Goal: Task Accomplishment & Management: Use online tool/utility

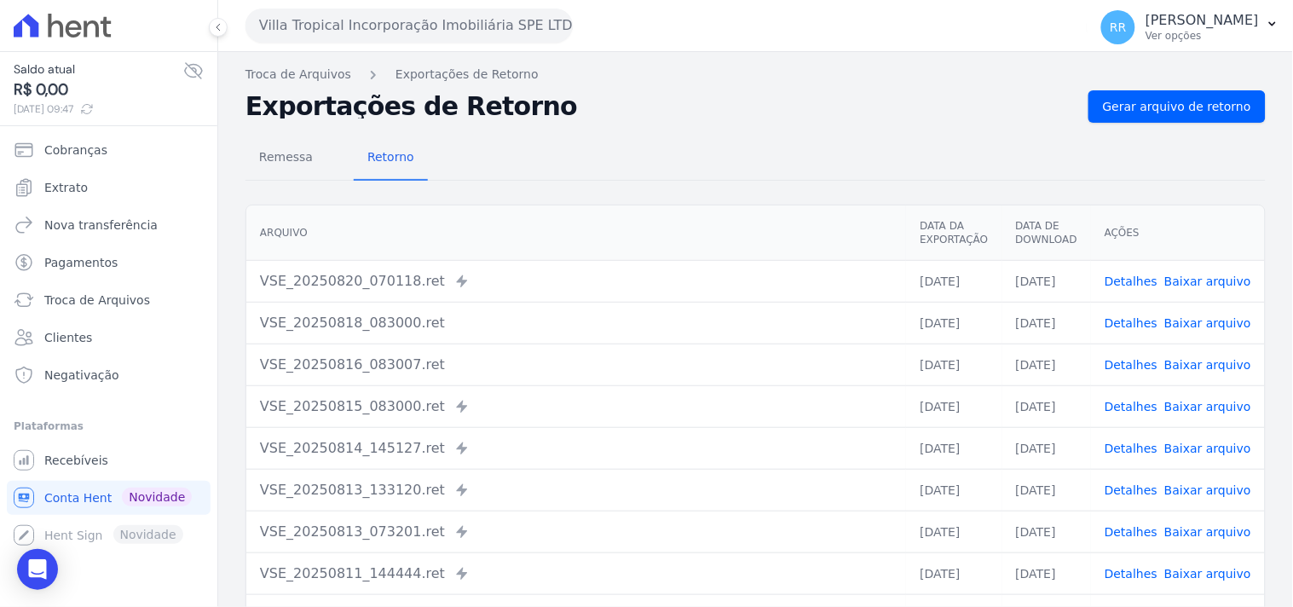
click at [755, 164] on div "Remessa Retorno" at bounding box center [755, 158] width 1020 height 44
click at [589, 141] on div "Remessa Retorno" at bounding box center [755, 158] width 1020 height 44
drag, startPoint x: 405, startPoint y: 17, endPoint x: 410, endPoint y: 26, distance: 10.7
click at [405, 17] on button "Villa Tropical Incorporação Imobiliária SPE LTDA" at bounding box center [408, 26] width 327 height 34
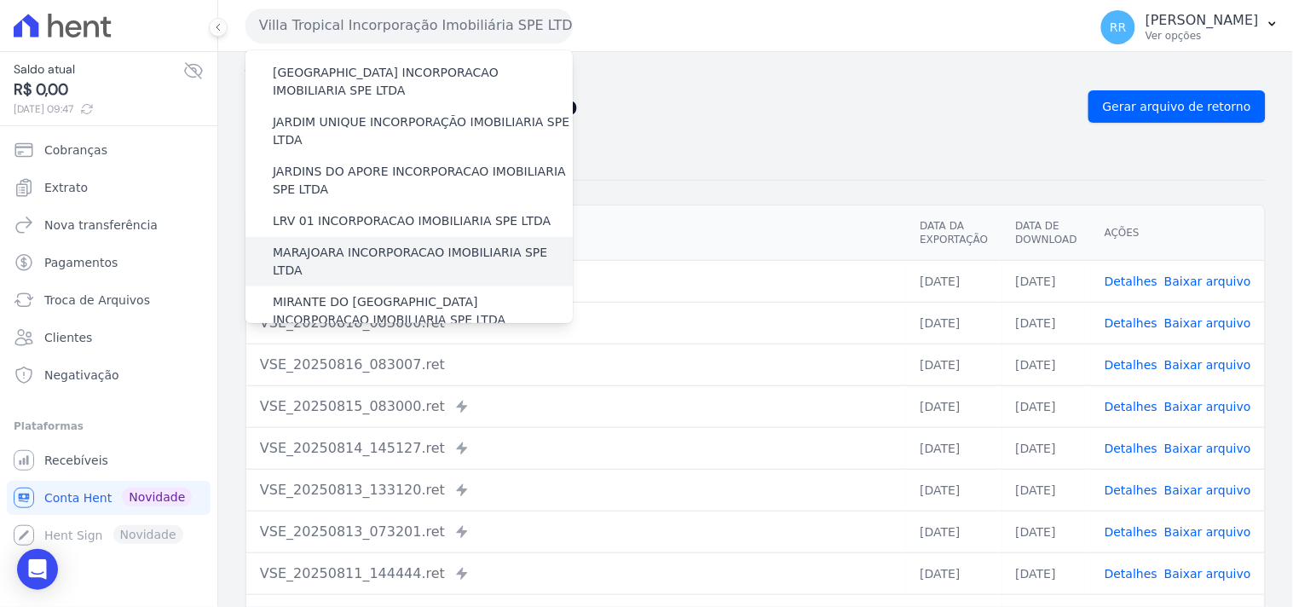
scroll to position [382, 0]
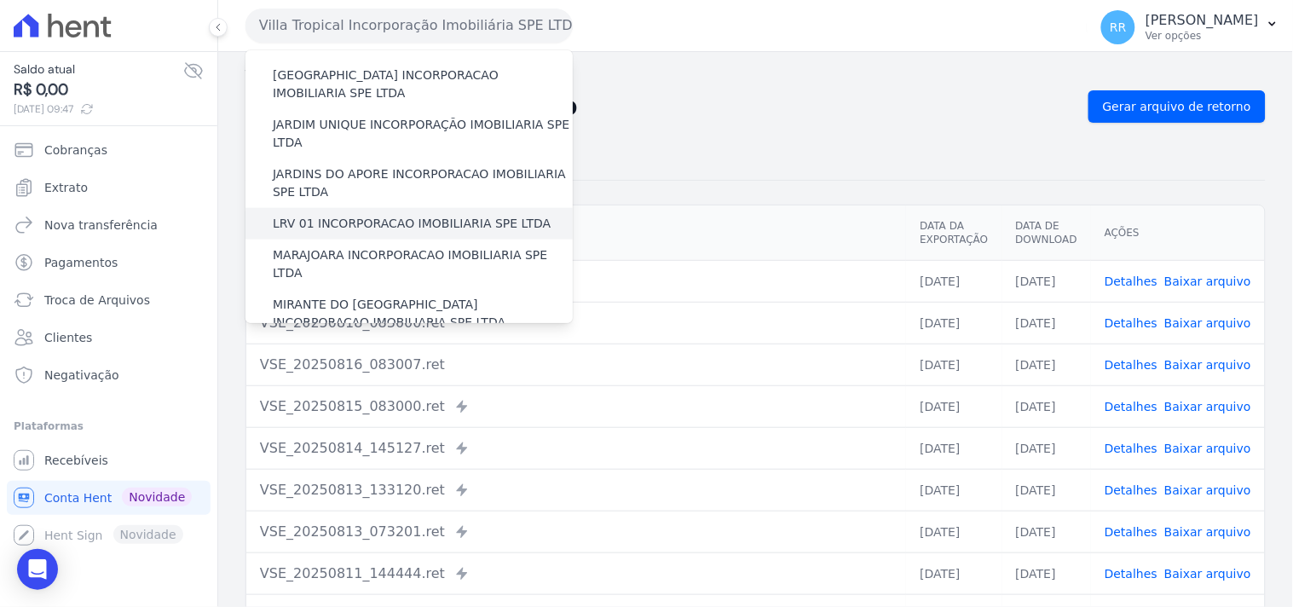
click at [369, 215] on label "LRV 01 INCORPORACAO IMOBILIARIA SPE LTDA" at bounding box center [412, 224] width 278 height 18
click at [0, 0] on input "LRV 01 INCORPORACAO IMOBILIARIA SPE LTDA" at bounding box center [0, 0] width 0 height 0
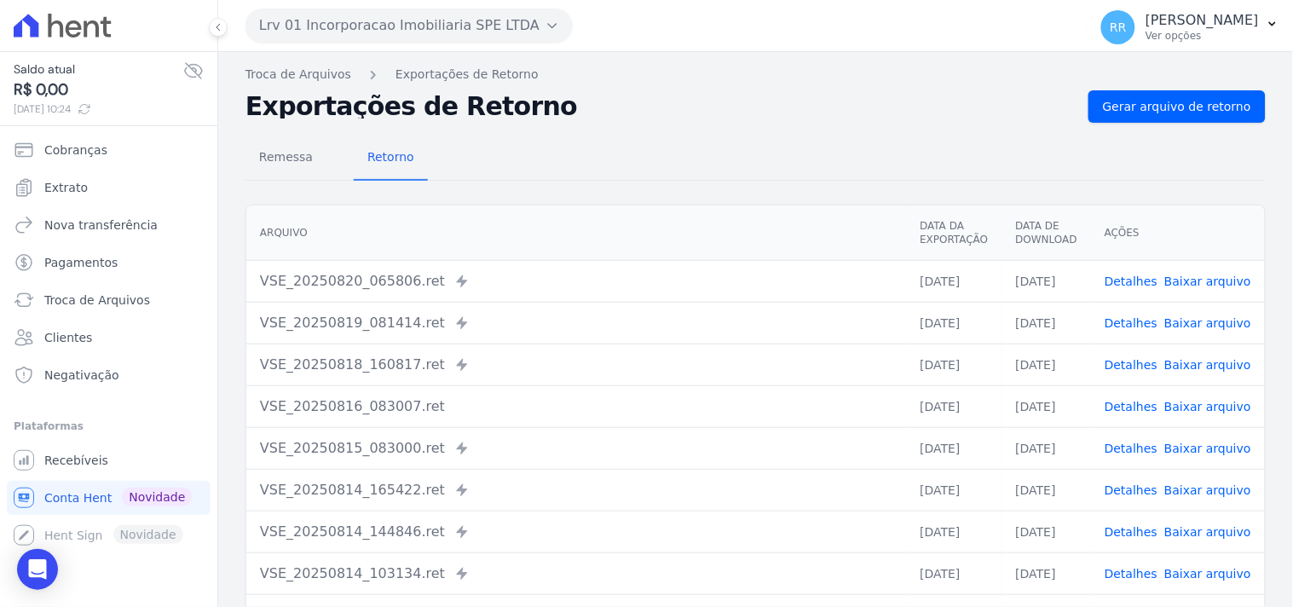
click at [729, 143] on div "Remessa Retorno" at bounding box center [755, 158] width 1020 height 44
click at [1197, 115] on link "Gerar arquivo de retorno" at bounding box center [1176, 106] width 177 height 32
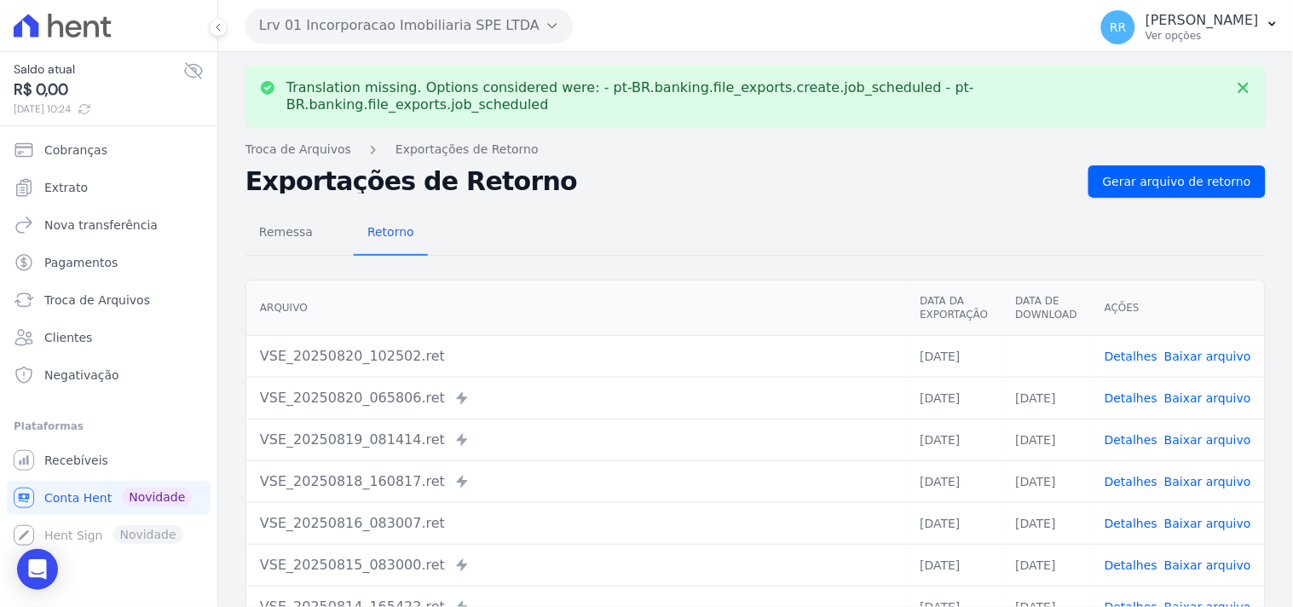
click at [1228, 349] on link "Baixar arquivo" at bounding box center [1207, 356] width 87 height 14
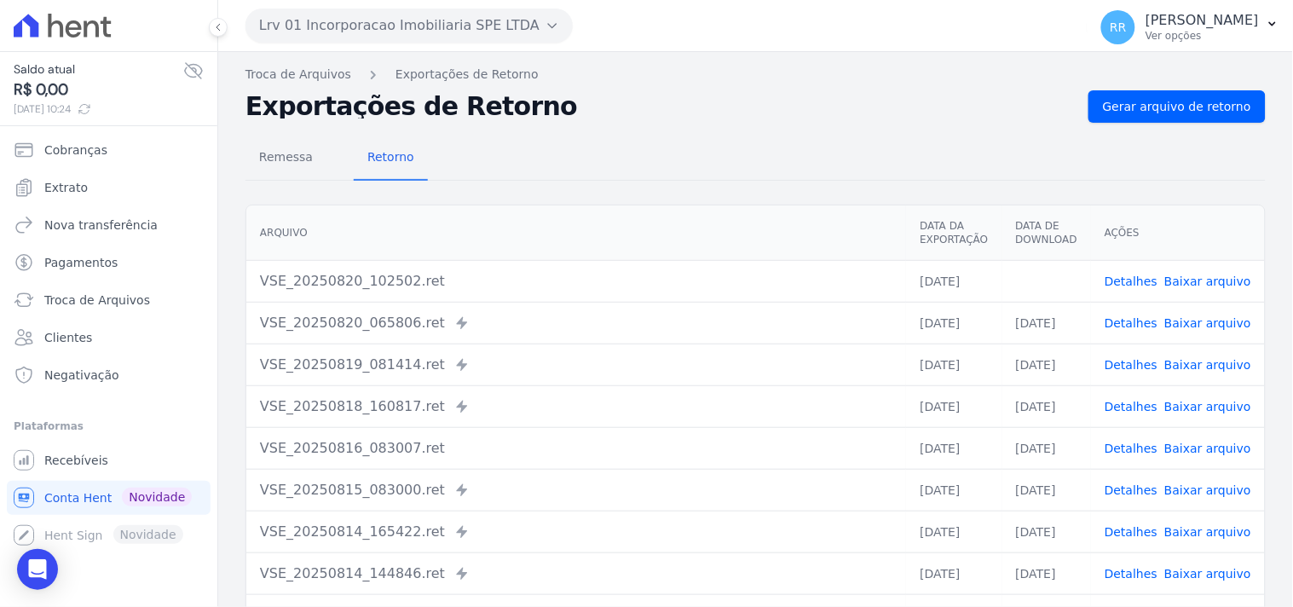
click at [362, 35] on button "Lrv 01 Incorporacao Imobiliaria SPE LTDA" at bounding box center [408, 26] width 327 height 34
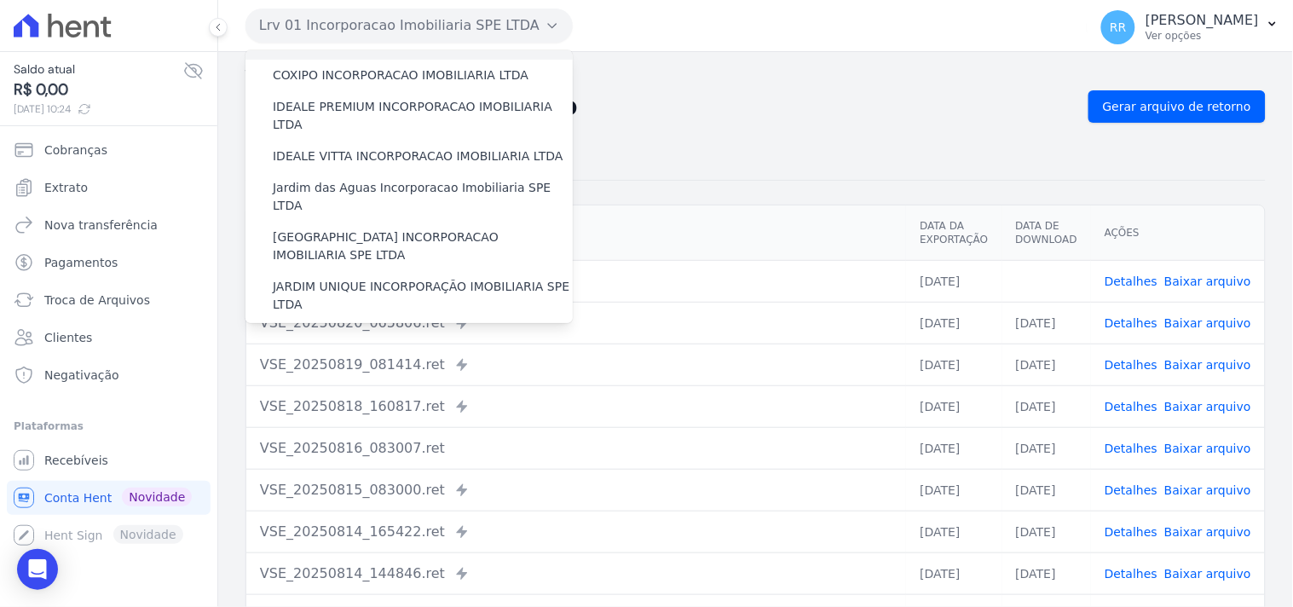
scroll to position [252, 0]
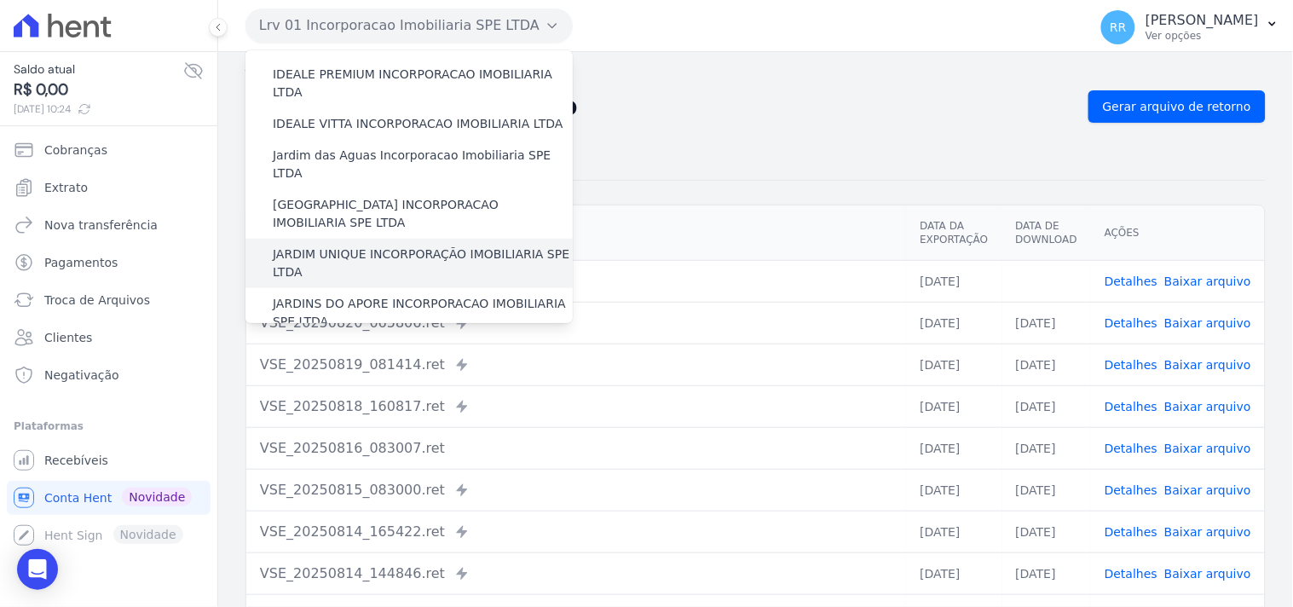
click at [332, 245] on label "JARDIM UNIQUE INCORPORAÇÃO IMOBILIARIA SPE LTDA" at bounding box center [423, 263] width 300 height 36
click at [0, 0] on input "JARDIM UNIQUE INCORPORAÇÃO IMOBILIARIA SPE LTDA" at bounding box center [0, 0] width 0 height 0
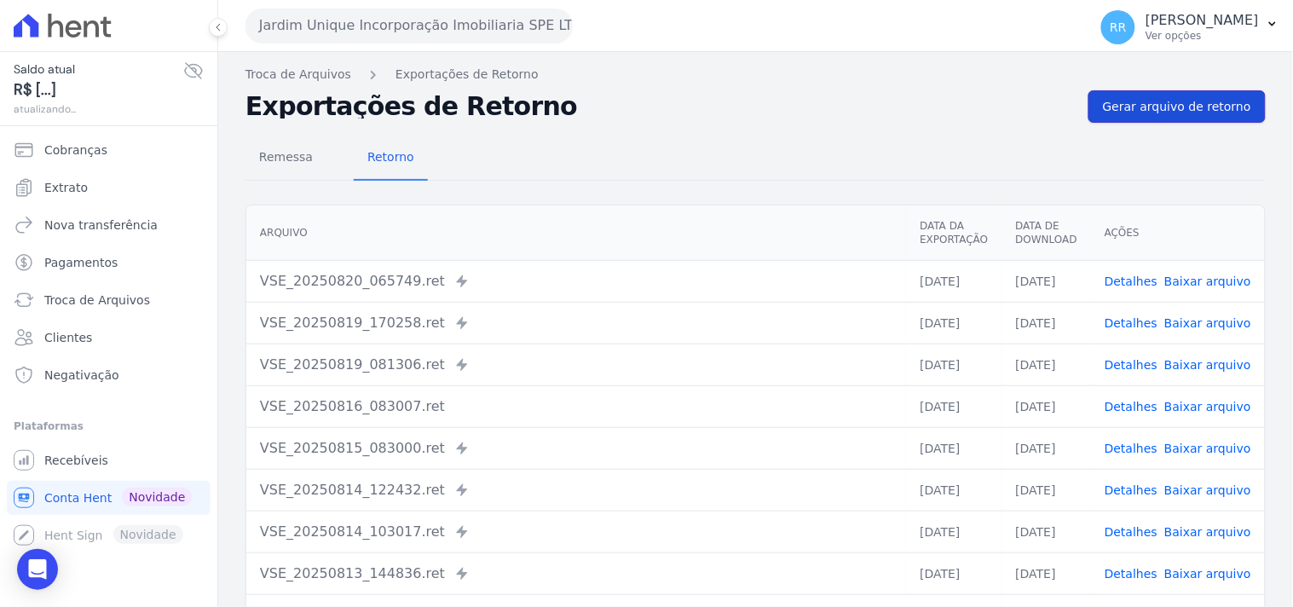
click at [1151, 113] on span "Gerar arquivo de retorno" at bounding box center [1177, 106] width 148 height 17
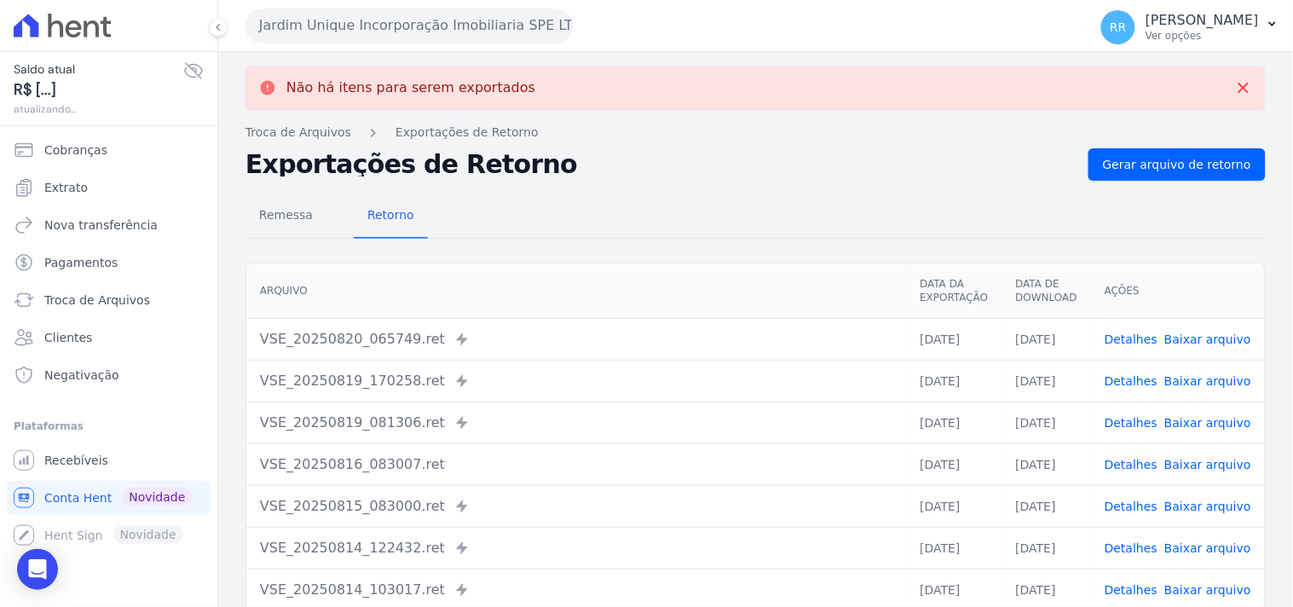
click at [726, 165] on h2 "Exportações de Retorno" at bounding box center [659, 165] width 829 height 24
click at [442, 36] on button "Jardim Unique Incorporação Imobiliaria SPE LTDA" at bounding box center [408, 26] width 327 height 34
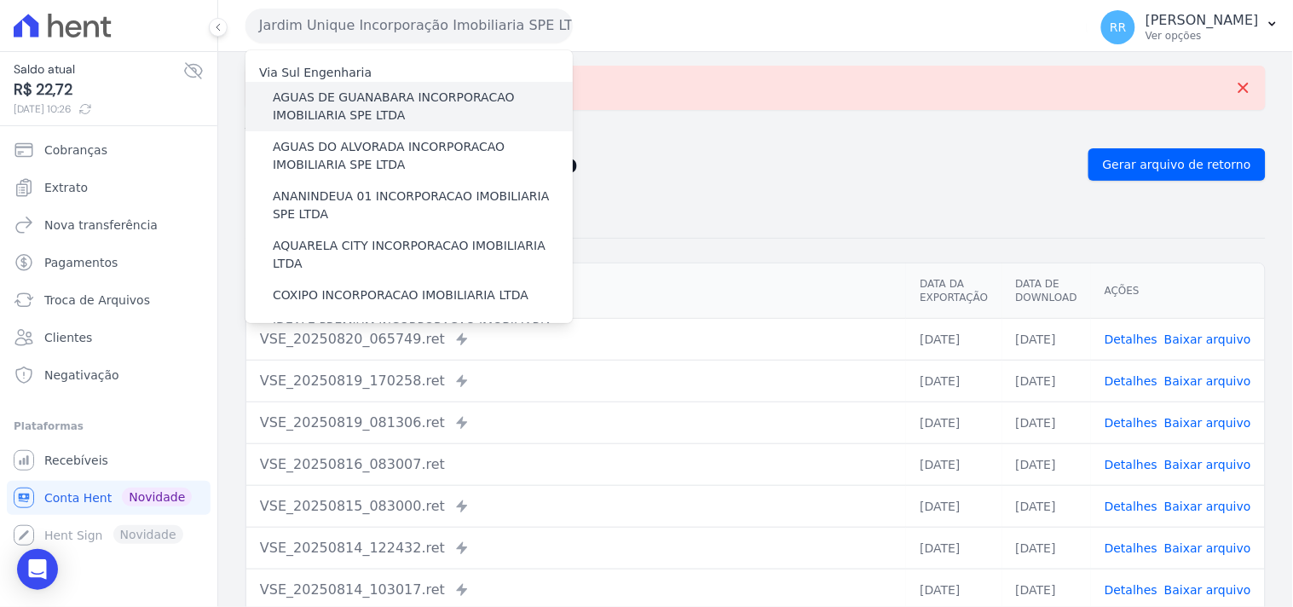
click at [399, 98] on label "AGUAS DE GUANABARA INCORPORACAO IMOBILIARIA SPE LTDA" at bounding box center [423, 107] width 300 height 36
click at [0, 0] on input "AGUAS DE GUANABARA INCORPORACAO IMOBILIARIA SPE LTDA" at bounding box center [0, 0] width 0 height 0
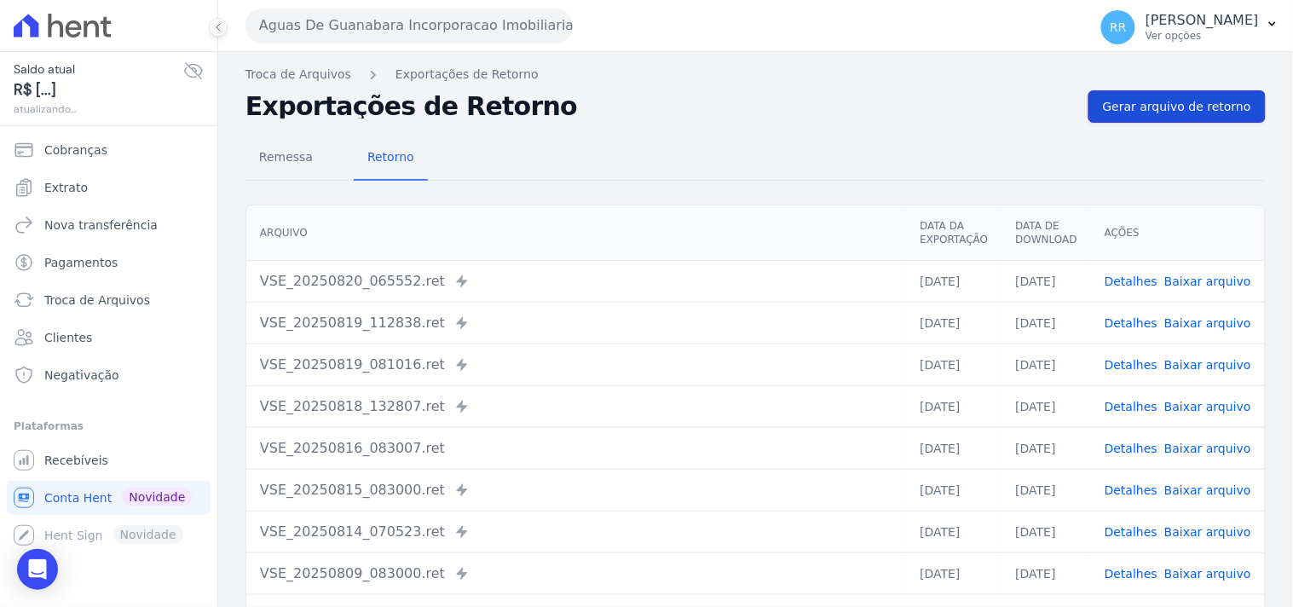
click at [1098, 112] on link "Gerar arquivo de retorno" at bounding box center [1176, 106] width 177 height 32
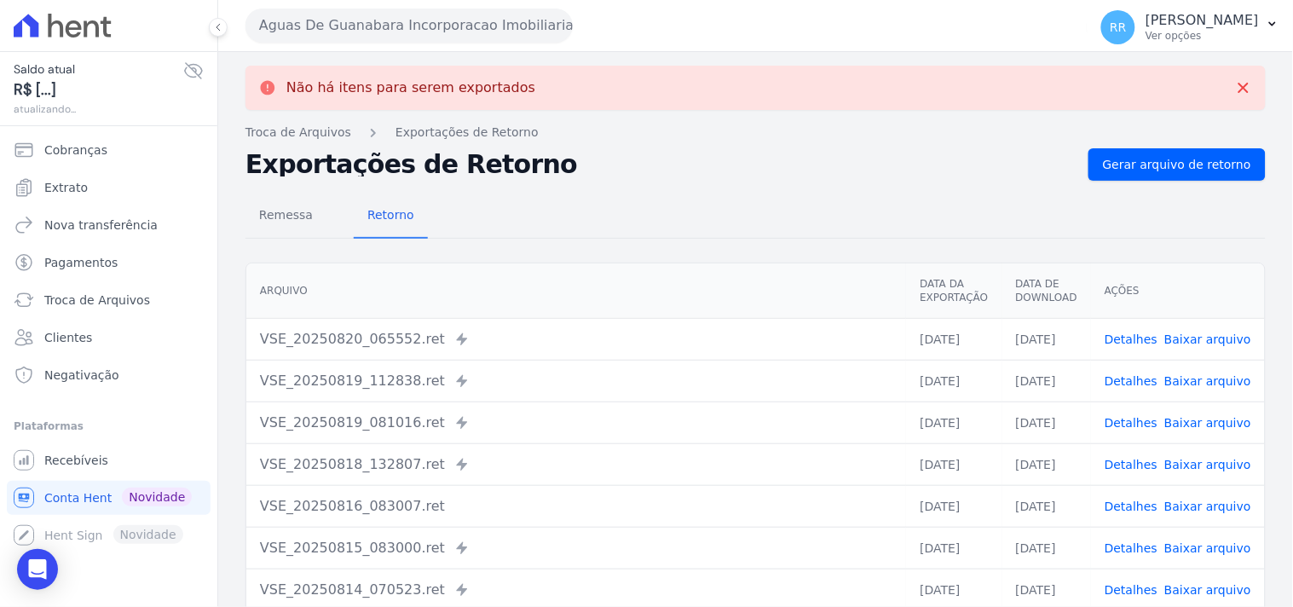
click at [453, 31] on button "Aguas De Guanabara Incorporacao Imobiliaria SPE LTDA" at bounding box center [408, 26] width 327 height 34
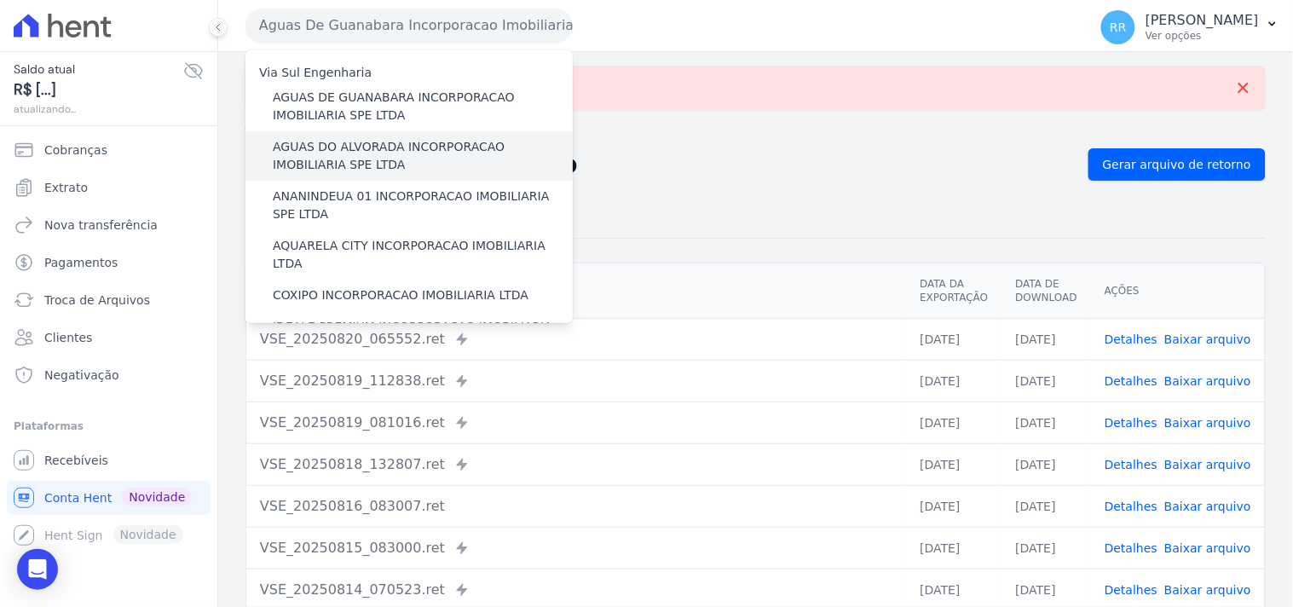
click at [316, 138] on label "AGUAS DO ALVORADA INCORPORACAO IMOBILIARIA SPE LTDA" at bounding box center [423, 156] width 300 height 36
click at [0, 0] on input "AGUAS DO ALVORADA INCORPORACAO IMOBILIARIA SPE LTDA" at bounding box center [0, 0] width 0 height 0
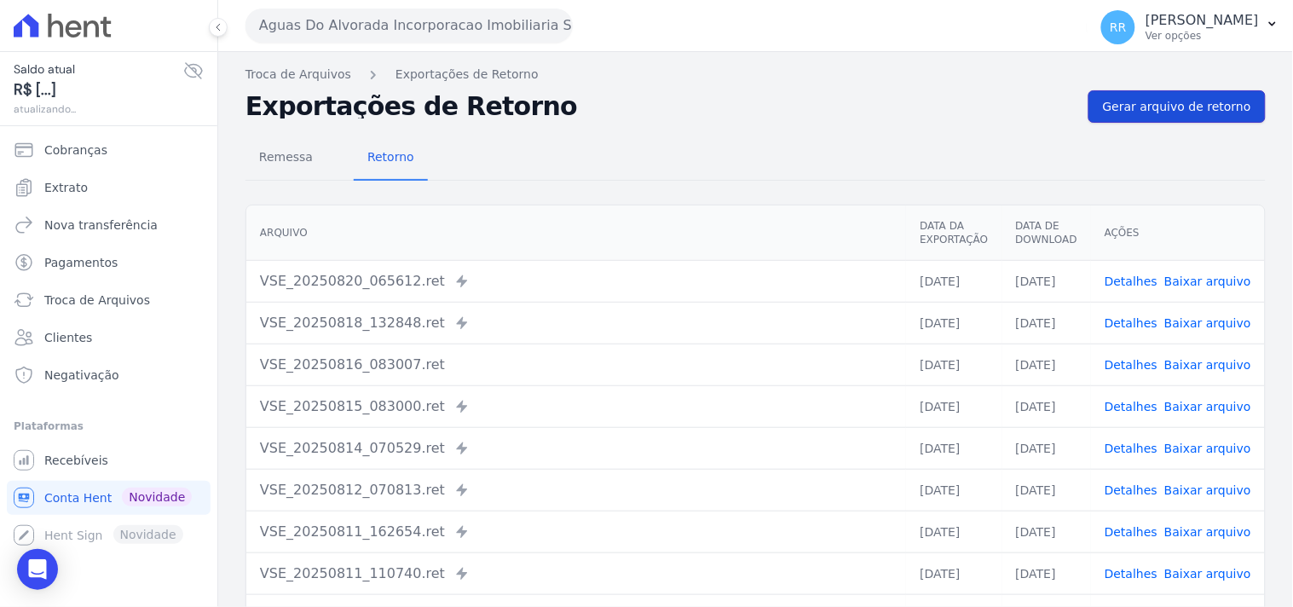
click at [1094, 111] on link "Gerar arquivo de retorno" at bounding box center [1176, 106] width 177 height 32
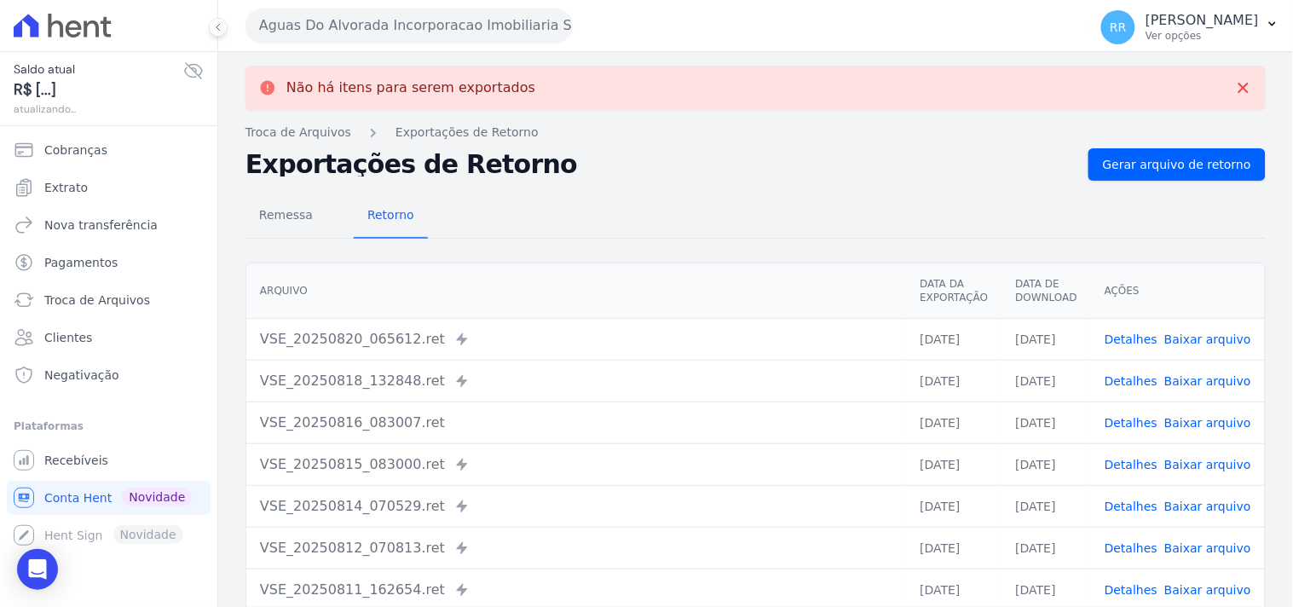
click at [401, 43] on div "Aguas Do Alvorada Incorporacao Imobiliaria SPE LTDA Via Sul Engenharia AGUAS DE…" at bounding box center [662, 25] width 835 height 53
click at [411, 27] on button "Aguas Do Alvorada Incorporacao Imobiliaria SPE LTDA" at bounding box center [408, 26] width 327 height 34
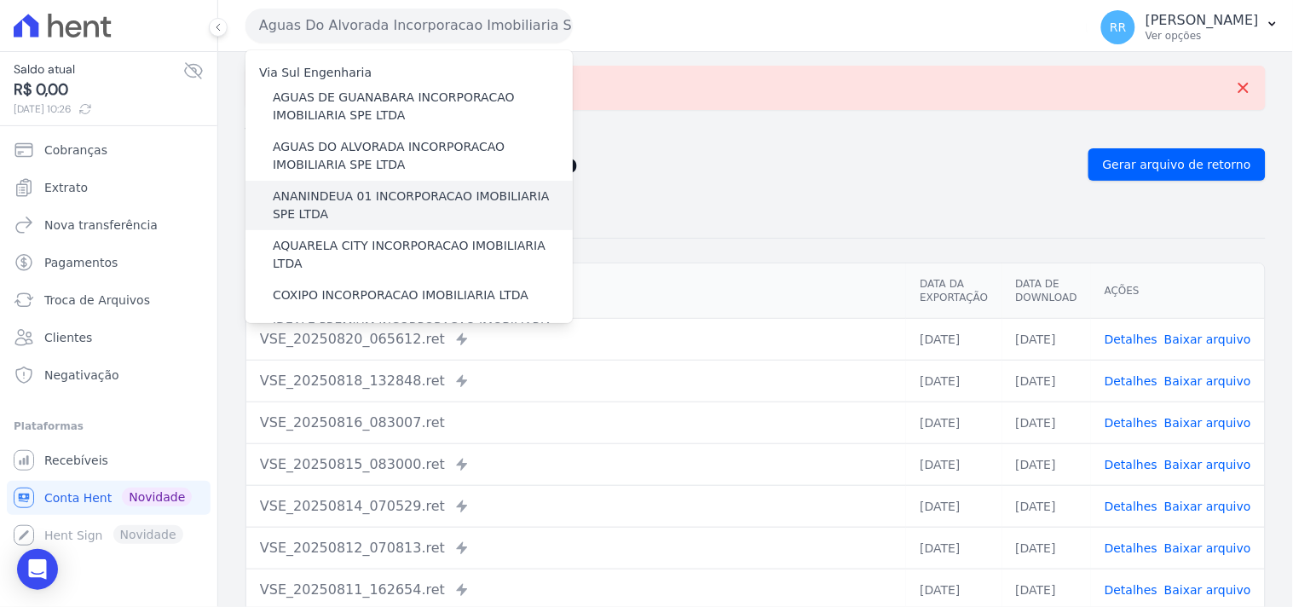
click at [369, 193] on label "ANANINDEUA 01 INCORPORACAO IMOBILIARIA SPE LTDA" at bounding box center [423, 206] width 300 height 36
click at [0, 0] on input "ANANINDEUA 01 INCORPORACAO IMOBILIARIA SPE LTDA" at bounding box center [0, 0] width 0 height 0
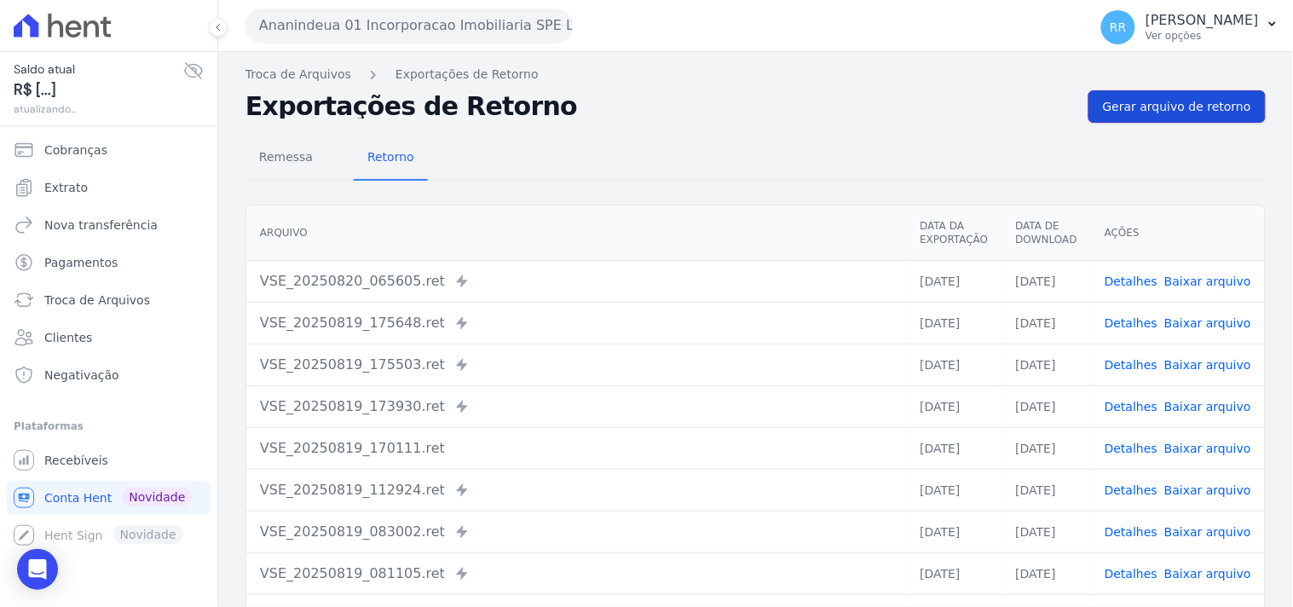
click at [1140, 107] on span "Gerar arquivo de retorno" at bounding box center [1177, 106] width 148 height 17
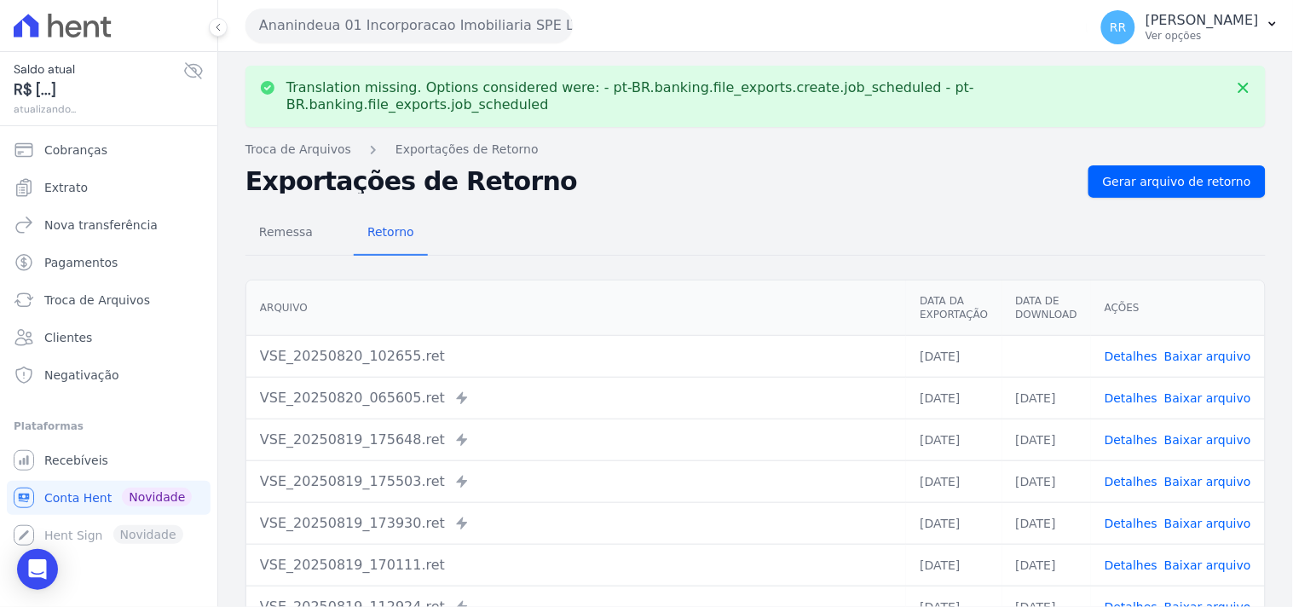
click at [1203, 349] on link "Baixar arquivo" at bounding box center [1207, 356] width 87 height 14
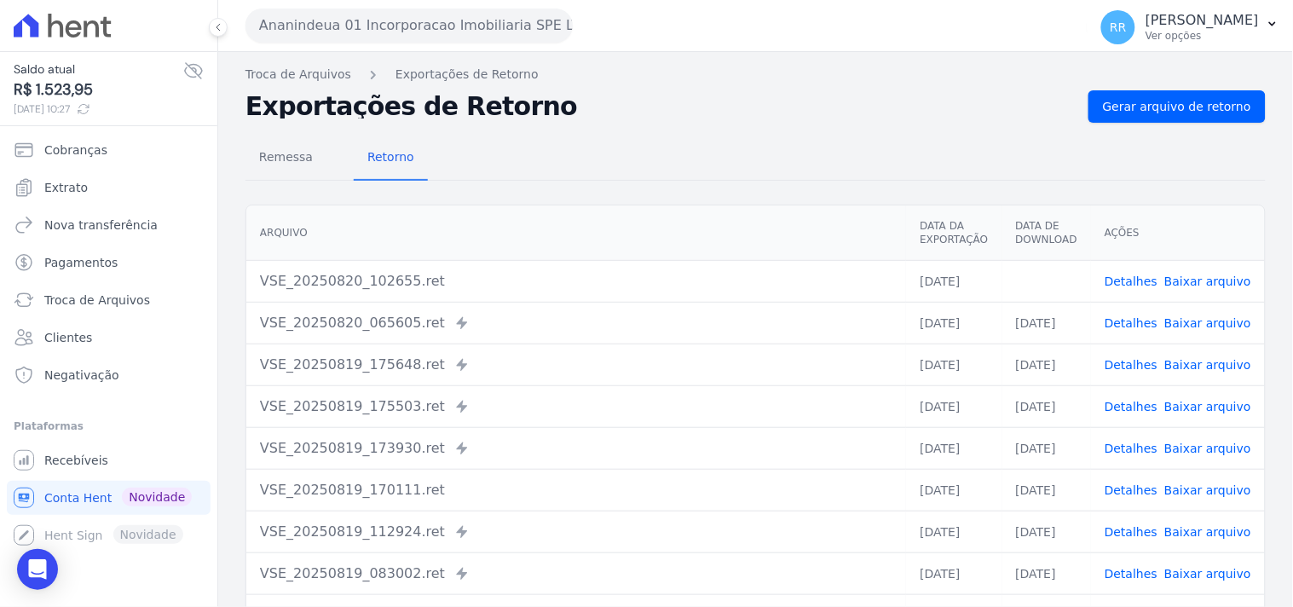
drag, startPoint x: 649, startPoint y: 89, endPoint x: 555, endPoint y: 83, distance: 94.9
click at [649, 90] on div "Exportações de Retorno Gerar arquivo de retorno" at bounding box center [755, 106] width 1020 height 32
click at [418, 38] on button "Ananindeua 01 Incorporacao Imobiliaria SPE LTDA" at bounding box center [408, 26] width 327 height 34
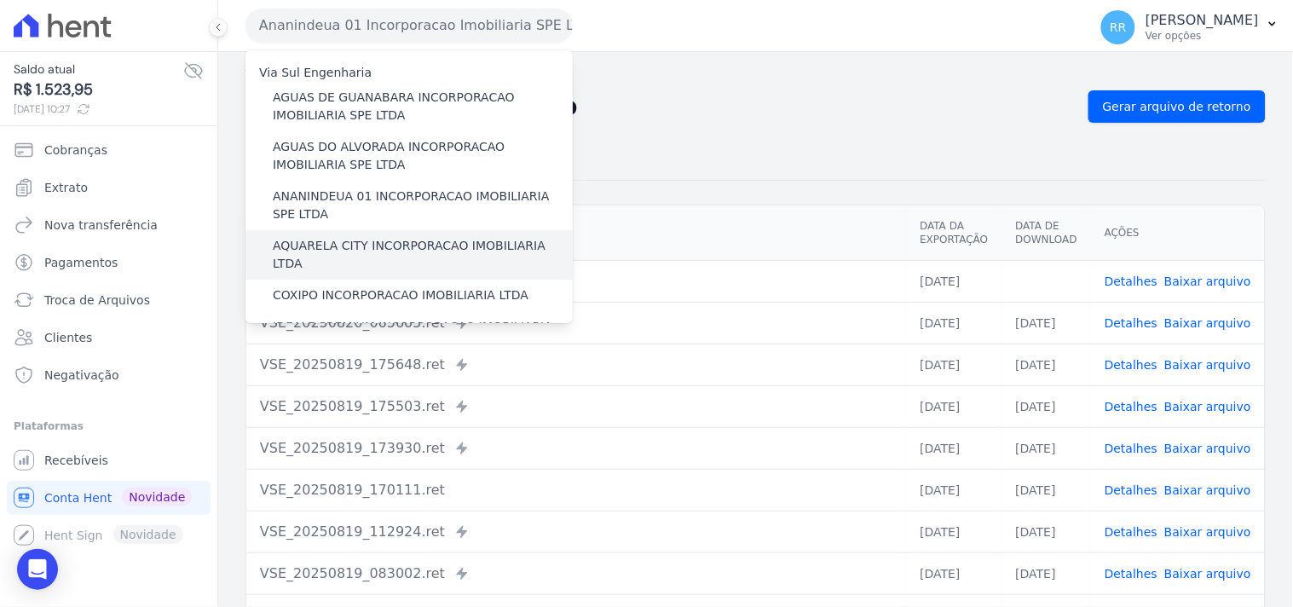
click at [332, 234] on div "AQUARELA CITY INCORPORACAO IMOBILIARIA LTDA" at bounding box center [408, 254] width 327 height 49
click at [332, 241] on label "AQUARELA CITY INCORPORACAO IMOBILIARIA LTDA" at bounding box center [423, 255] width 300 height 36
click at [0, 0] on input "AQUARELA CITY INCORPORACAO IMOBILIARIA LTDA" at bounding box center [0, 0] width 0 height 0
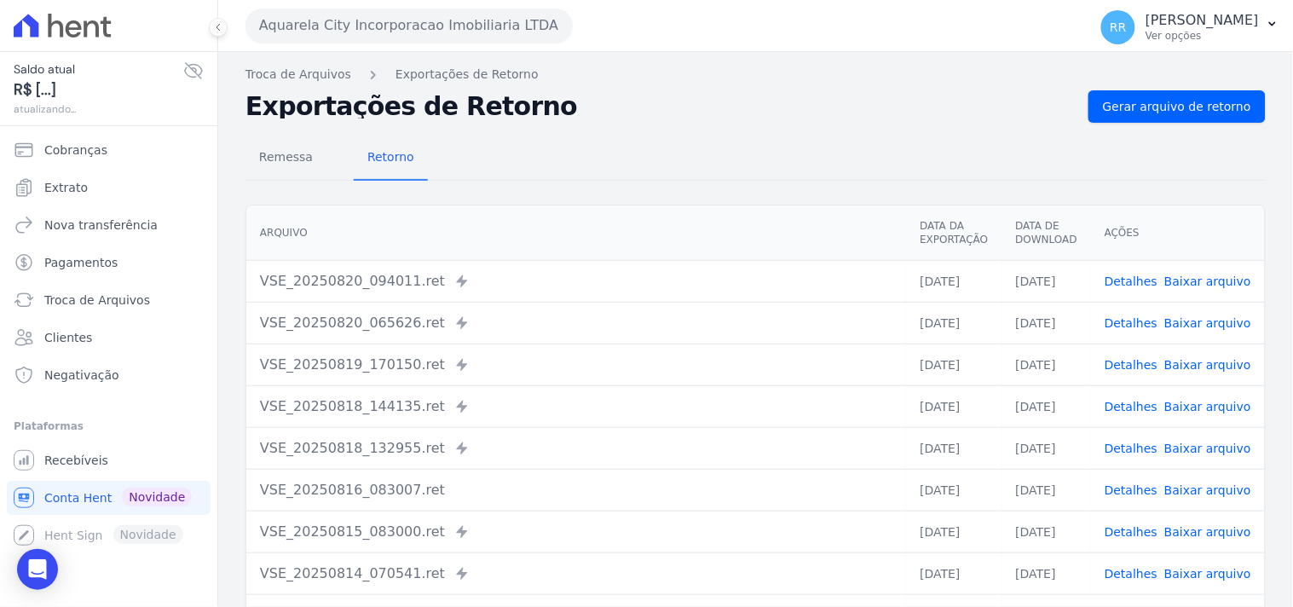
click at [1157, 84] on div "Troca de Arquivos Exportações de Retorno Exportações de Retorno Gerar arquivo d…" at bounding box center [755, 402] width 1075 height 701
click at [1151, 95] on link "Gerar arquivo de retorno" at bounding box center [1176, 106] width 177 height 32
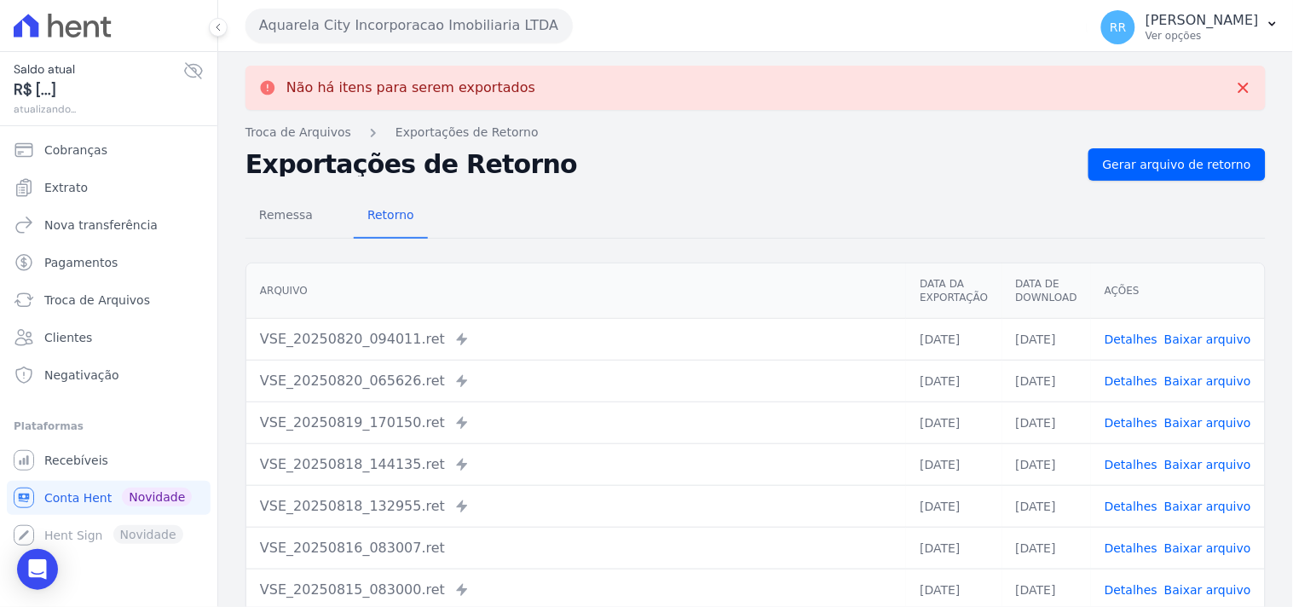
click at [387, 26] on button "Aquarela City Incorporacao Imobiliaria LTDA" at bounding box center [408, 26] width 327 height 34
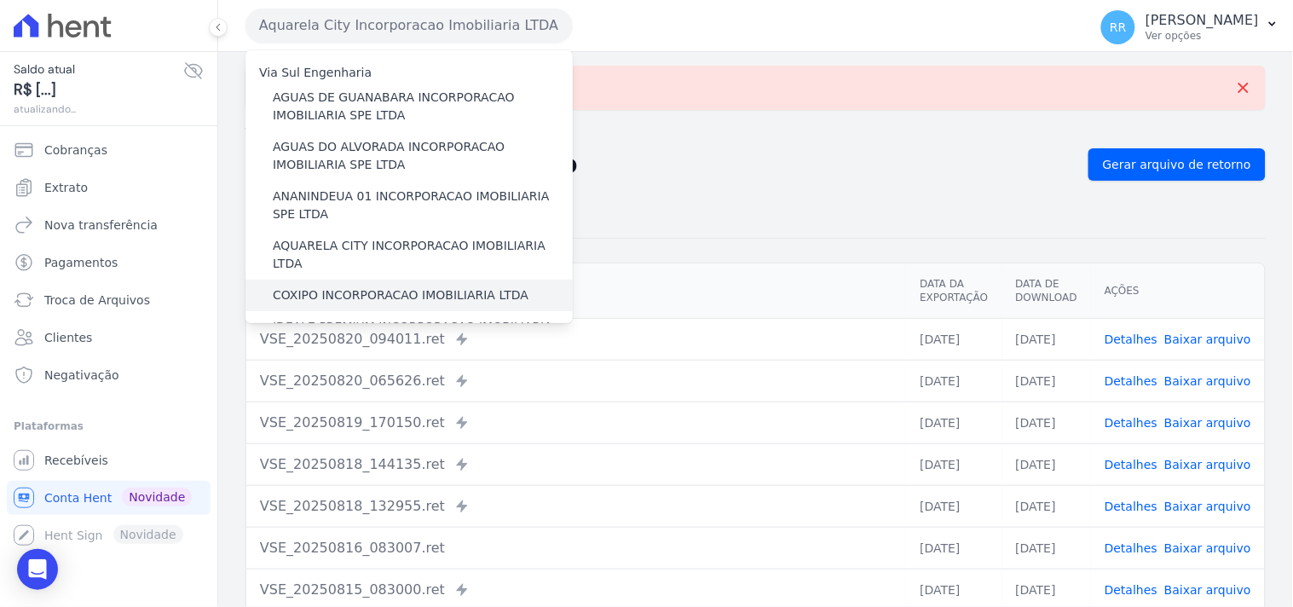
scroll to position [31, 0]
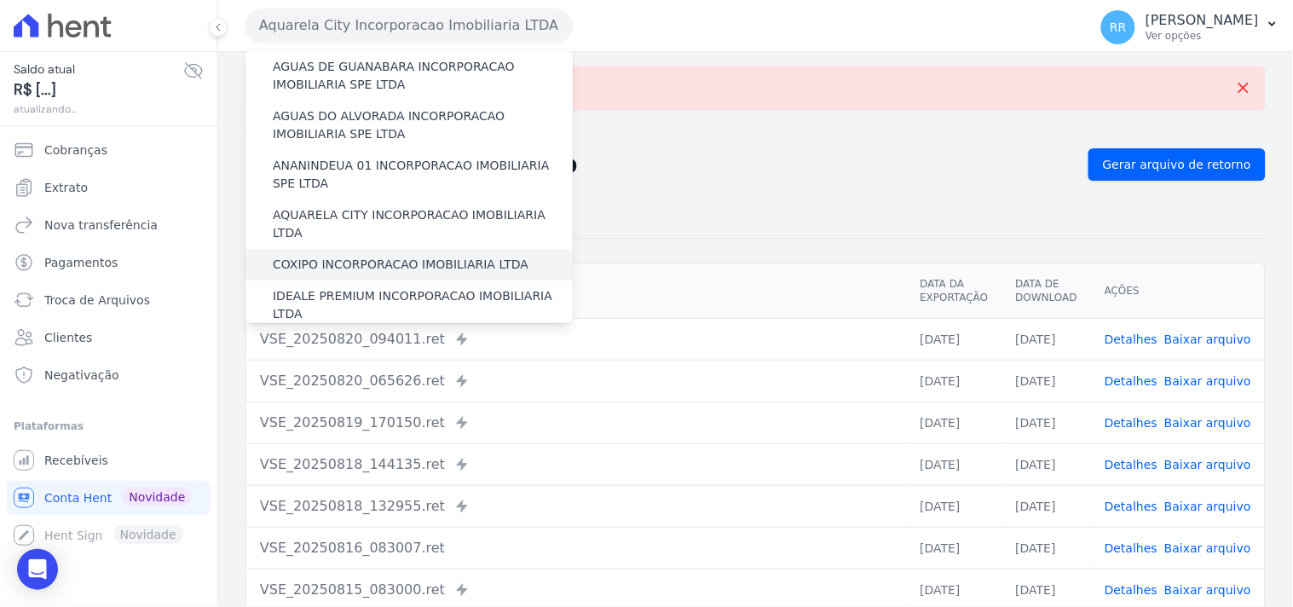
click at [354, 256] on label "COXIPO INCORPORACAO IMOBILIARIA LTDA" at bounding box center [401, 265] width 256 height 18
click at [0, 0] on input "COXIPO INCORPORACAO IMOBILIARIA LTDA" at bounding box center [0, 0] width 0 height 0
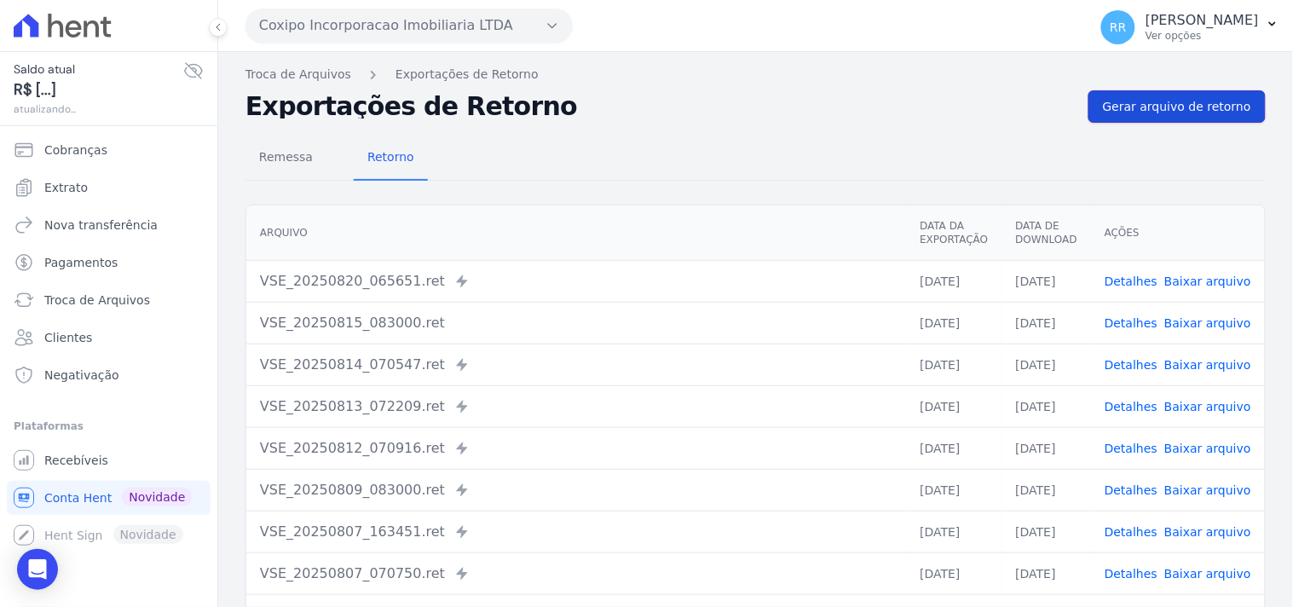
click at [1139, 99] on span "Gerar arquivo de retorno" at bounding box center [1177, 106] width 148 height 17
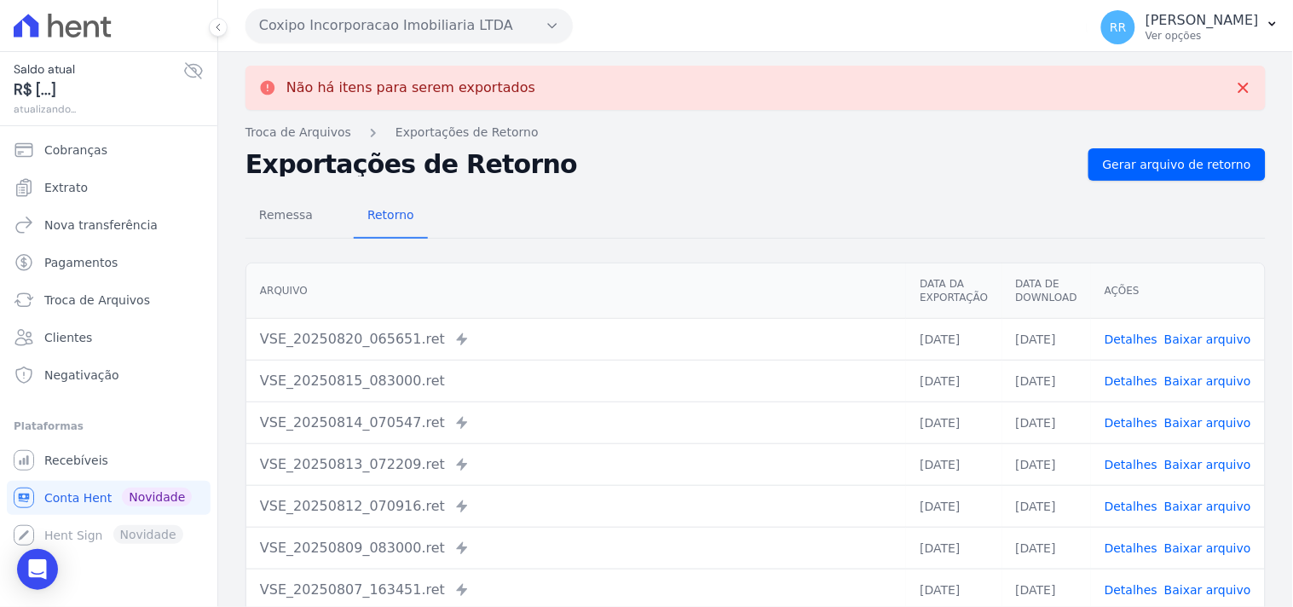
click at [418, 17] on button "Coxipo Incorporacao Imobiliaria LTDA" at bounding box center [408, 26] width 327 height 34
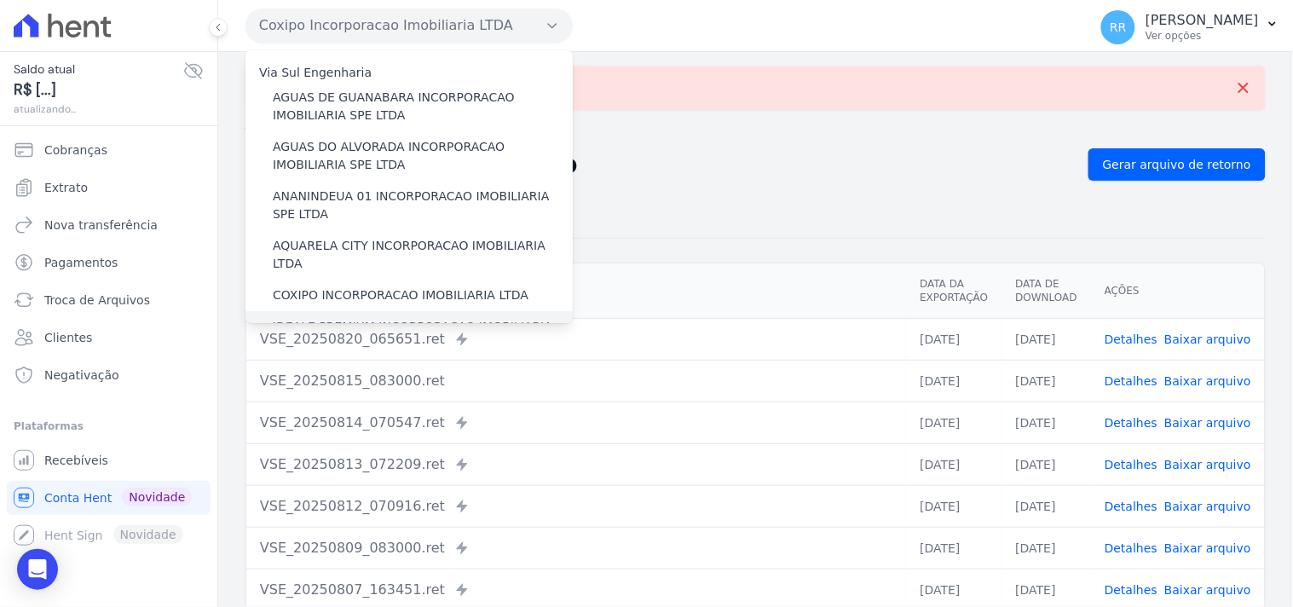
click at [327, 318] on label "IDEALE PREMIUM INCORPORACAO IMOBILIARIA LTDA" at bounding box center [423, 336] width 300 height 36
click at [0, 0] on input "IDEALE PREMIUM INCORPORACAO IMOBILIARIA LTDA" at bounding box center [0, 0] width 0 height 0
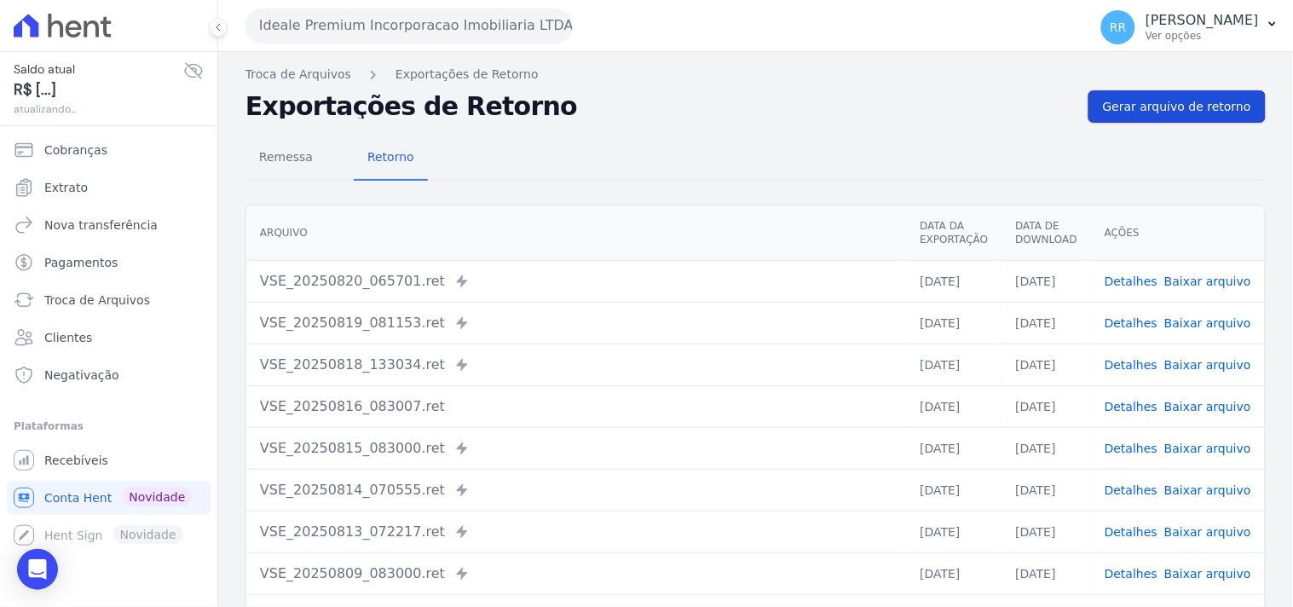
click at [1146, 112] on span "Gerar arquivo de retorno" at bounding box center [1177, 106] width 148 height 17
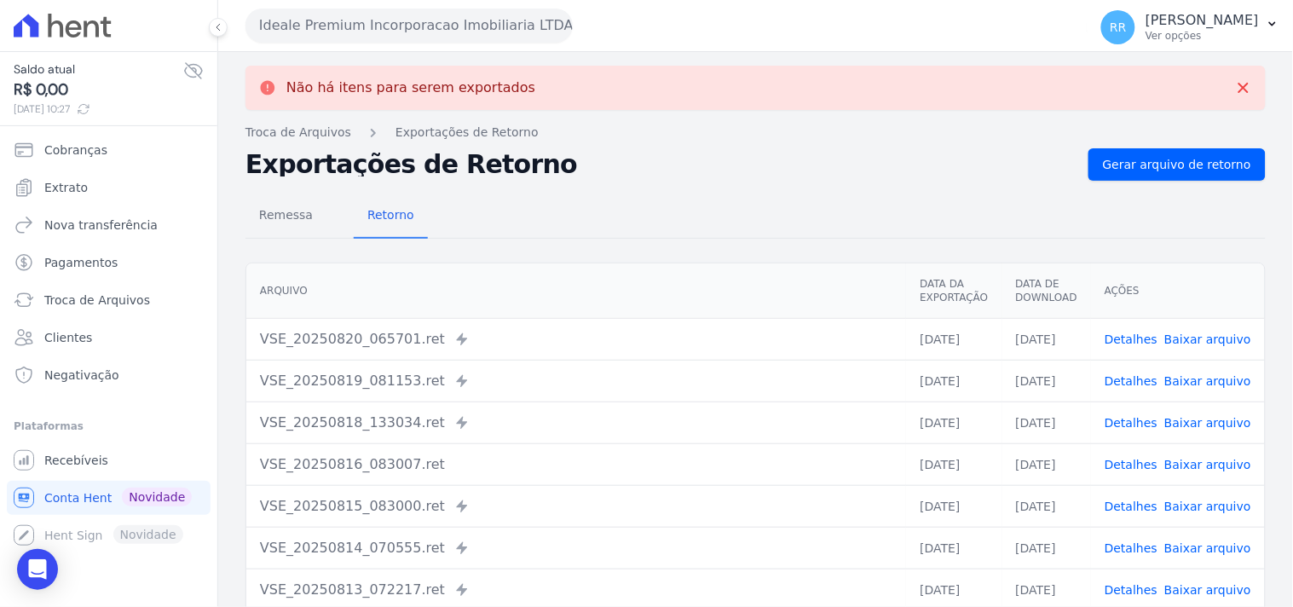
click at [390, 26] on button "Ideale Premium Incorporacao Imobiliaria LTDA" at bounding box center [408, 26] width 327 height 34
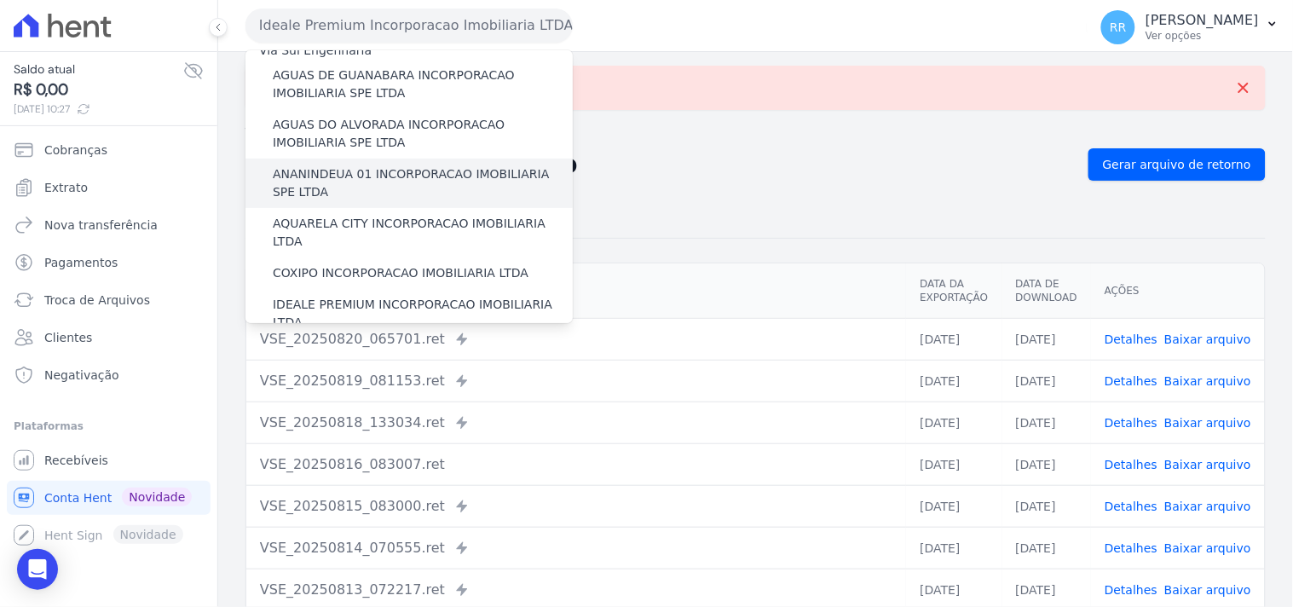
scroll to position [95, 0]
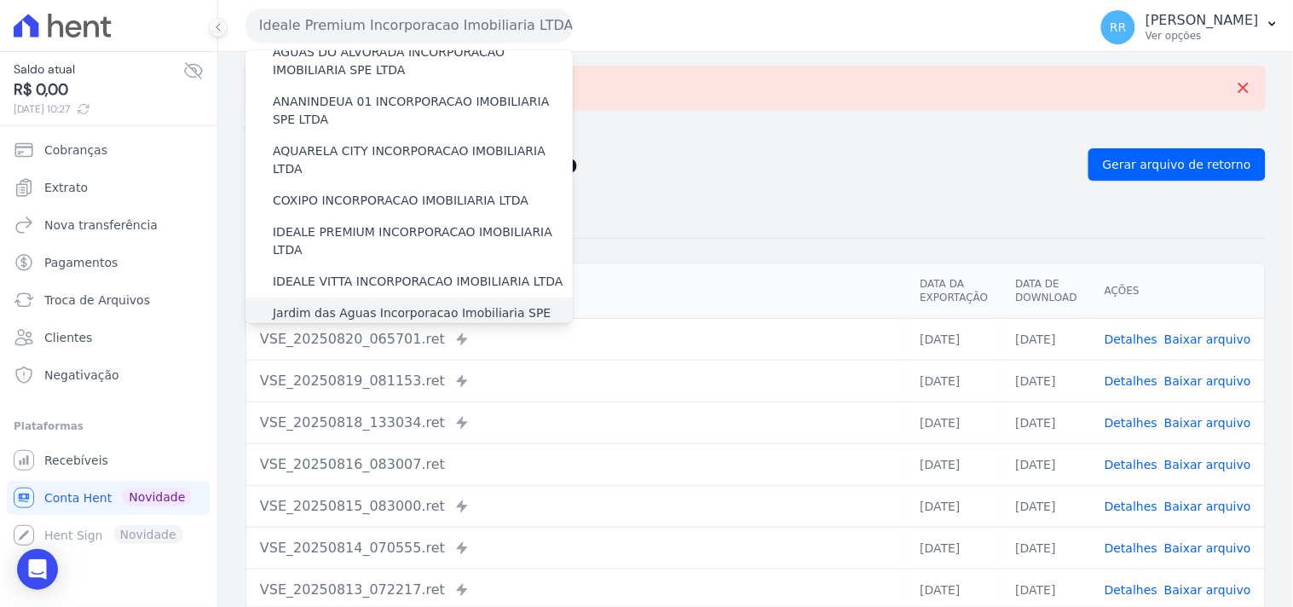
click at [321, 304] on label "Jardim das Aguas Incorporacao Imobiliaria SPE LTDA" at bounding box center [423, 322] width 300 height 36
click at [0, 0] on input "Jardim das Aguas Incorporacao Imobiliaria SPE LTDA" at bounding box center [0, 0] width 0 height 0
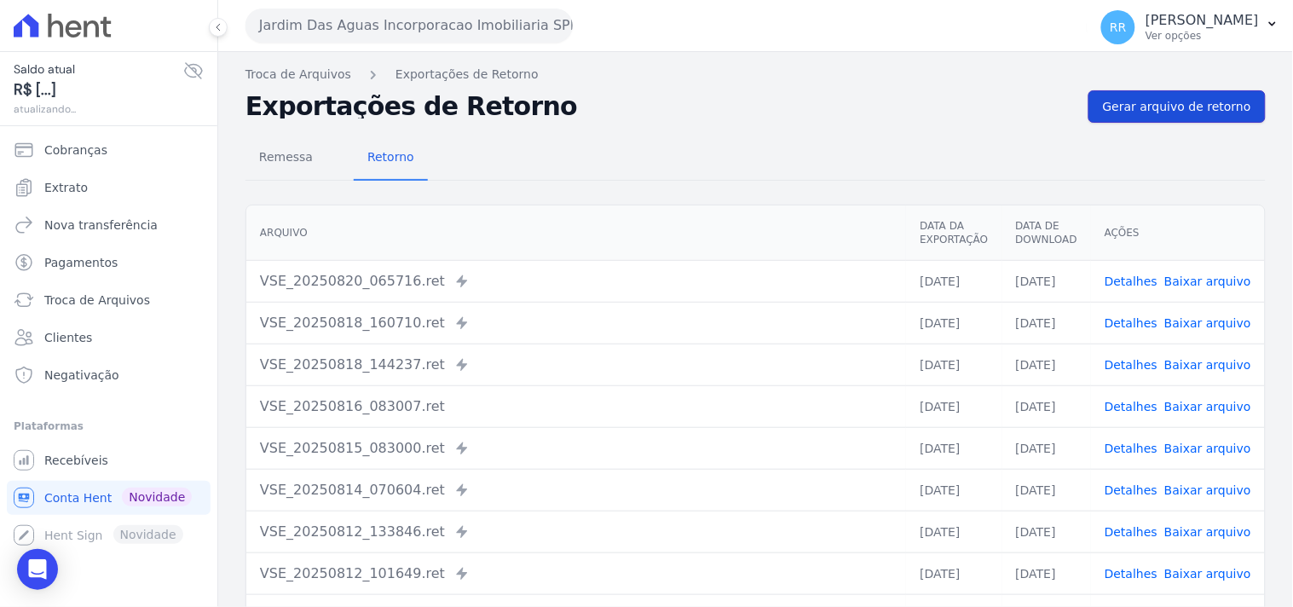
click at [1164, 116] on link "Gerar arquivo de retorno" at bounding box center [1176, 106] width 177 height 32
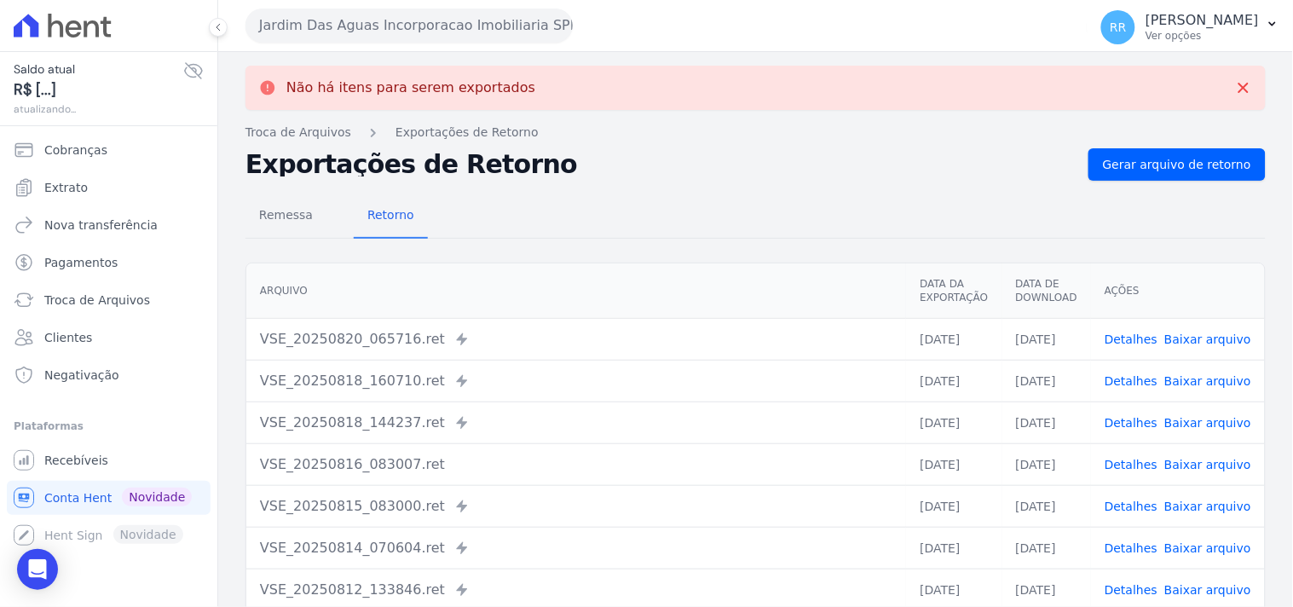
click at [457, 36] on button "Jardim Das Aguas Incorporacao Imobiliaria SPE LTDA" at bounding box center [408, 26] width 327 height 34
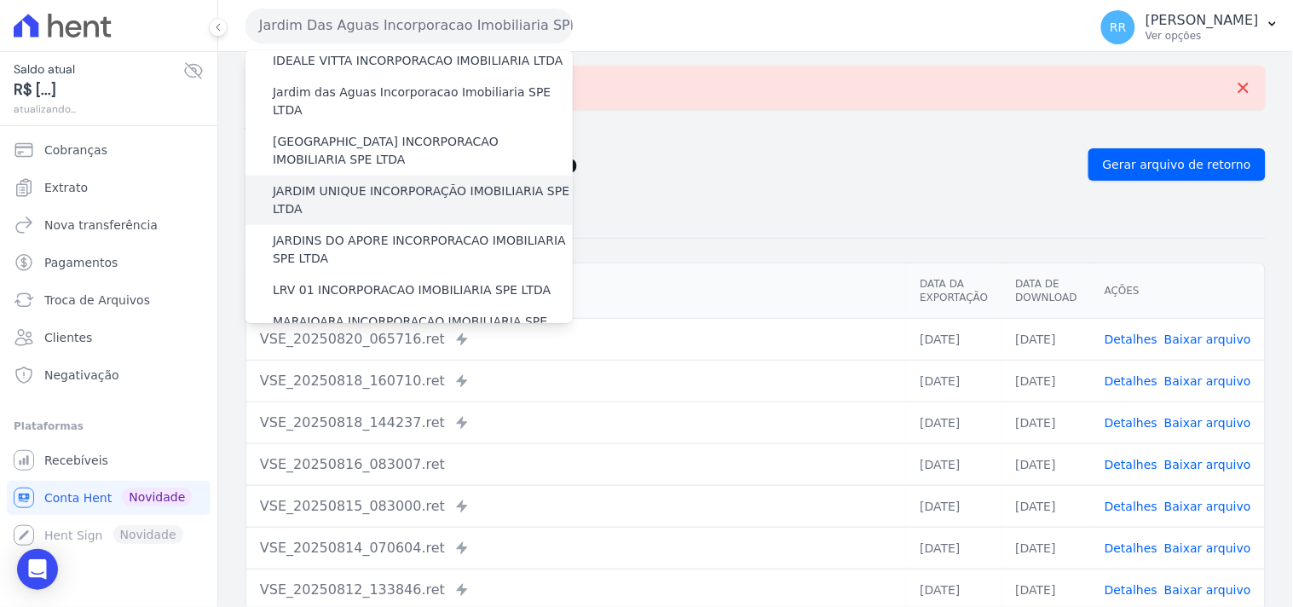
scroll to position [284, 0]
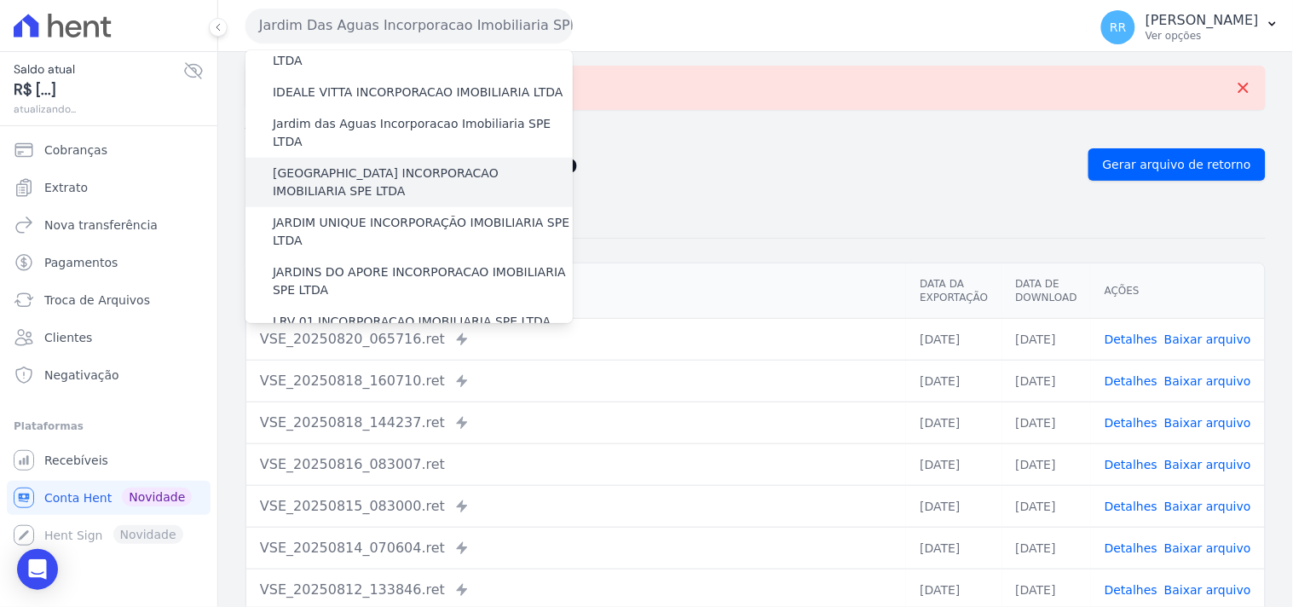
click at [344, 164] on label "[GEOGRAPHIC_DATA] INCORPORACAO IMOBILIARIA SPE LTDA" at bounding box center [423, 182] width 300 height 36
click at [0, 0] on input "[GEOGRAPHIC_DATA] INCORPORACAO IMOBILIARIA SPE LTDA" at bounding box center [0, 0] width 0 height 0
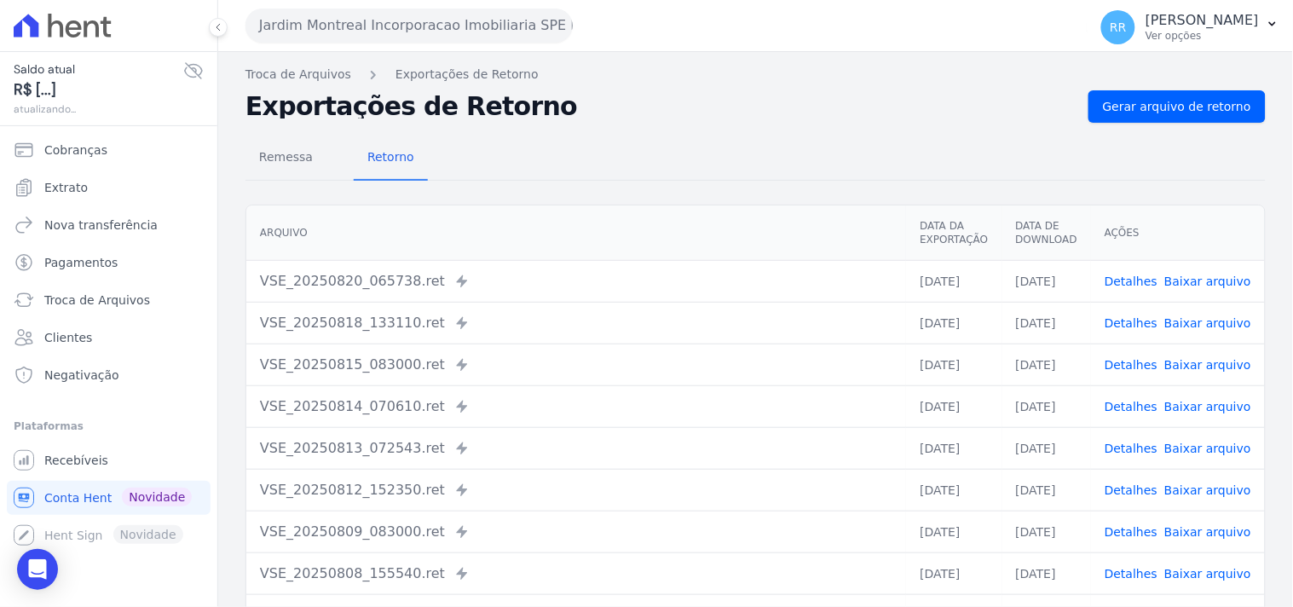
click at [1148, 126] on div "Remessa Retorno [GEOGRAPHIC_DATA] Data da Exportação Data de Download Ações VSE…" at bounding box center [755, 431] width 1020 height 616
click at [1157, 121] on link "Gerar arquivo de retorno" at bounding box center [1176, 106] width 177 height 32
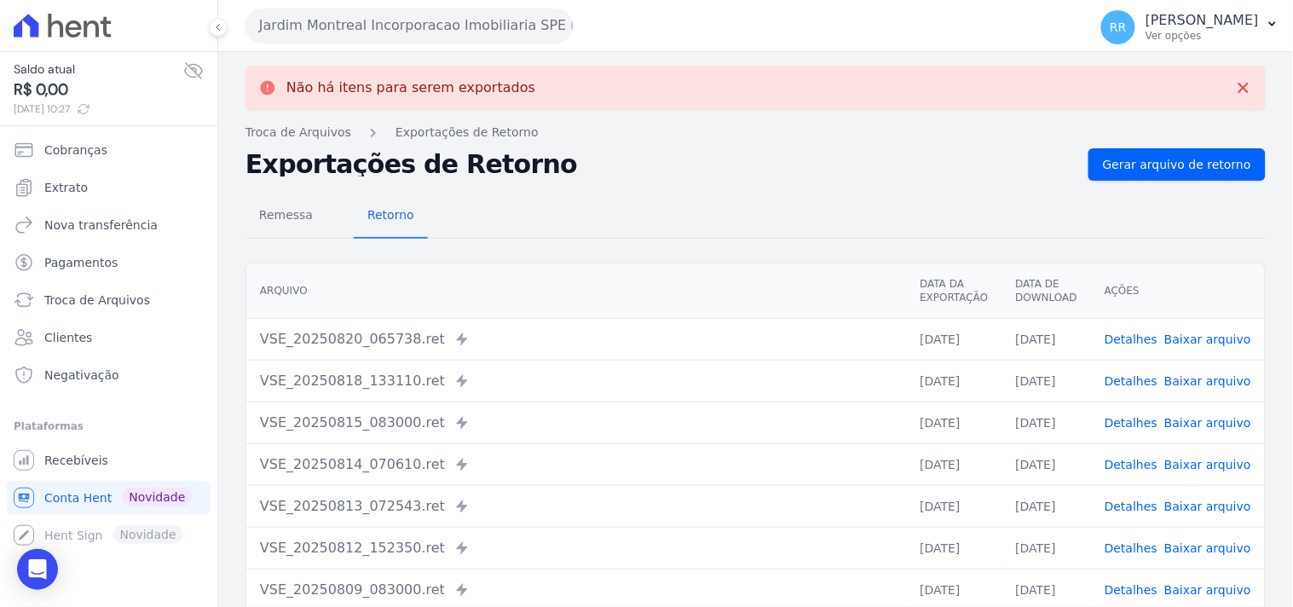
click at [358, 17] on button "Jardim Montreal Incorporacao Imobiliaria SPE LTDA" at bounding box center [408, 26] width 327 height 34
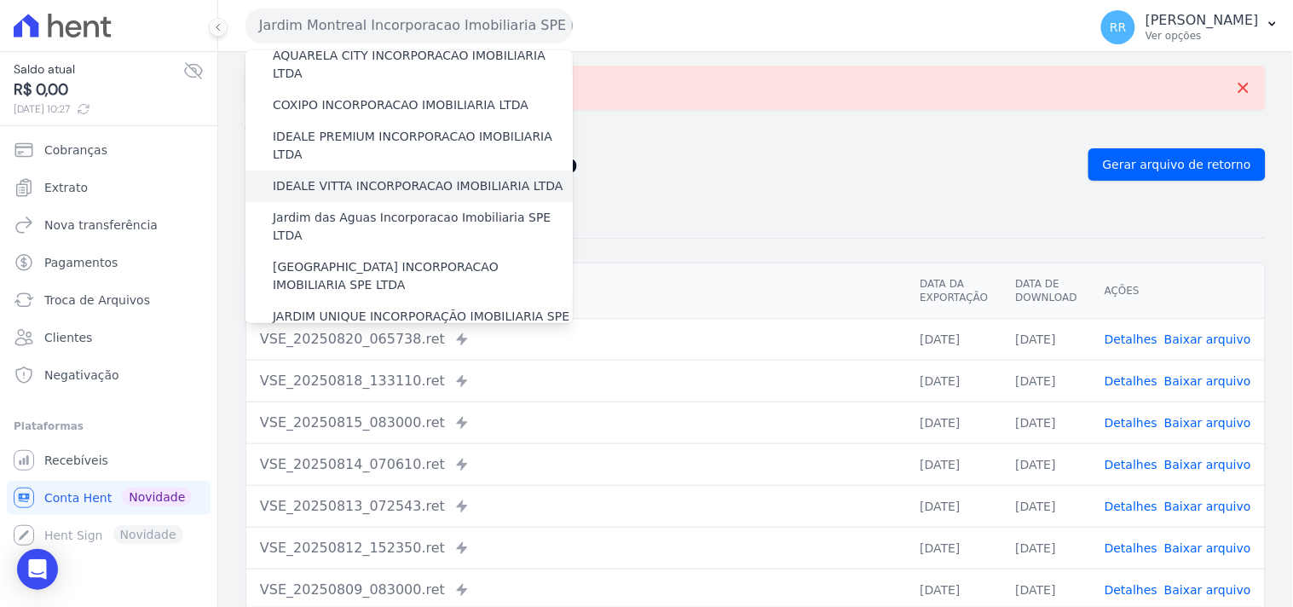
scroll to position [220, 0]
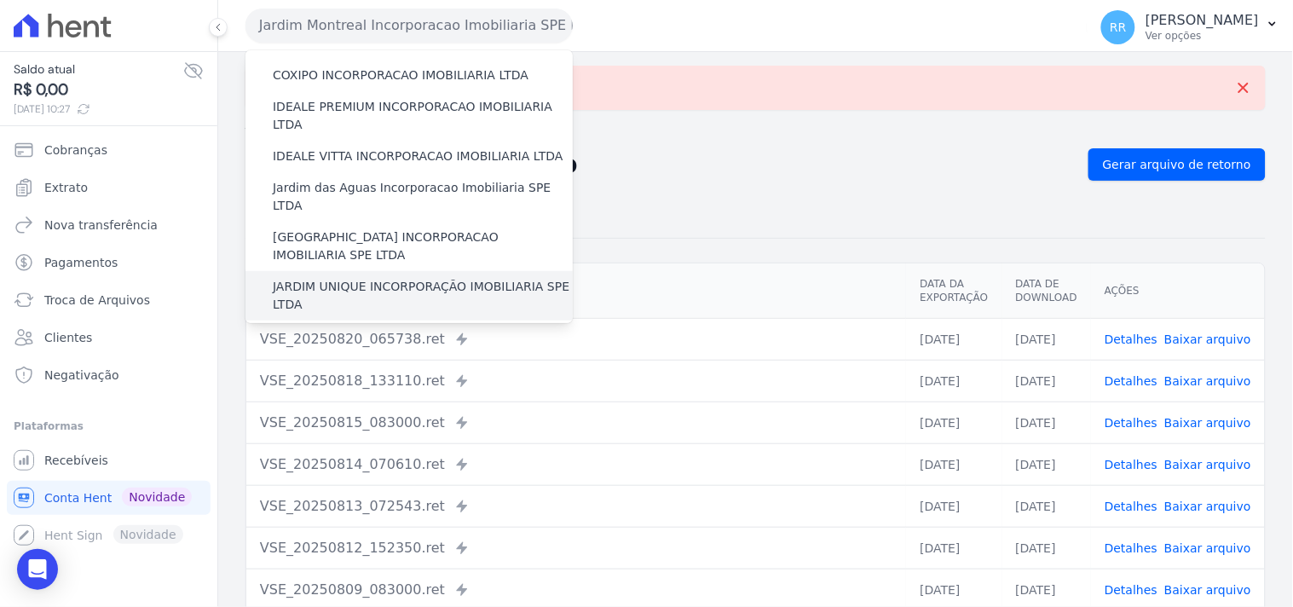
click at [328, 278] on label "JARDIM UNIQUE INCORPORAÇÃO IMOBILIARIA SPE LTDA" at bounding box center [423, 296] width 300 height 36
click at [0, 0] on input "JARDIM UNIQUE INCORPORAÇÃO IMOBILIARIA SPE LTDA" at bounding box center [0, 0] width 0 height 0
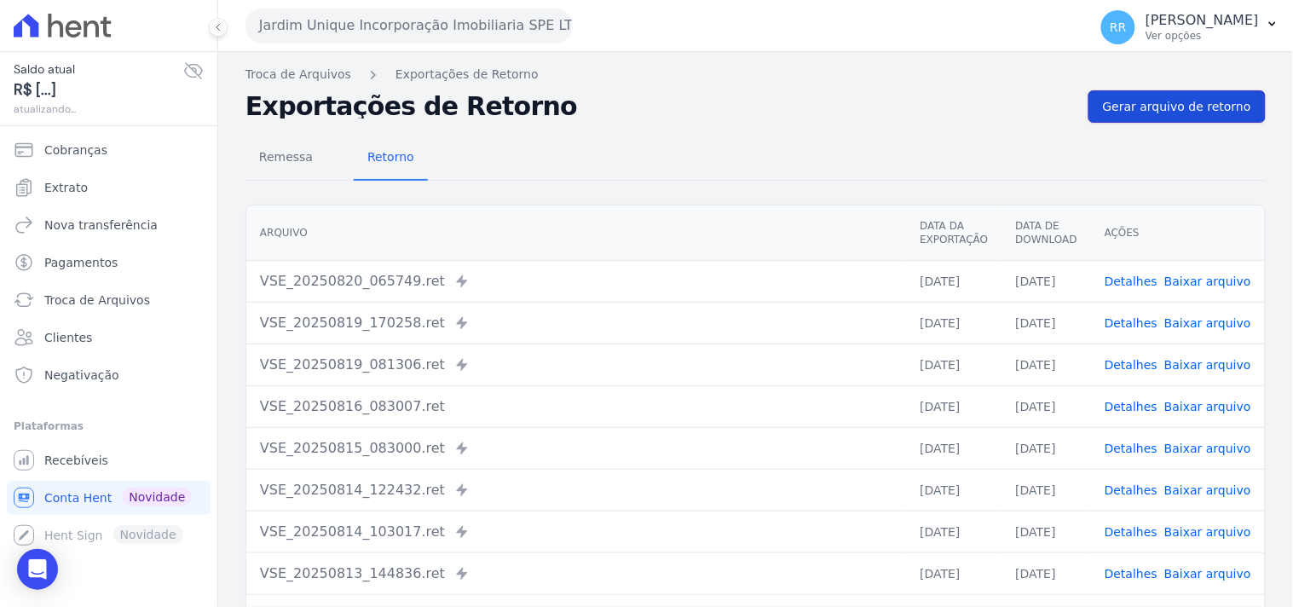
click at [1138, 107] on span "Gerar arquivo de retorno" at bounding box center [1177, 106] width 148 height 17
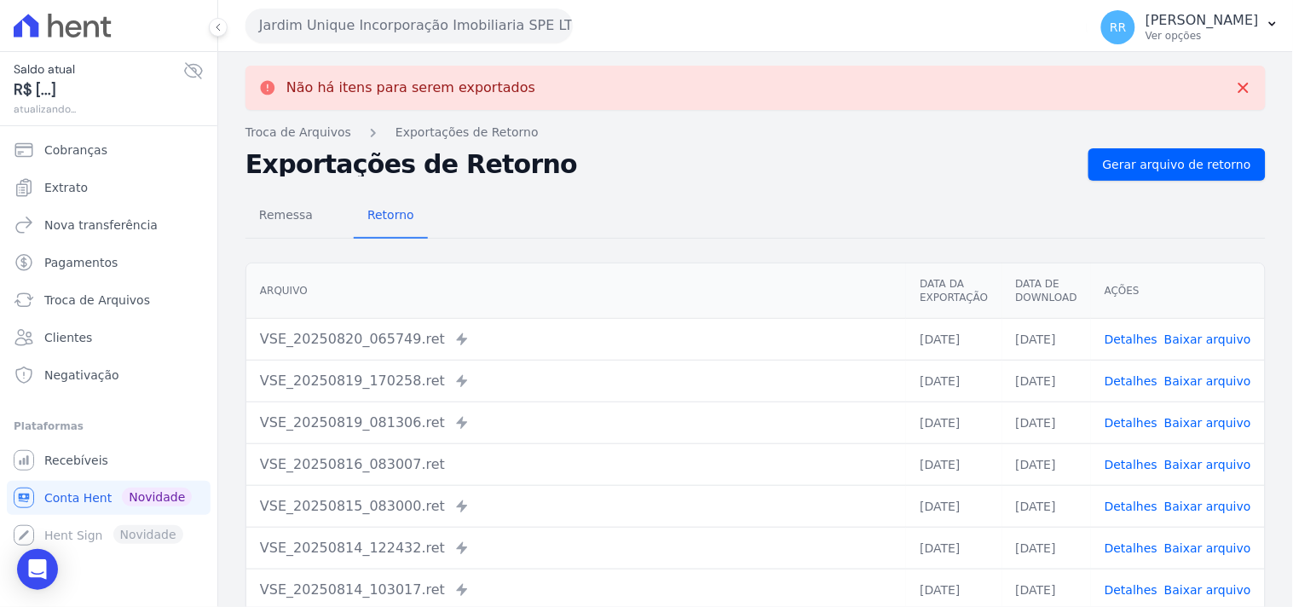
click at [447, 31] on button "Jardim Unique Incorporação Imobiliaria SPE LTDA" at bounding box center [408, 26] width 327 height 34
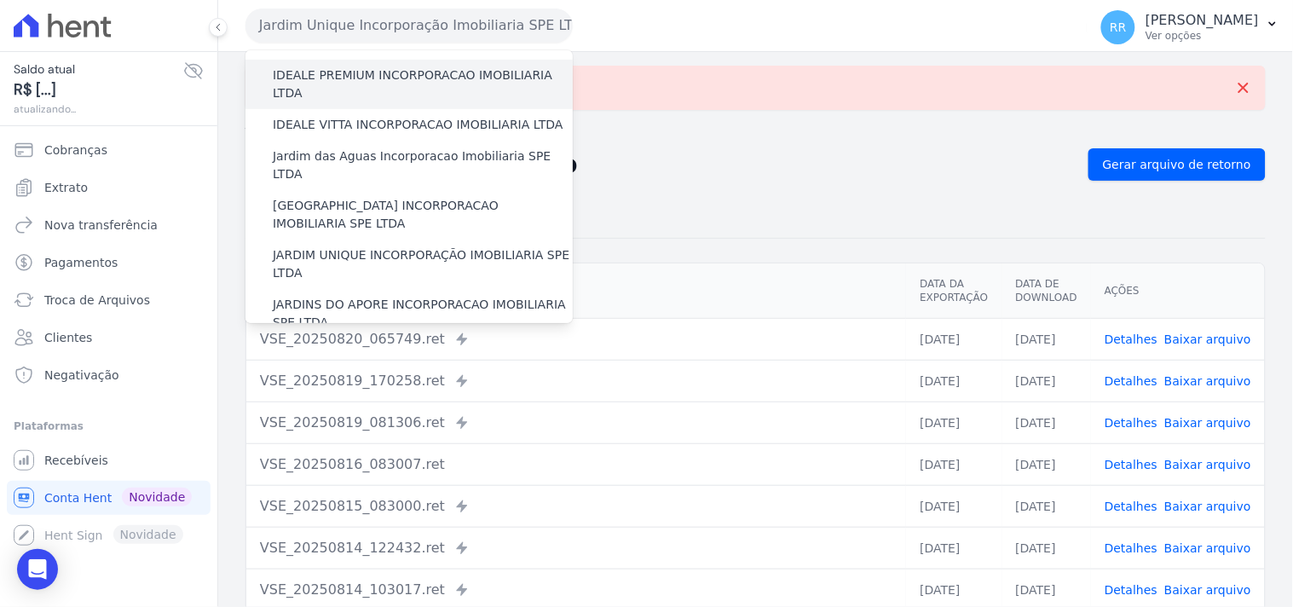
scroll to position [252, 0]
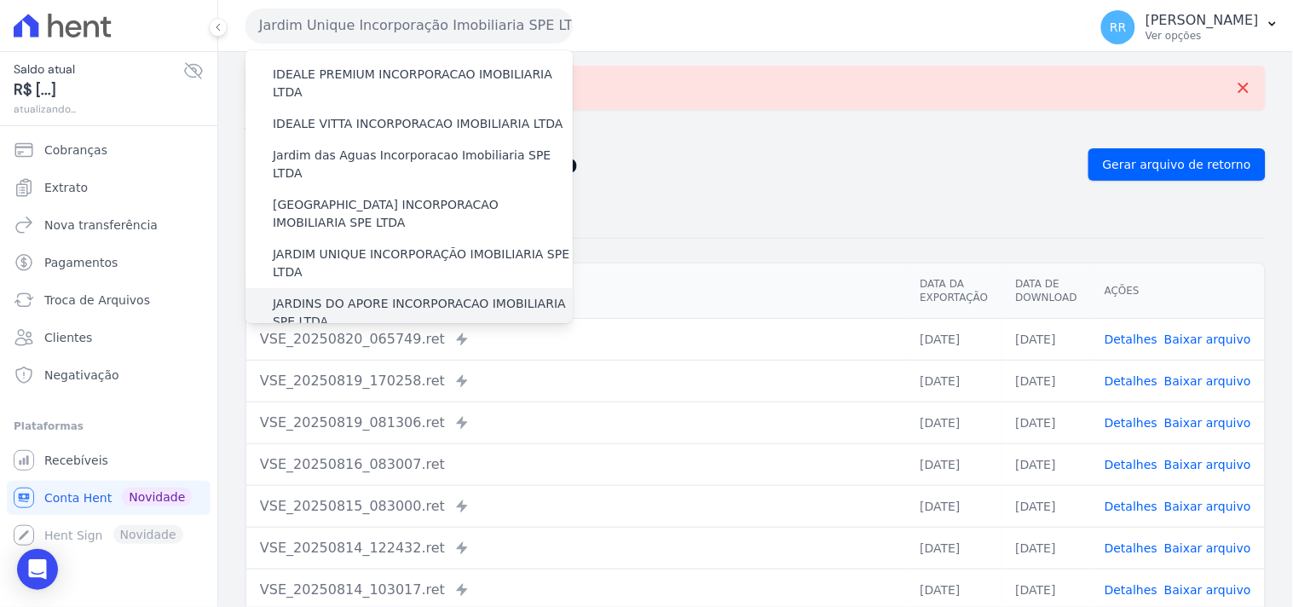
click at [361, 288] on div "JARDINS DO APORE INCORPORACAO IMOBILIARIA SPE LTDA" at bounding box center [408, 312] width 327 height 49
click at [358, 295] on label "JARDINS DO APORE INCORPORACAO IMOBILIARIA SPE LTDA" at bounding box center [423, 313] width 300 height 36
click at [0, 0] on input "JARDINS DO APORE INCORPORACAO IMOBILIARIA SPE LTDA" at bounding box center [0, 0] width 0 height 0
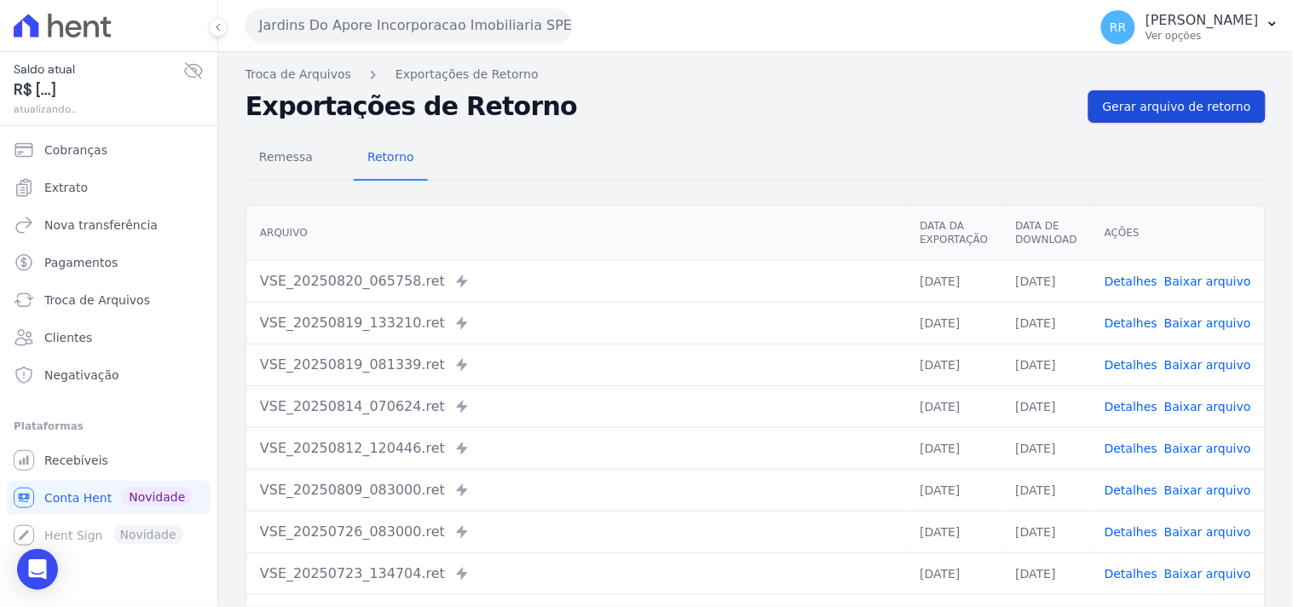
click at [1195, 95] on link "Gerar arquivo de retorno" at bounding box center [1176, 106] width 177 height 32
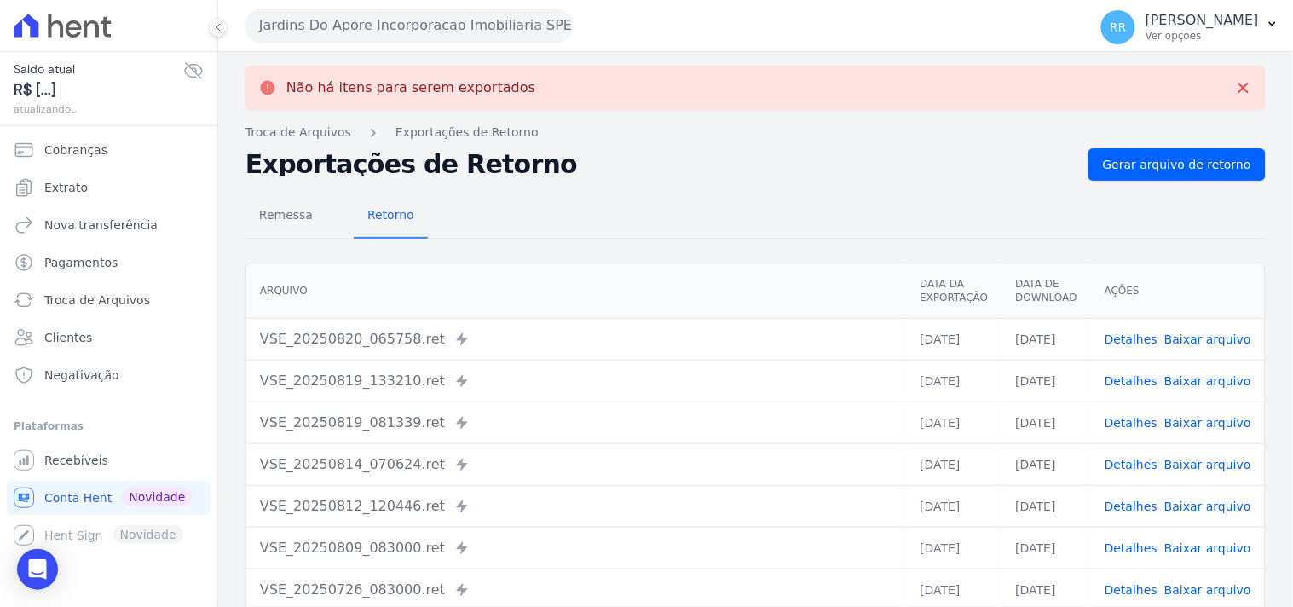
click at [313, 27] on button "Jardins Do Apore Incorporacao Imobiliaria SPE LTDA" at bounding box center [408, 26] width 327 height 34
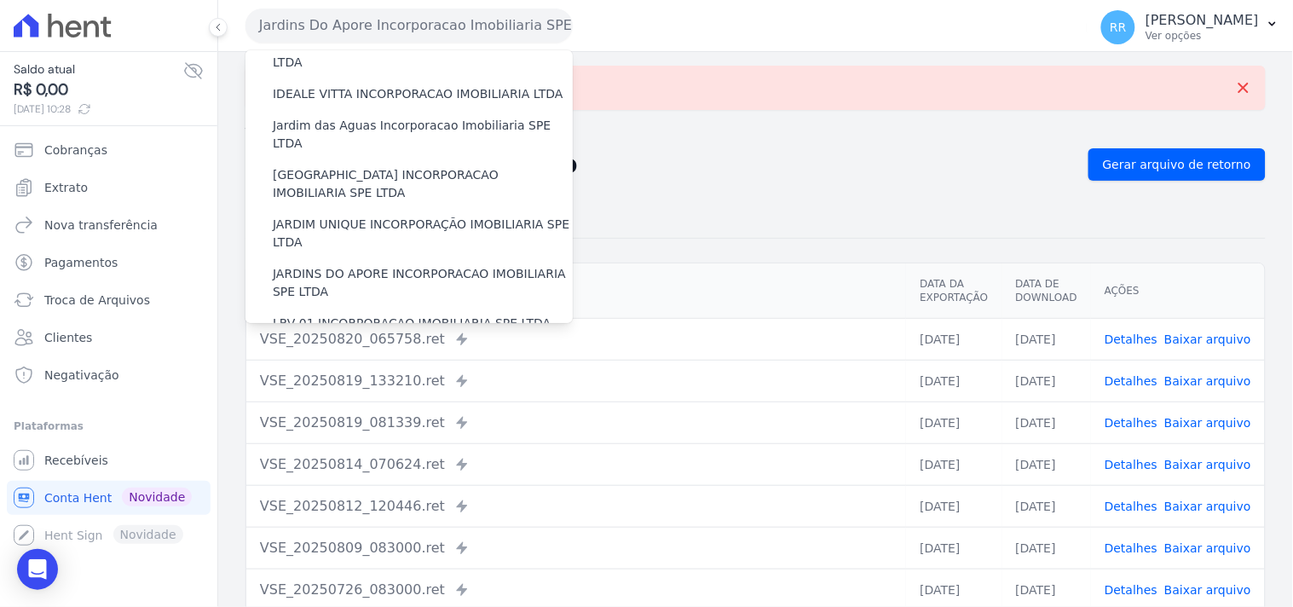
scroll to position [315, 0]
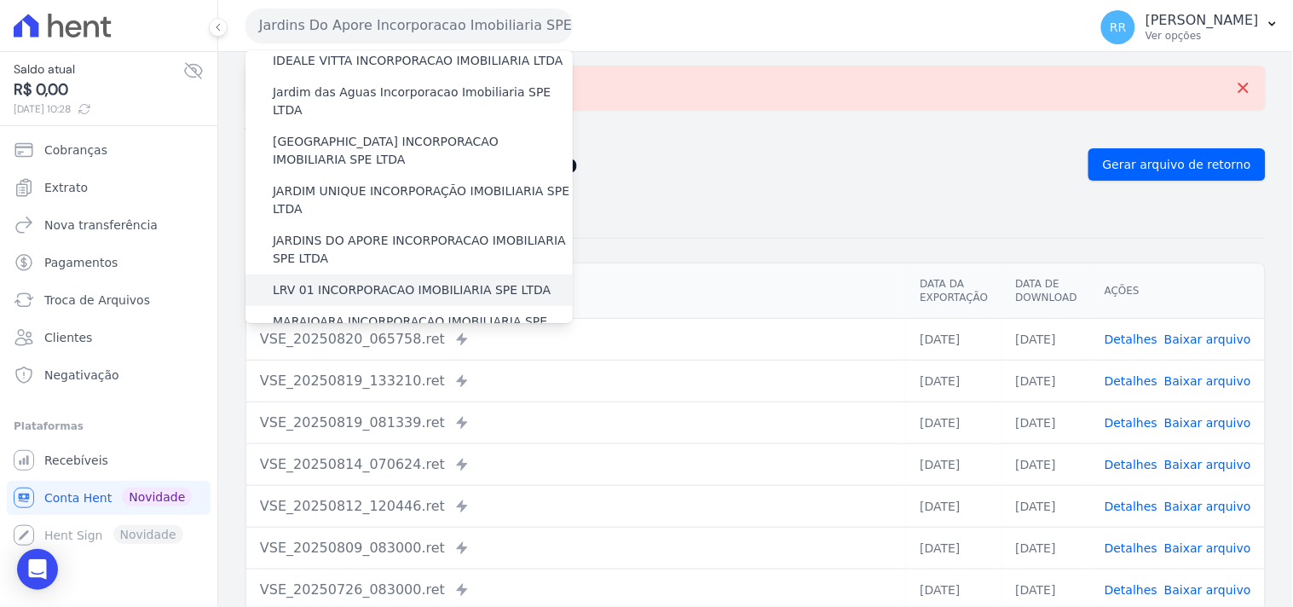
click at [351, 281] on label "LRV 01 INCORPORACAO IMOBILIARIA SPE LTDA" at bounding box center [412, 290] width 278 height 18
click at [0, 0] on input "LRV 01 INCORPORACAO IMOBILIARIA SPE LTDA" at bounding box center [0, 0] width 0 height 0
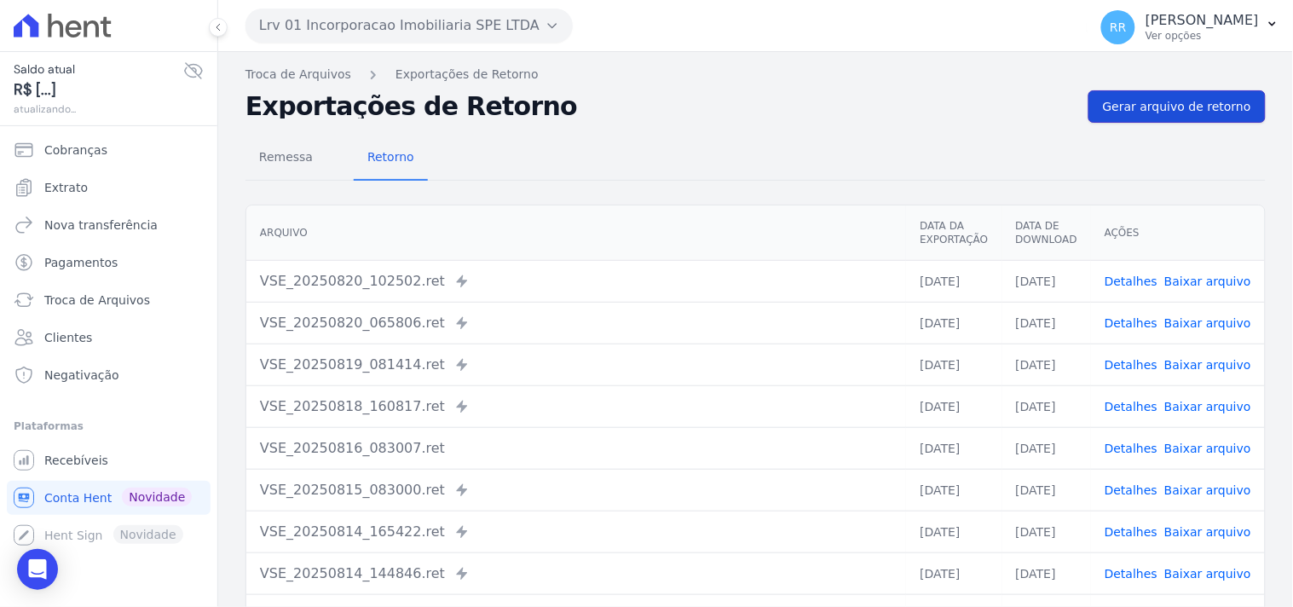
click at [1202, 111] on span "Gerar arquivo de retorno" at bounding box center [1177, 106] width 148 height 17
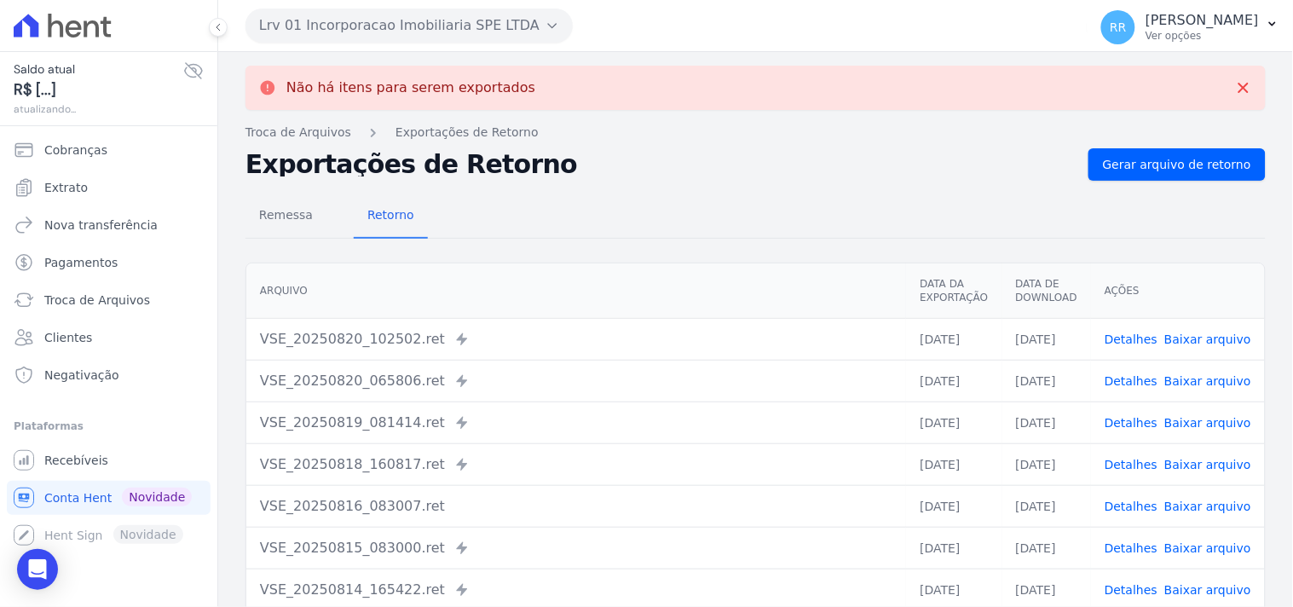
click at [378, 44] on div "Lrv 01 Incorporacao Imobiliaria SPE LTDA Via Sul Engenharia AGUAS DE [GEOGRAPHI…" at bounding box center [662, 25] width 835 height 53
click at [382, 38] on button "Lrv 01 Incorporacao Imobiliaria SPE LTDA" at bounding box center [408, 26] width 327 height 34
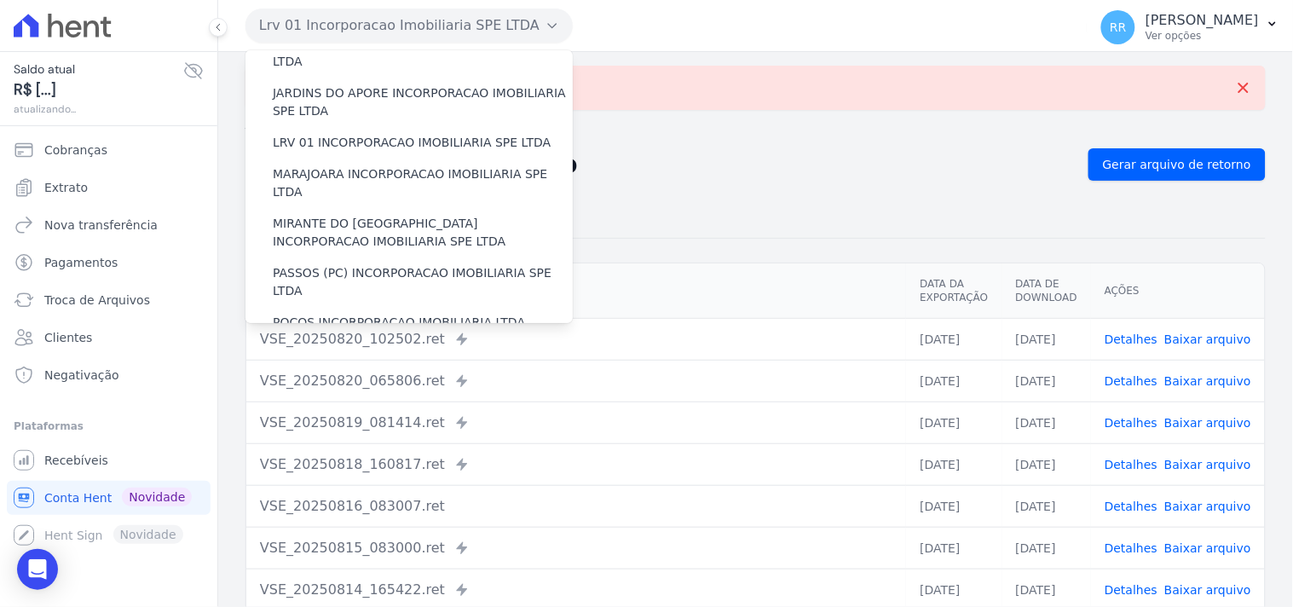
scroll to position [473, 0]
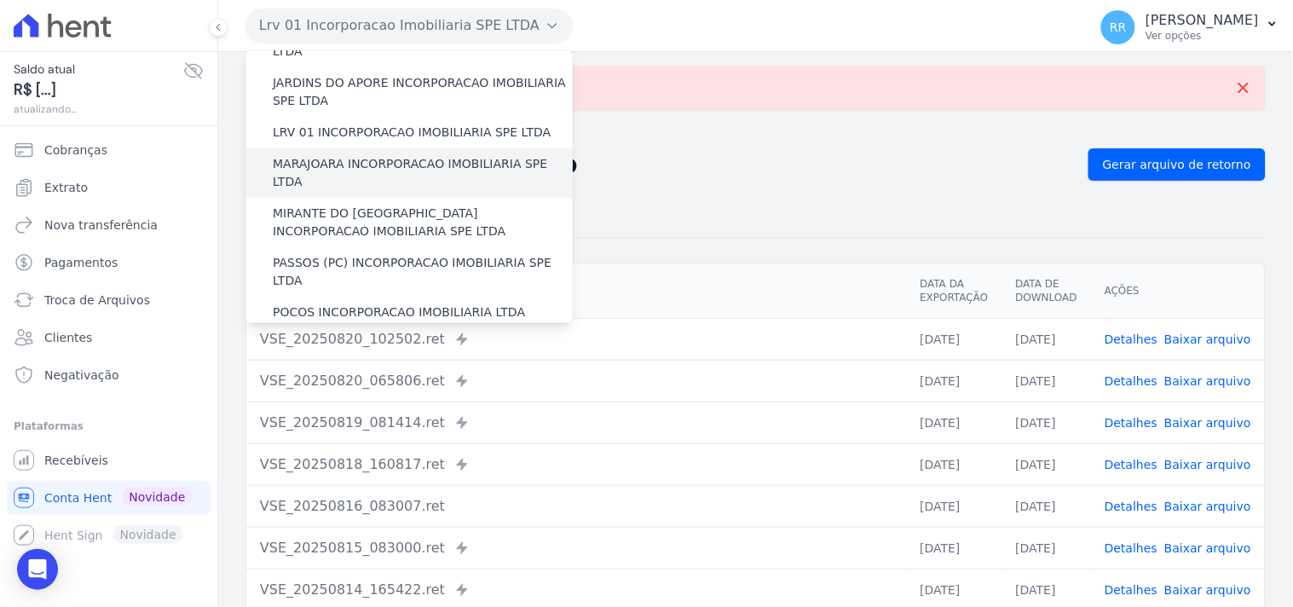
click at [349, 155] on label "MARAJOARA INCORPORACAO IMOBILIARIA SPE LTDA" at bounding box center [423, 173] width 300 height 36
click at [0, 0] on input "MARAJOARA INCORPORACAO IMOBILIARIA SPE LTDA" at bounding box center [0, 0] width 0 height 0
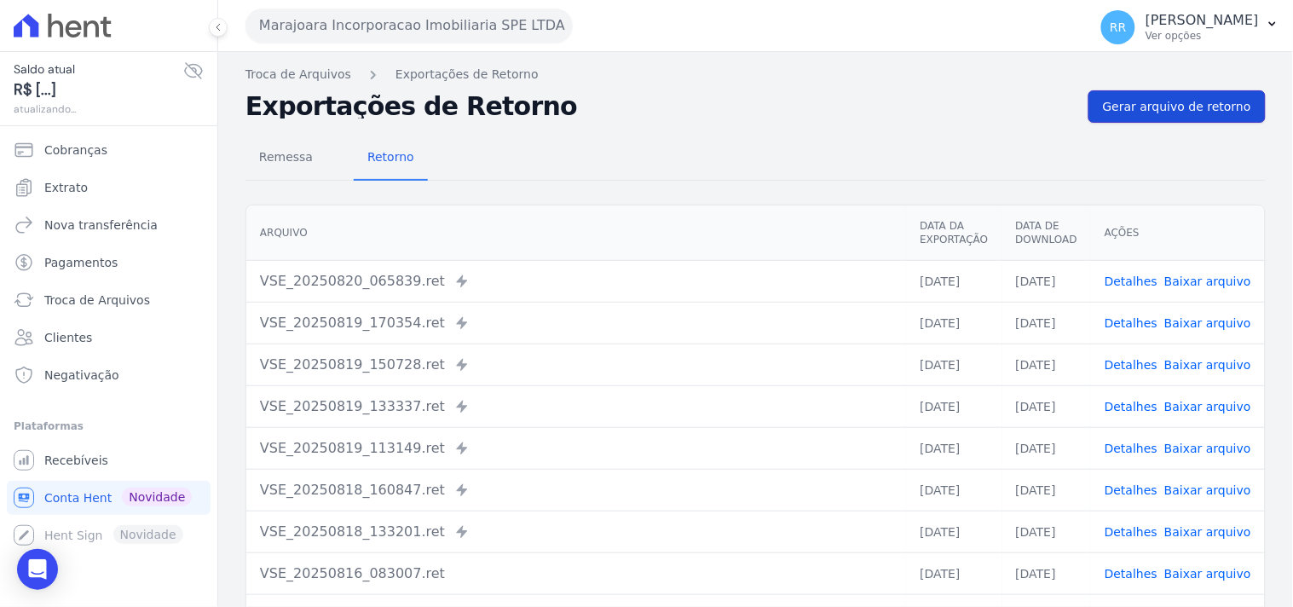
click at [1134, 114] on span "Gerar arquivo de retorno" at bounding box center [1177, 106] width 148 height 17
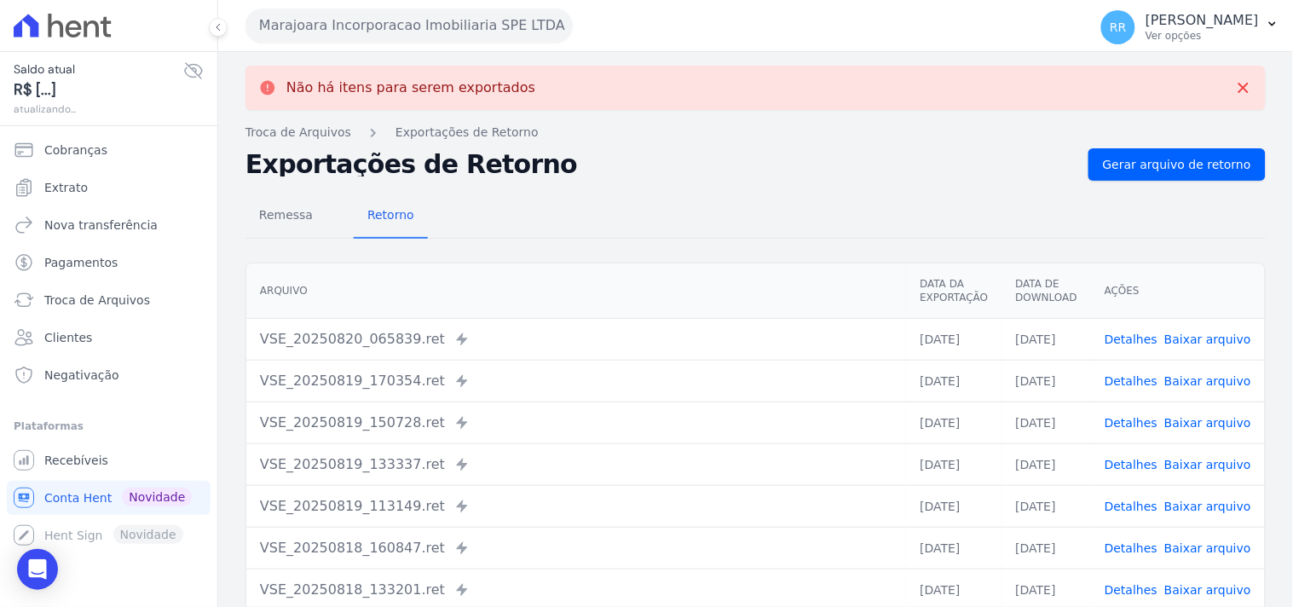
click at [414, 39] on button "Marajoara Incorporacao Imobiliaria SPE LTDA" at bounding box center [408, 26] width 327 height 34
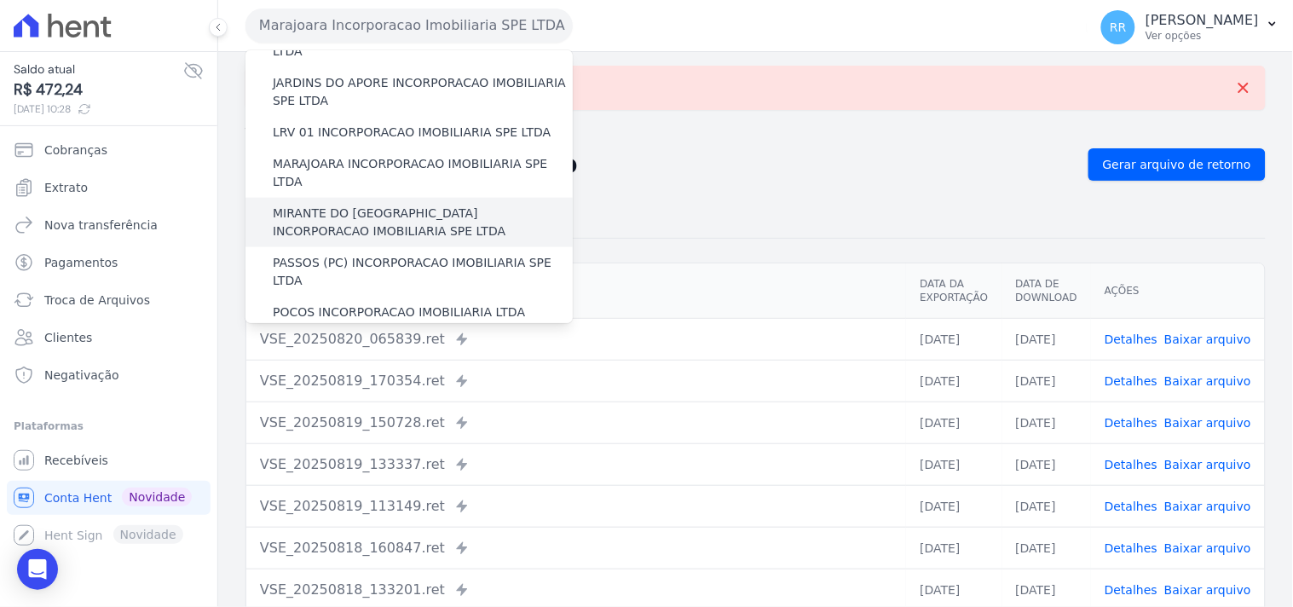
click at [328, 205] on label "MIRANTE DO [GEOGRAPHIC_DATA] INCORPORACAO IMOBILIARIA SPE LTDA" at bounding box center [423, 223] width 300 height 36
click at [0, 0] on input "MIRANTE DO [GEOGRAPHIC_DATA] INCORPORACAO IMOBILIARIA SPE LTDA" at bounding box center [0, 0] width 0 height 0
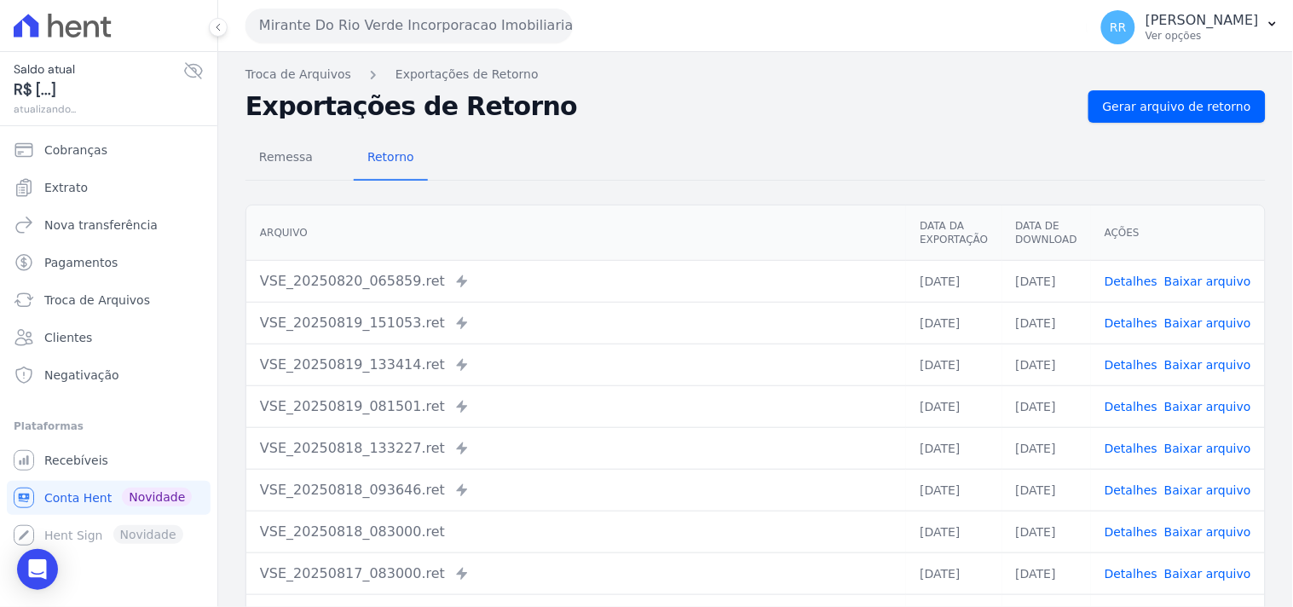
click at [1212, 124] on div "Remessa Retorno [GEOGRAPHIC_DATA] Data da Exportação Data de Download Ações VSE…" at bounding box center [755, 431] width 1020 height 616
click at [1216, 116] on link "Gerar arquivo de retorno" at bounding box center [1176, 106] width 177 height 32
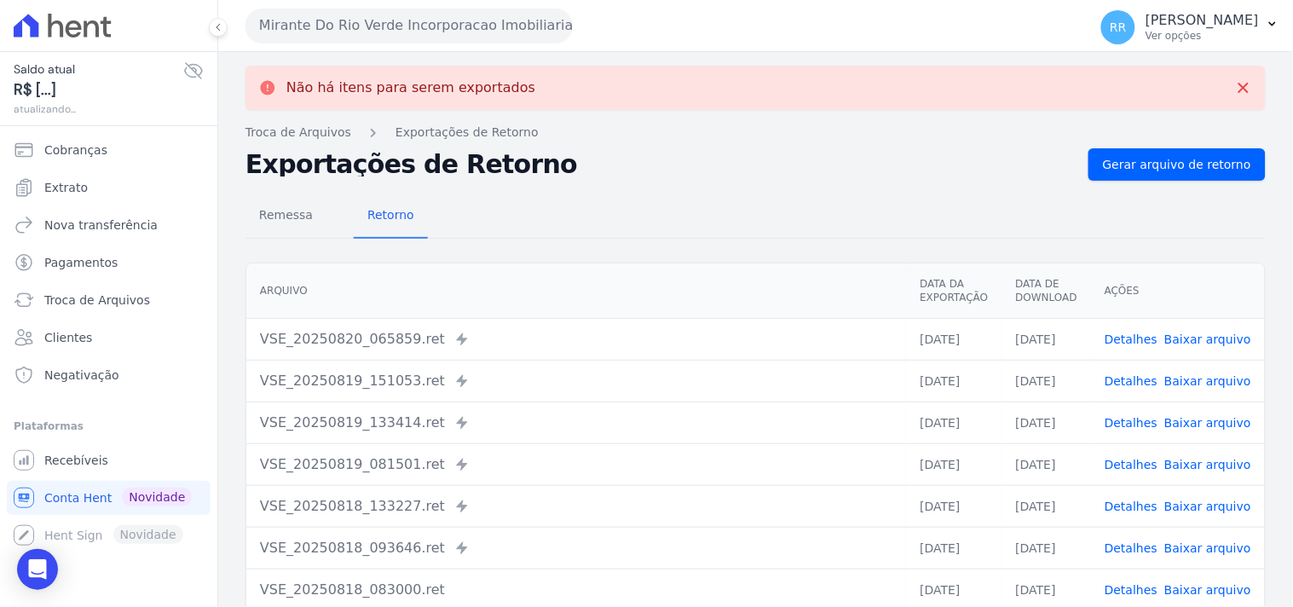
click at [392, 12] on button "Mirante Do Rio Verde Incorporacao Imobiliaria SPE LTDA" at bounding box center [408, 26] width 327 height 34
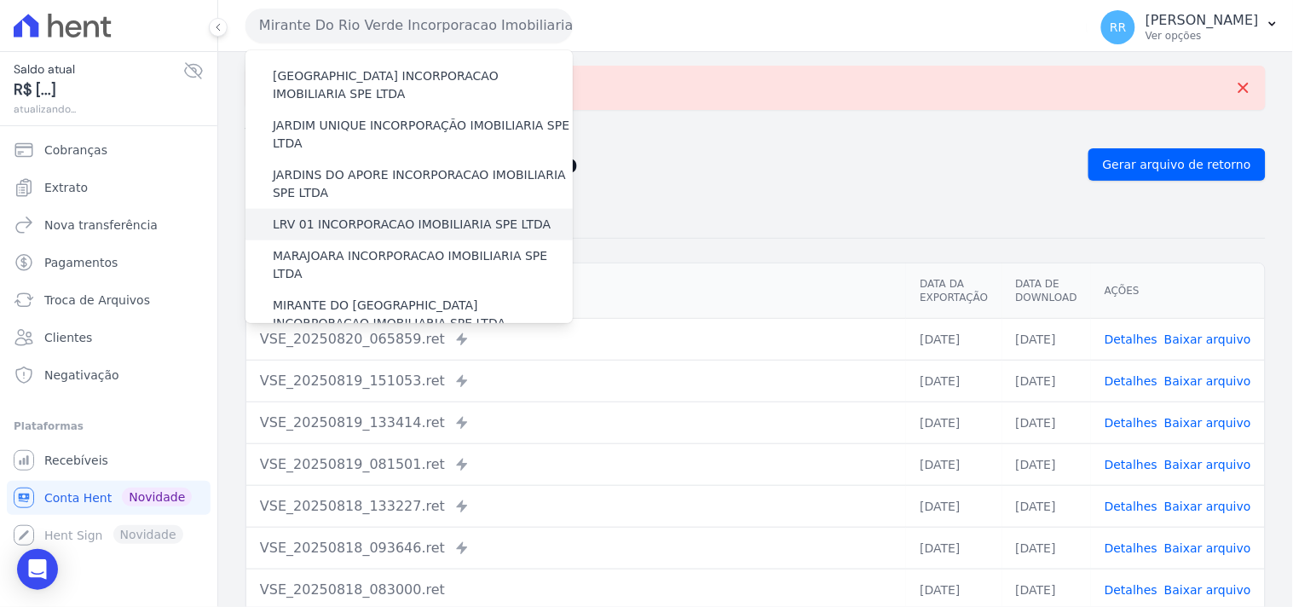
scroll to position [410, 0]
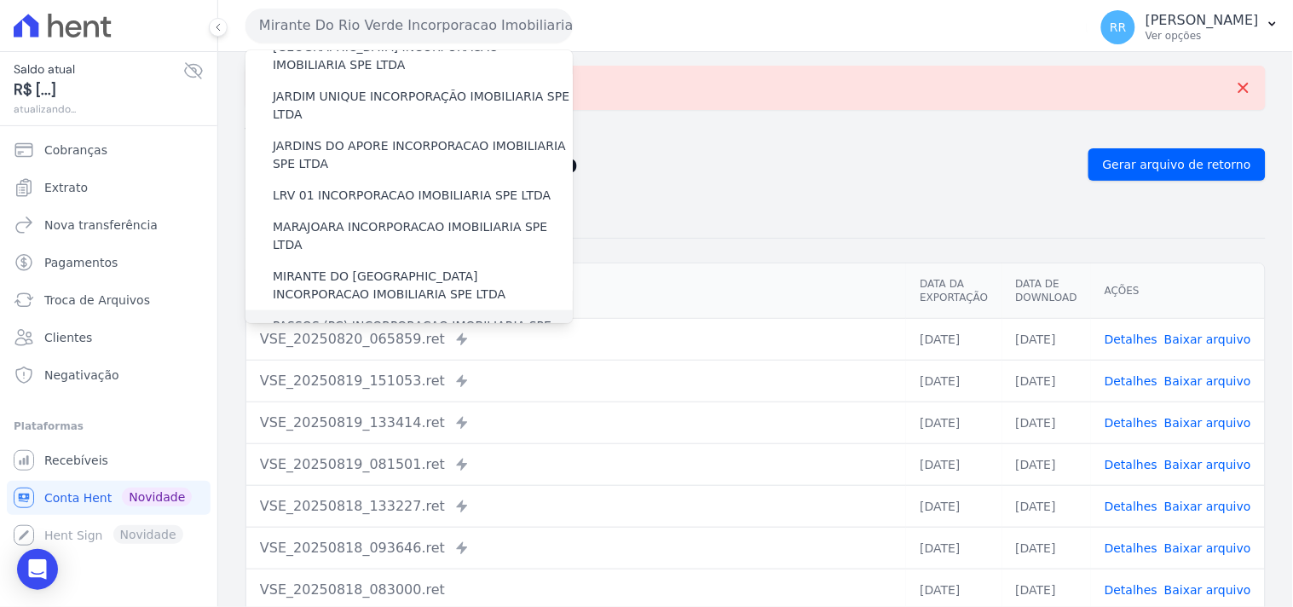
click at [329, 317] on label "PASSOS (PC) INCORPORACAO IMOBILIARIA SPE LTDA" at bounding box center [423, 335] width 300 height 36
click at [0, 0] on input "PASSOS (PC) INCORPORACAO IMOBILIARIA SPE LTDA" at bounding box center [0, 0] width 0 height 0
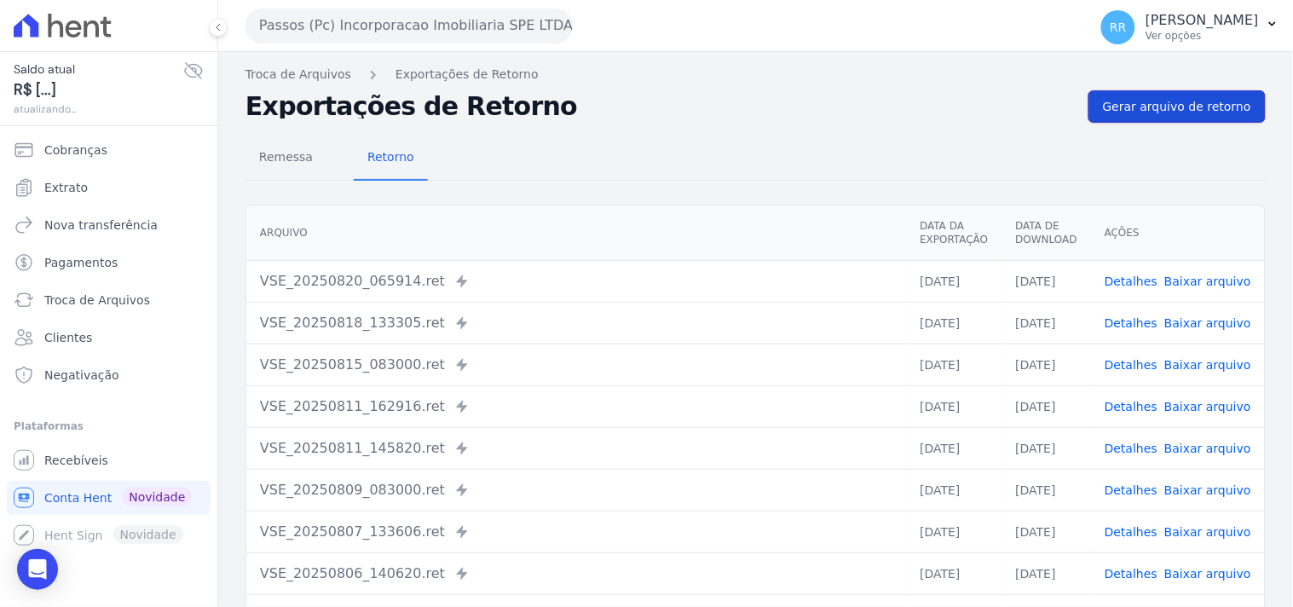
click at [1183, 112] on span "Gerar arquivo de retorno" at bounding box center [1177, 106] width 148 height 17
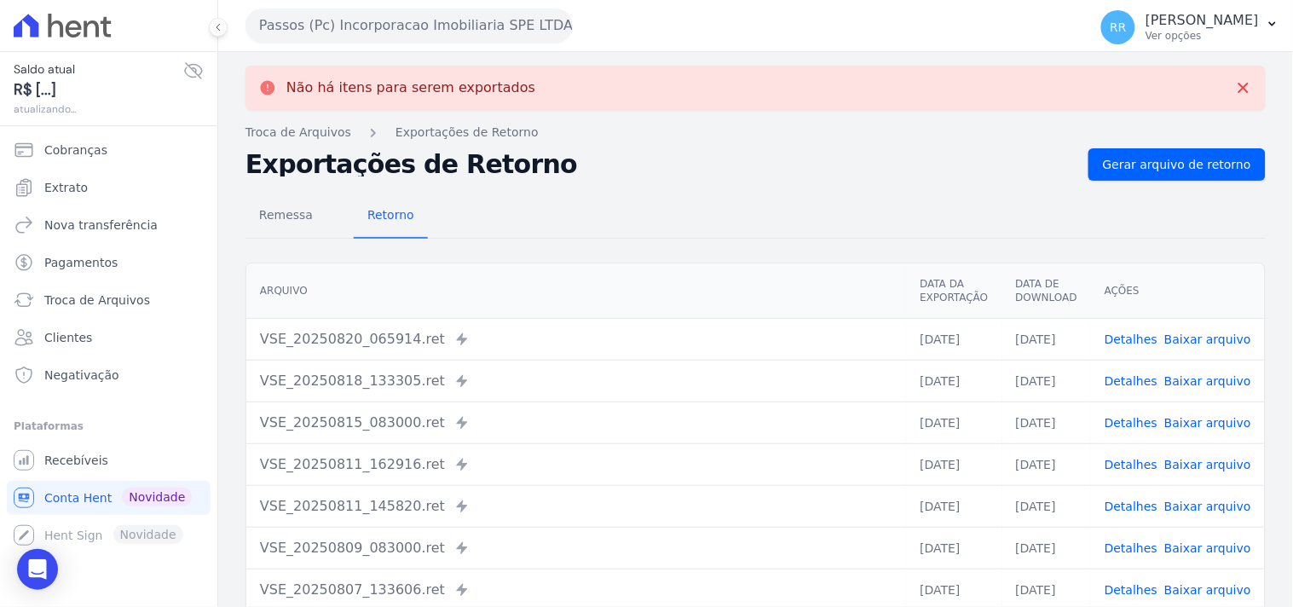
click at [373, 26] on button "Passos (Pc) Incorporacao Imobiliaria SPE LTDA" at bounding box center [408, 26] width 327 height 34
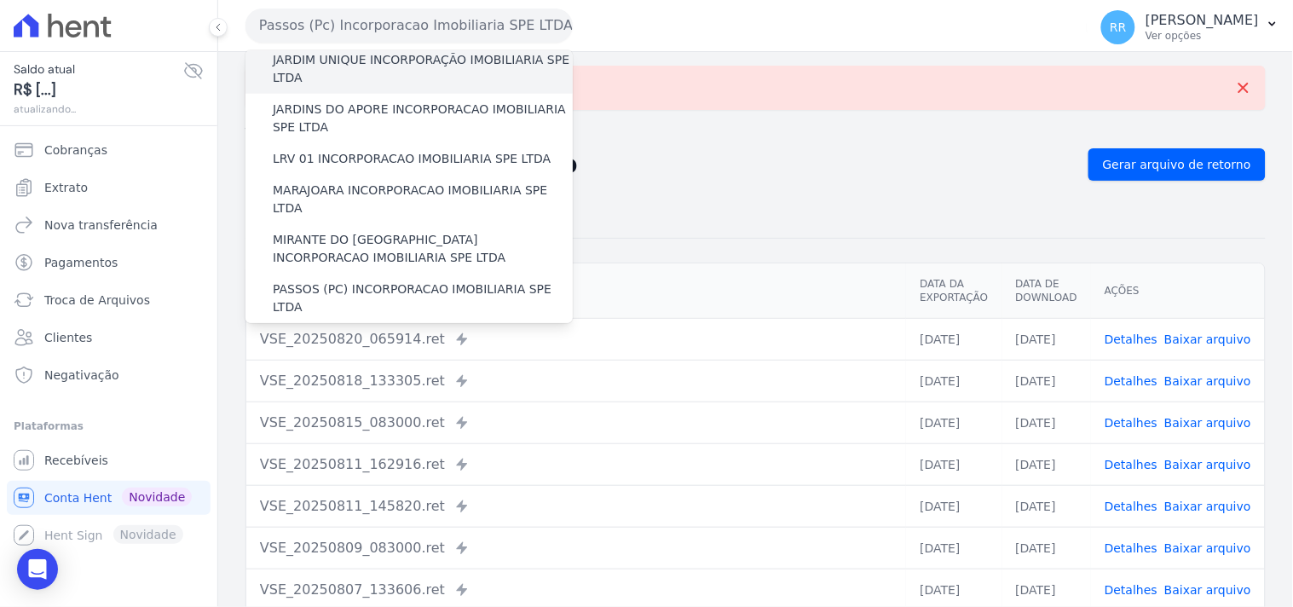
scroll to position [599, 0]
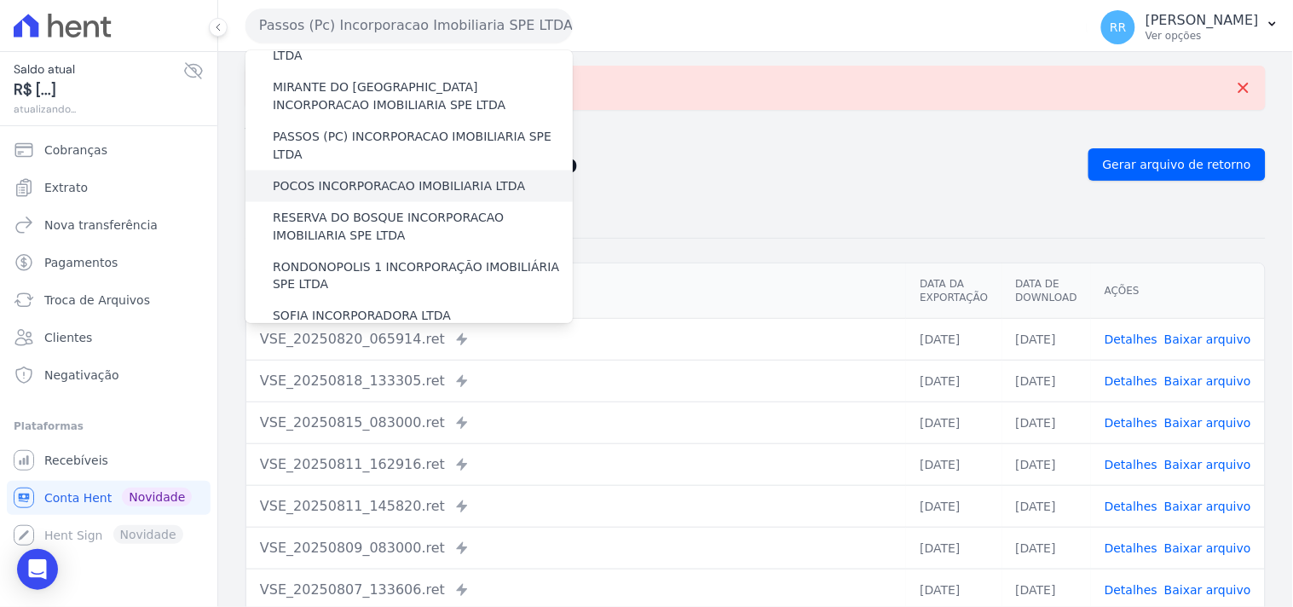
click at [295, 177] on label "POCOS INCORPORACAO IMOBILIARIA LTDA" at bounding box center [399, 186] width 252 height 18
click at [0, 0] on input "POCOS INCORPORACAO IMOBILIARIA LTDA" at bounding box center [0, 0] width 0 height 0
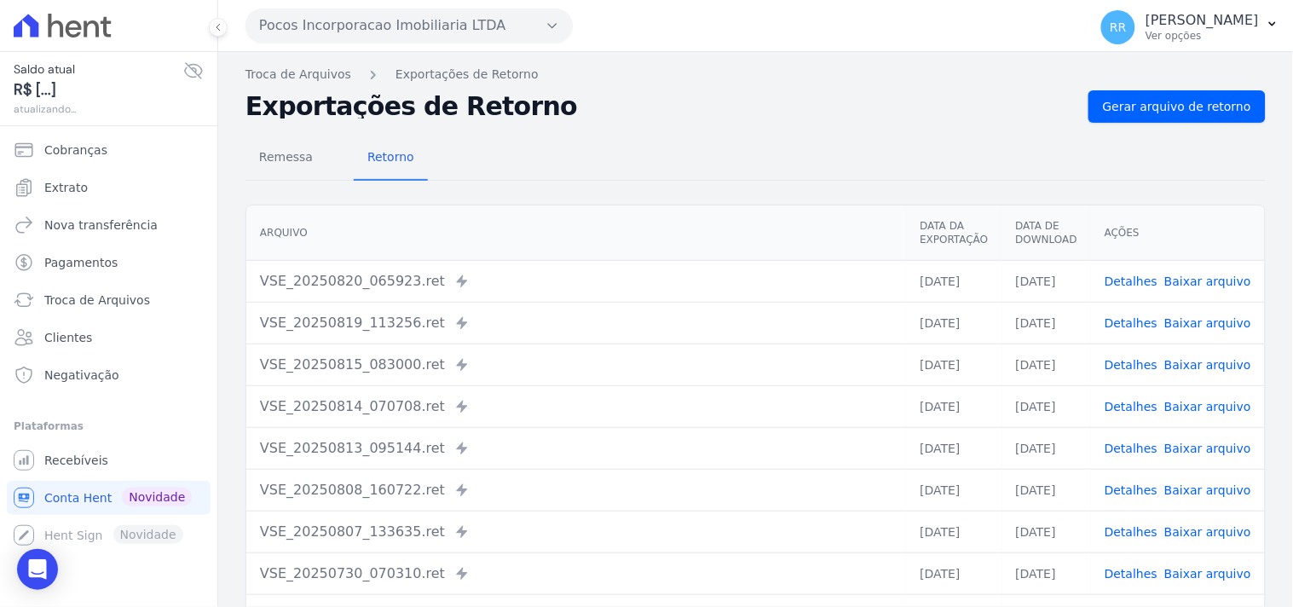
click at [1215, 128] on div "Remessa Retorno [GEOGRAPHIC_DATA] Data da Exportação Data de Download Ações VSE…" at bounding box center [755, 431] width 1020 height 616
click at [1220, 123] on div "Remessa Retorno [GEOGRAPHIC_DATA] Data da Exportação Data de Download Ações VSE…" at bounding box center [755, 431] width 1020 height 616
click at [1225, 115] on link "Gerar arquivo de retorno" at bounding box center [1176, 106] width 177 height 32
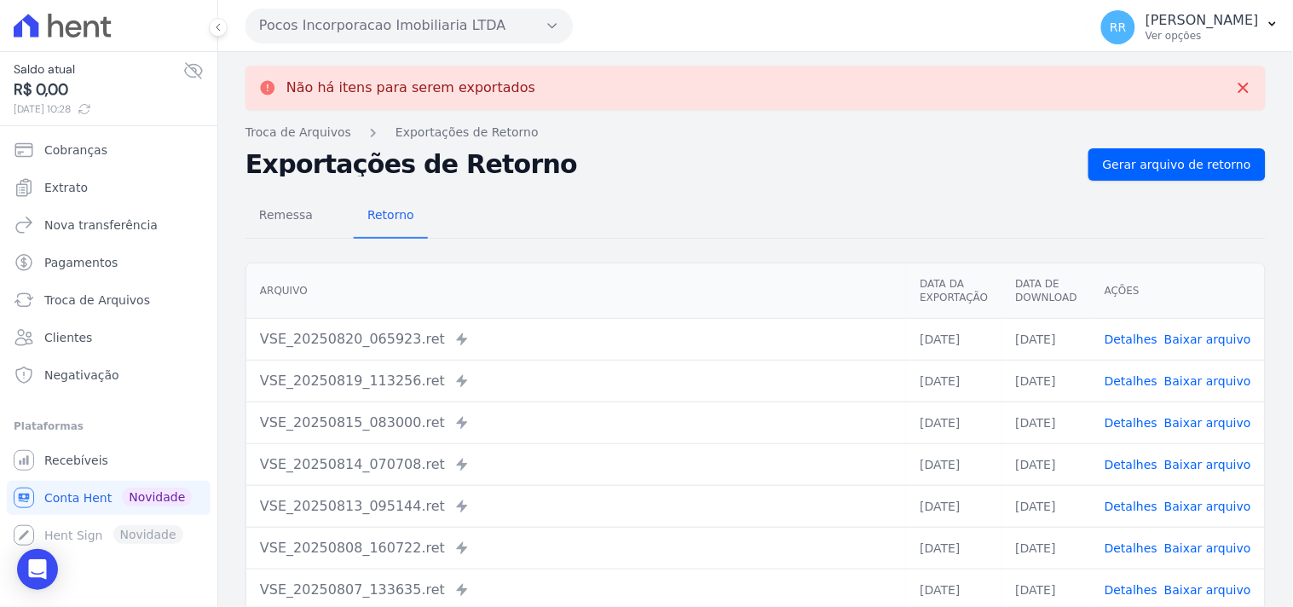
click at [440, 31] on button "Pocos Incorporacao Imobiliaria LTDA" at bounding box center [408, 26] width 327 height 34
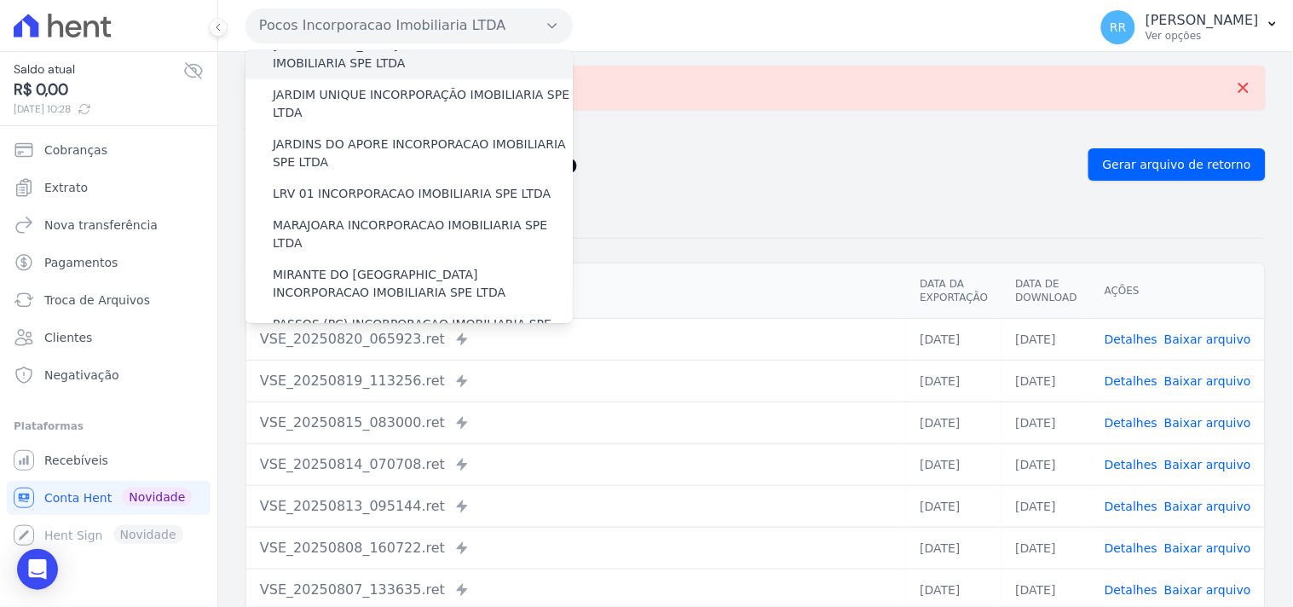
scroll to position [568, 0]
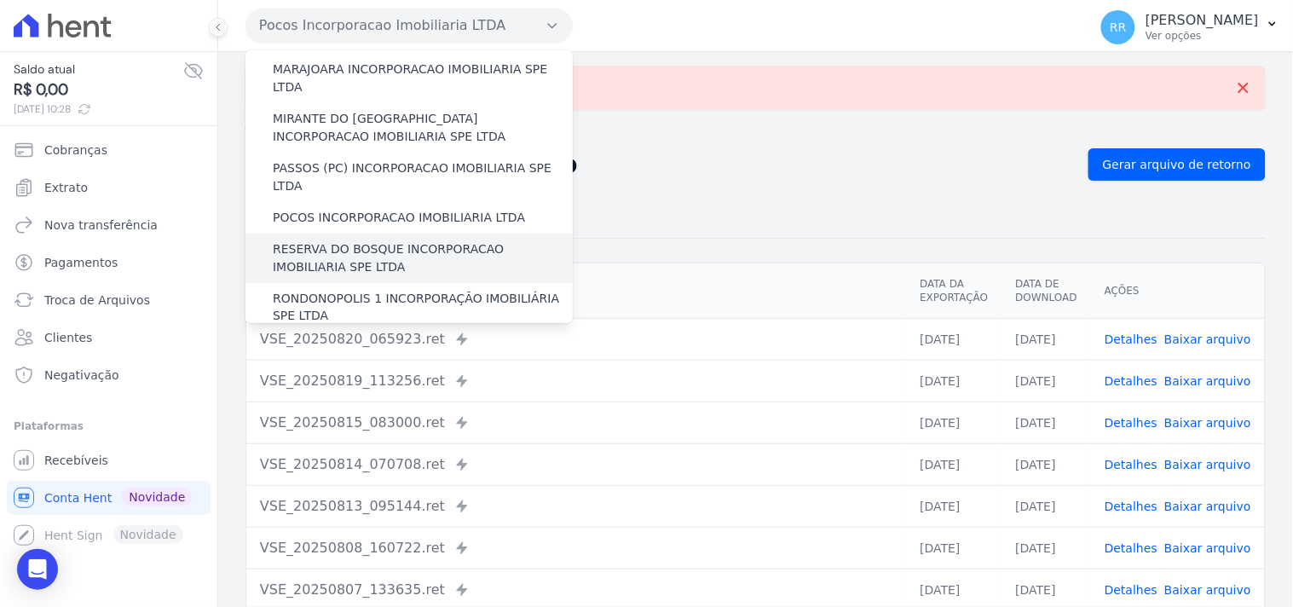
click at [372, 240] on label "RESERVA DO BOSQUE INCORPORACAO IMOBILIARIA SPE LTDA" at bounding box center [423, 258] width 300 height 36
click at [0, 0] on input "RESERVA DO BOSQUE INCORPORACAO IMOBILIARIA SPE LTDA" at bounding box center [0, 0] width 0 height 0
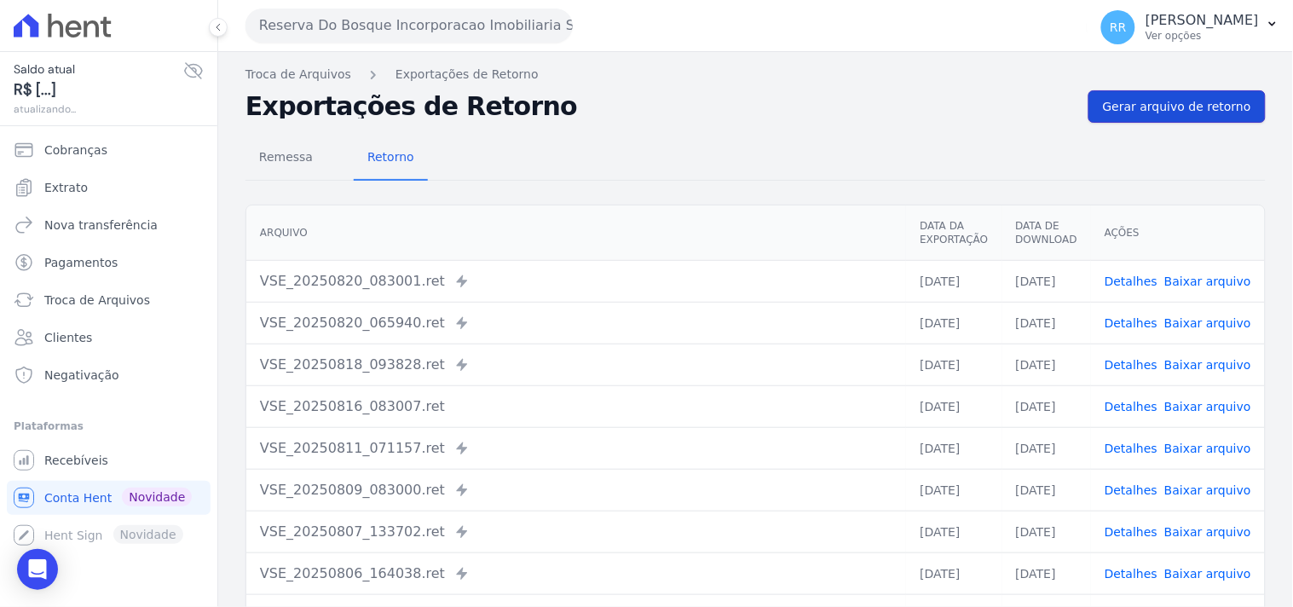
click at [1197, 113] on span "Gerar arquivo de retorno" at bounding box center [1177, 106] width 148 height 17
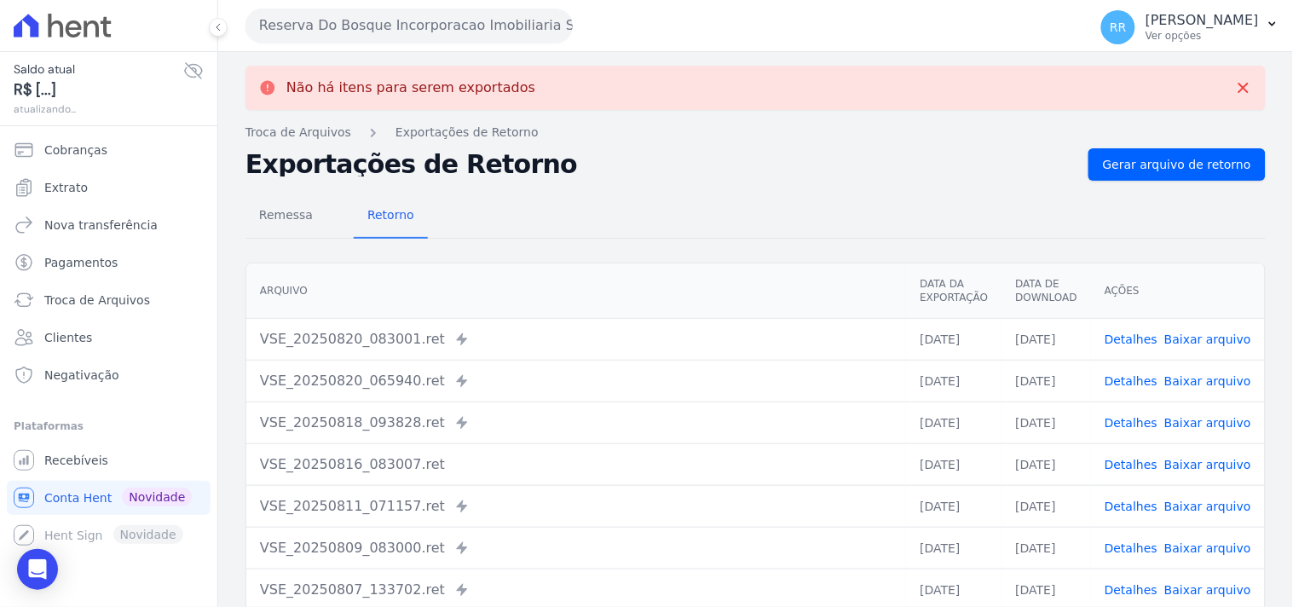
click at [367, 20] on button "Reserva Do Bosque Incorporacao Imobiliaria SPE LTDA" at bounding box center [408, 26] width 327 height 34
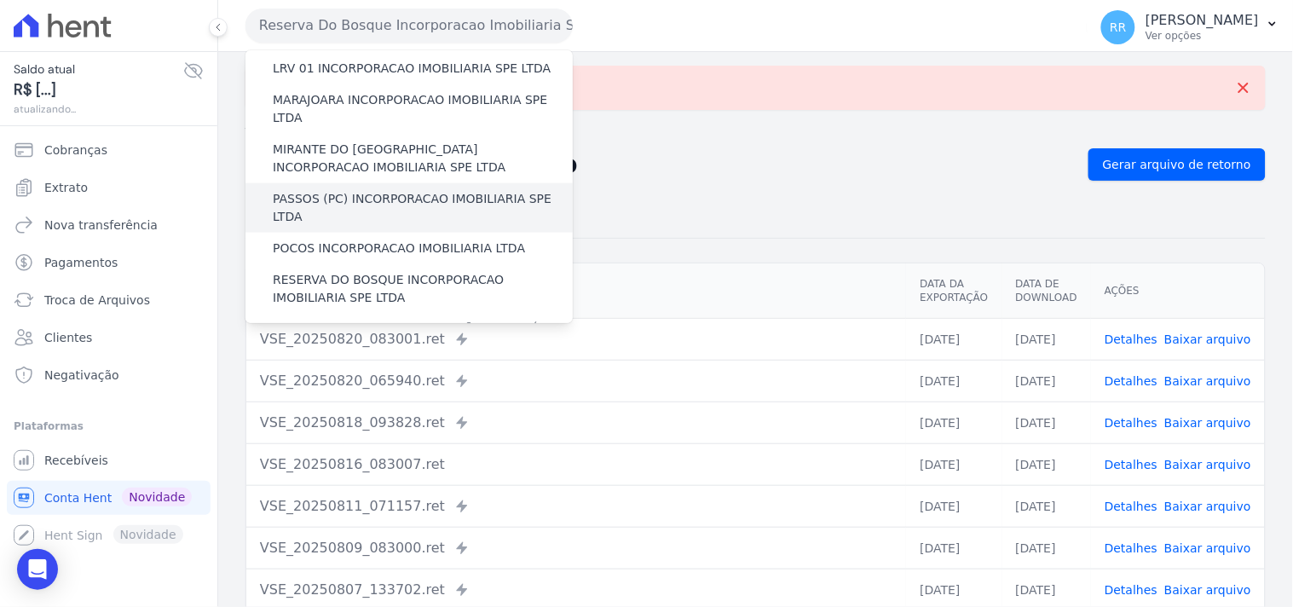
scroll to position [599, 0]
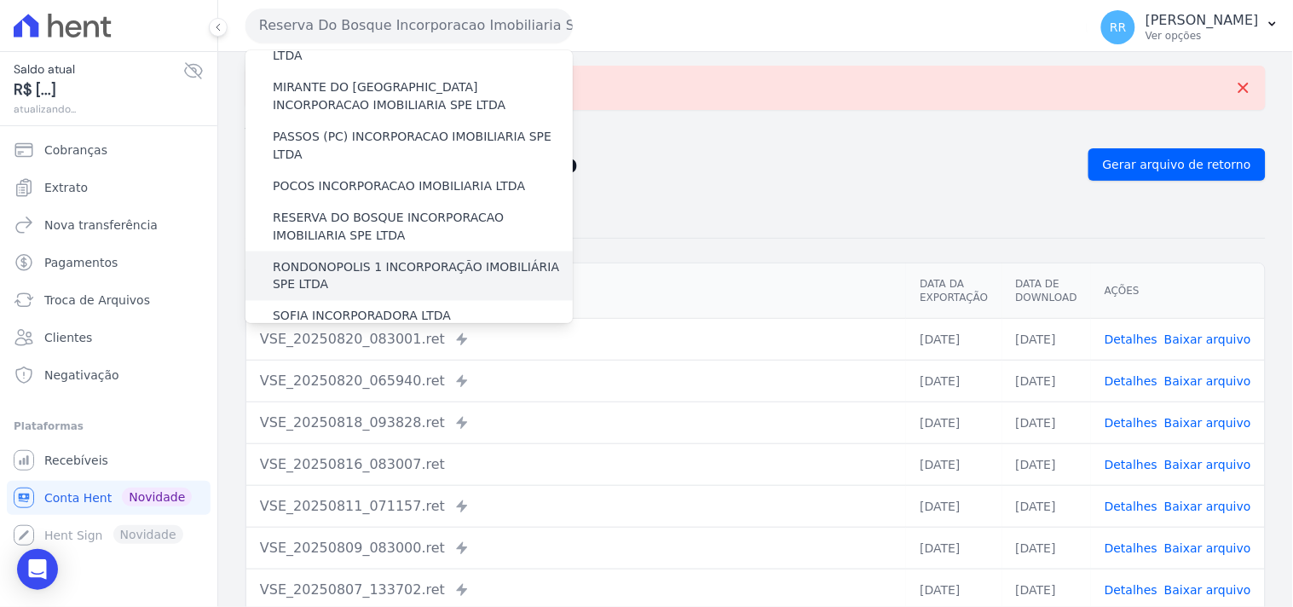
click at [334, 258] on label "RONDONOPOLIS 1 INCORPORAÇÃO IMOBILIÁRIA SPE LTDA" at bounding box center [423, 276] width 300 height 36
click at [0, 0] on input "RONDONOPOLIS 1 INCORPORAÇÃO IMOBILIÁRIA SPE LTDA" at bounding box center [0, 0] width 0 height 0
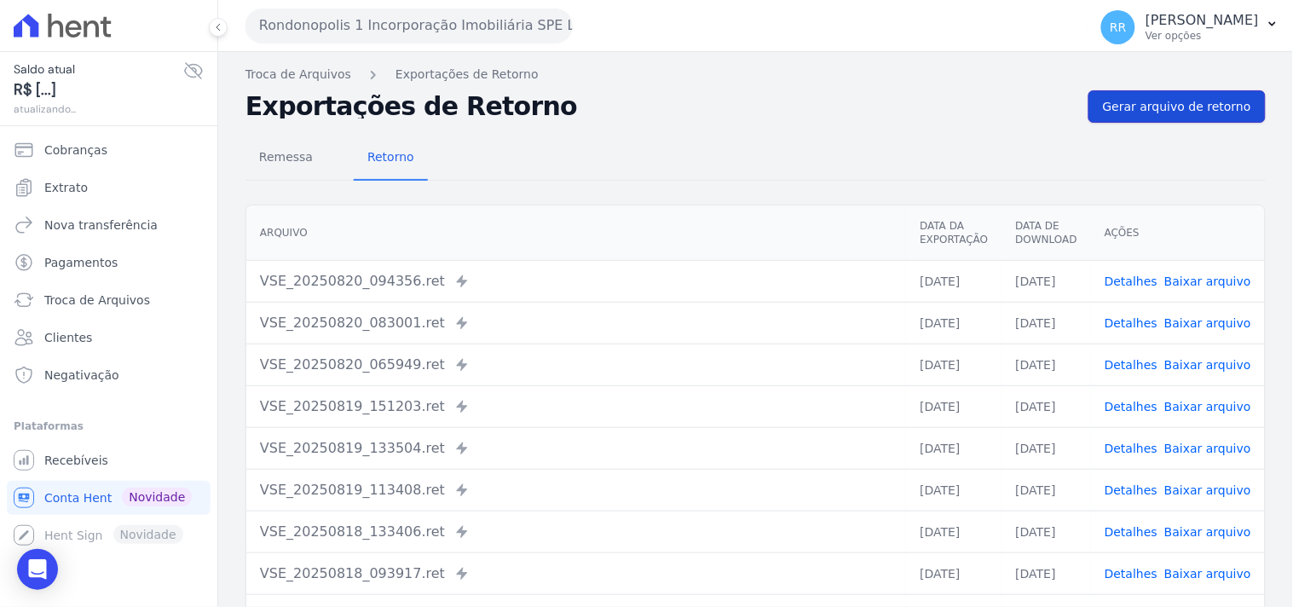
click at [1178, 92] on link "Gerar arquivo de retorno" at bounding box center [1176, 106] width 177 height 32
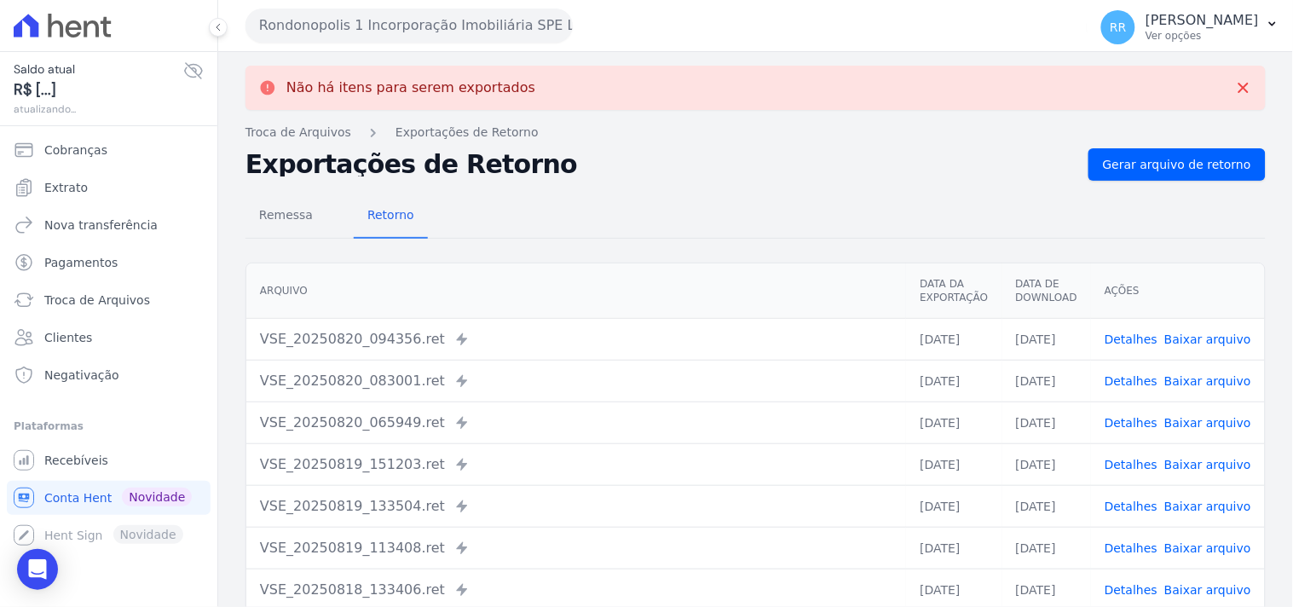
click at [370, 18] on button "Rondonopolis 1 Incorporação Imobiliária SPE LTDA" at bounding box center [408, 26] width 327 height 34
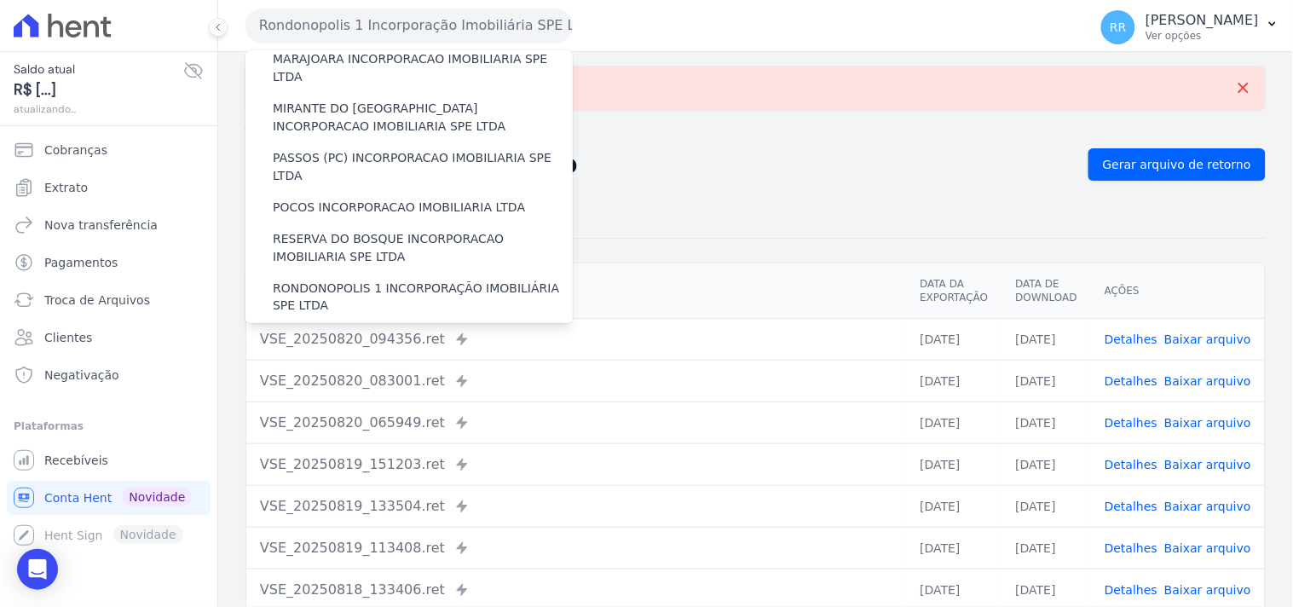
scroll to position [694, 0]
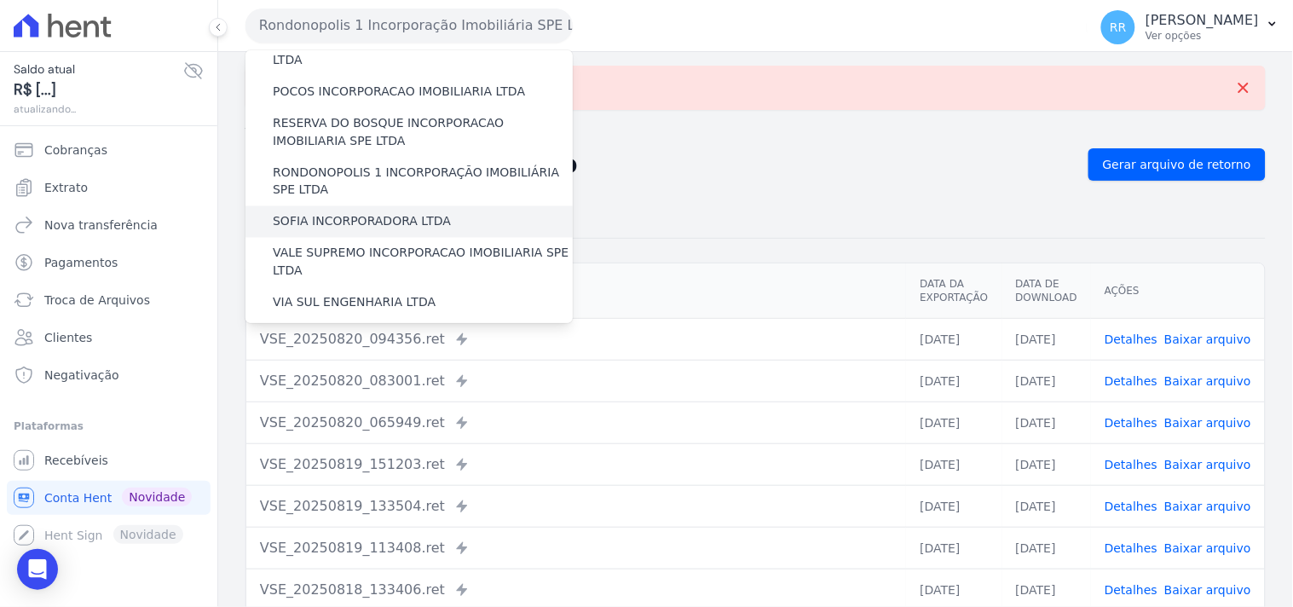
click at [333, 213] on label "SOFIA INCORPORADORA LTDA" at bounding box center [362, 222] width 178 height 18
click at [0, 0] on input "SOFIA INCORPORADORA LTDA" at bounding box center [0, 0] width 0 height 0
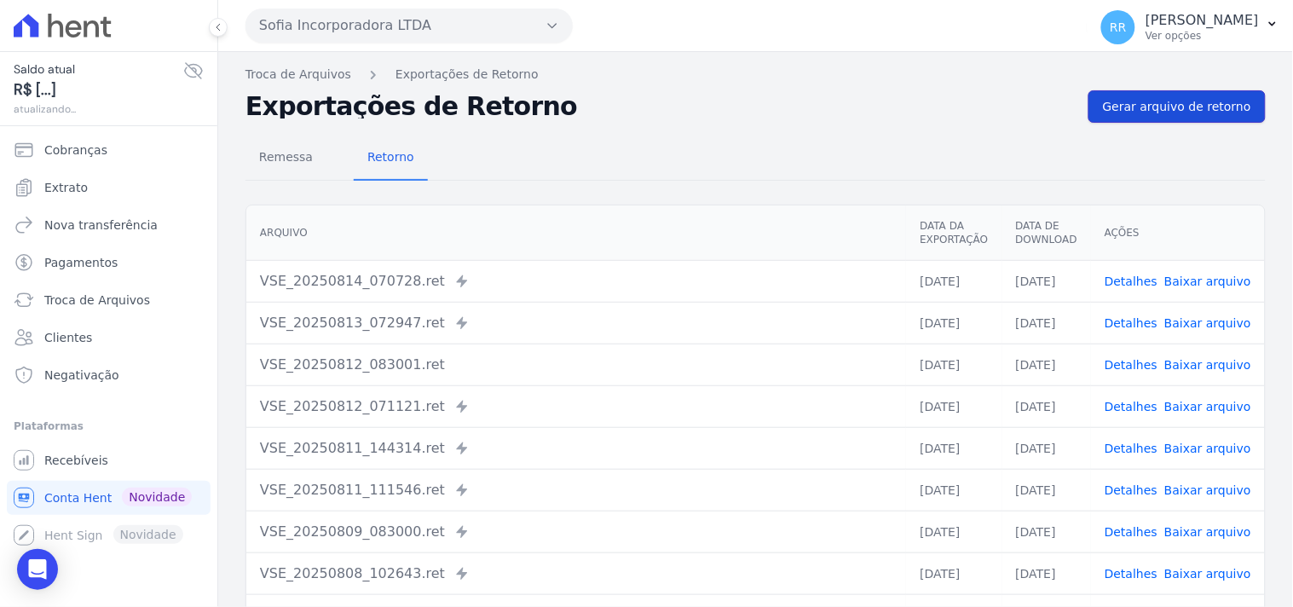
click at [1177, 120] on link "Gerar arquivo de retorno" at bounding box center [1176, 106] width 177 height 32
click at [1185, 113] on span "Gerar arquivo de retorno" at bounding box center [1177, 106] width 148 height 17
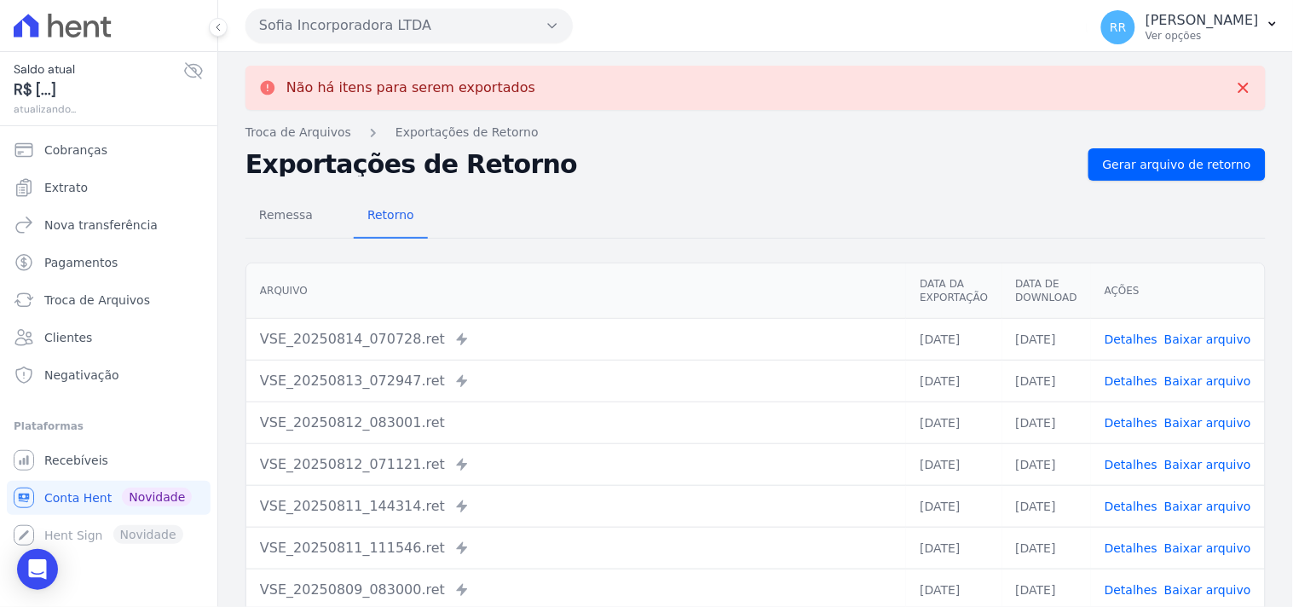
click at [337, 32] on button "Sofia Incorporadora LTDA" at bounding box center [408, 26] width 327 height 34
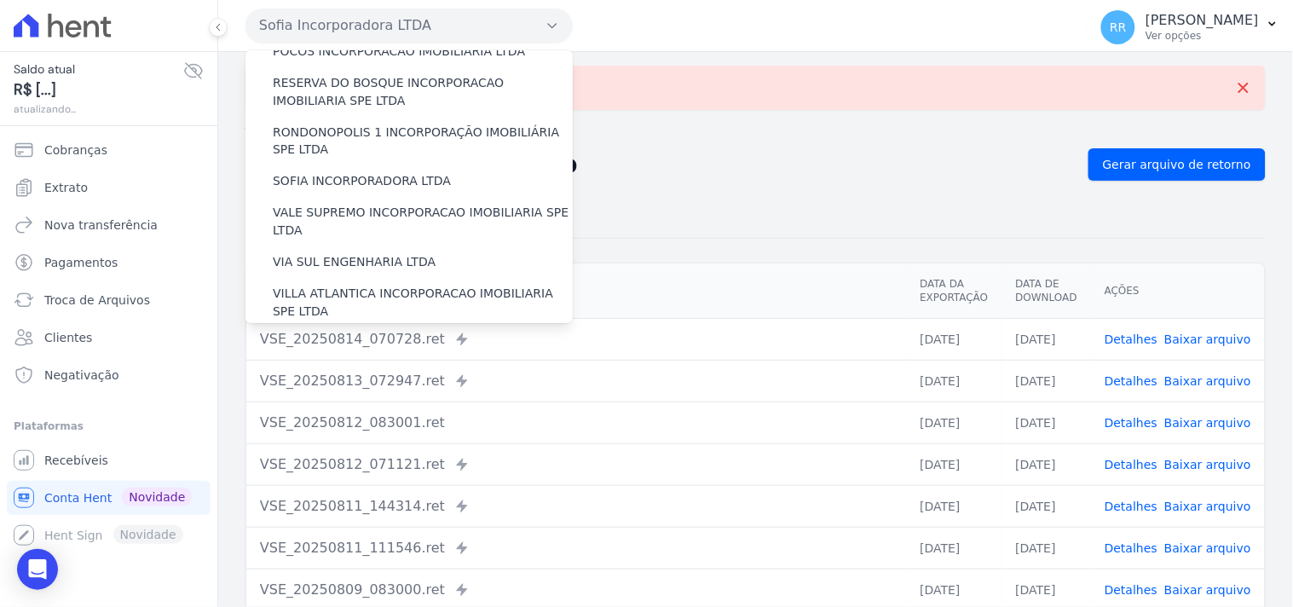
scroll to position [761, 0]
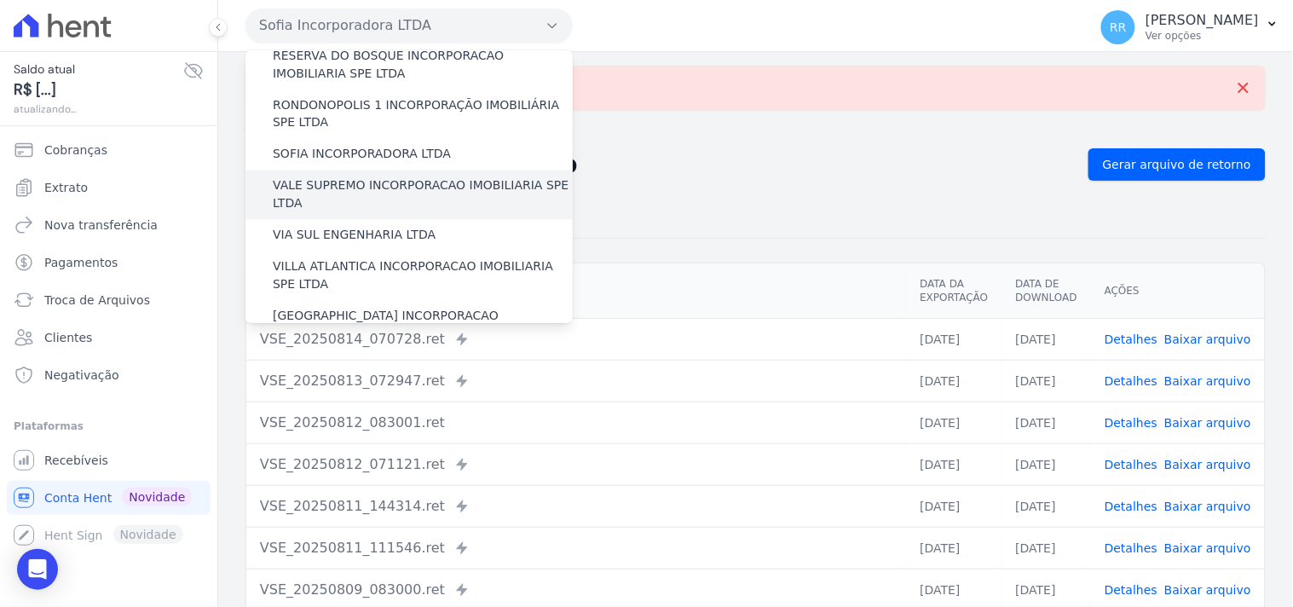
click at [329, 177] on label "VALE SUPREMO INCORPORACAO IMOBILIARIA SPE LTDA" at bounding box center [423, 195] width 300 height 36
click at [0, 0] on input "VALE SUPREMO INCORPORACAO IMOBILIARIA SPE LTDA" at bounding box center [0, 0] width 0 height 0
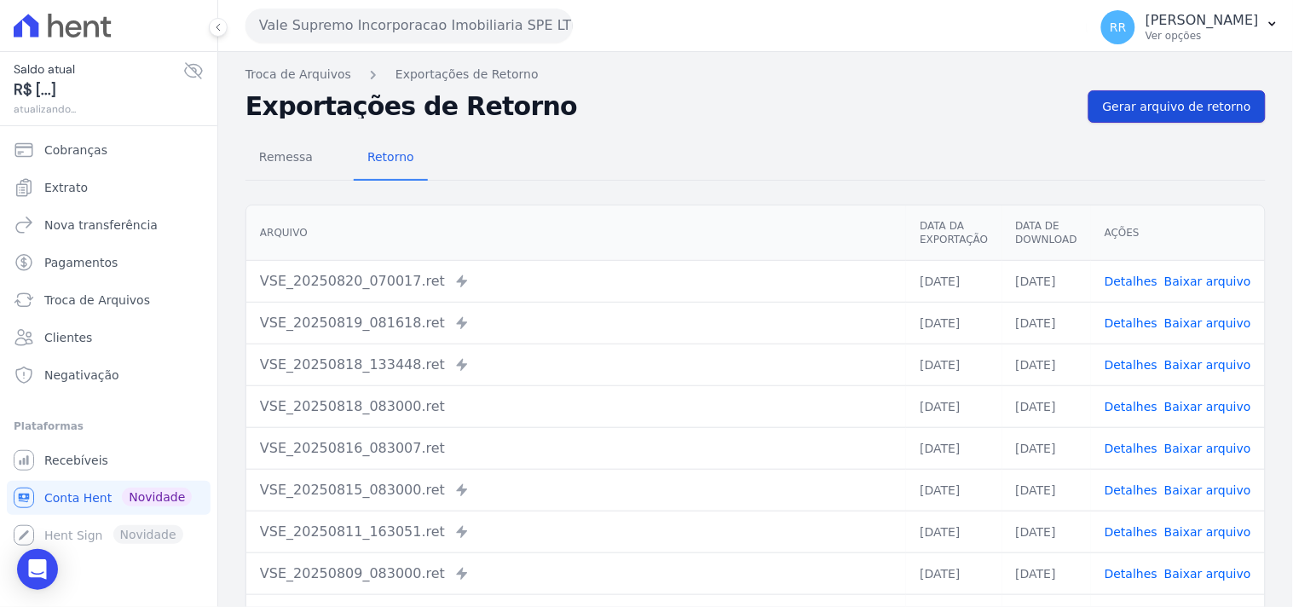
click at [1189, 108] on span "Gerar arquivo de retorno" at bounding box center [1177, 106] width 148 height 17
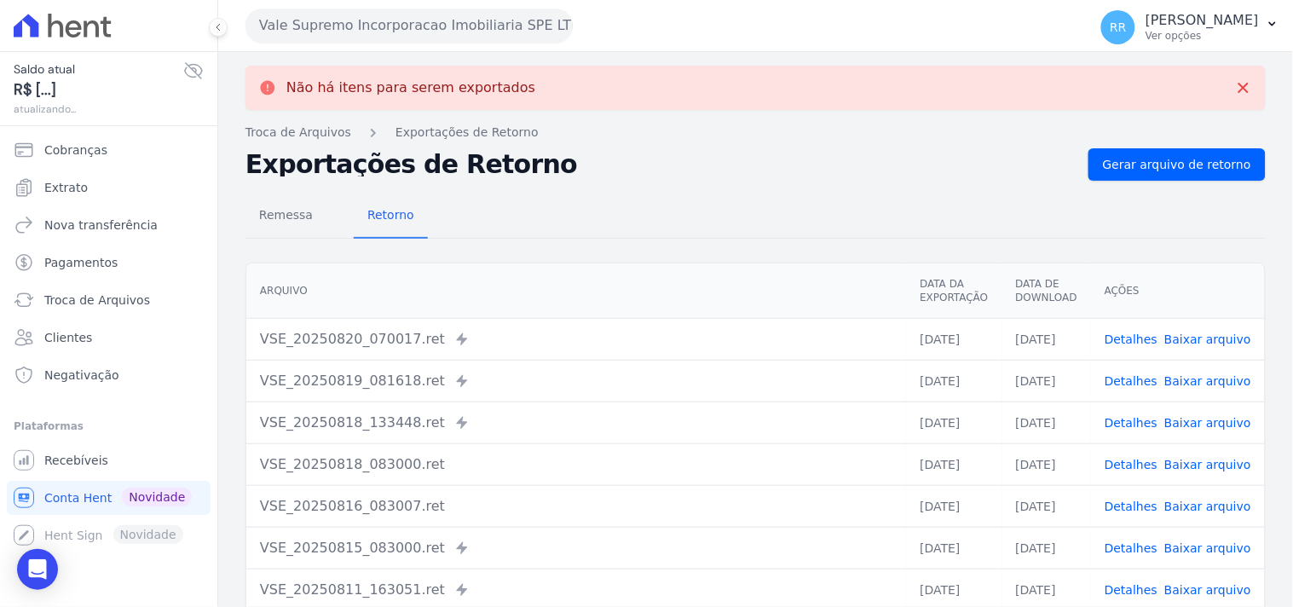
click at [336, 9] on button "Vale Supremo Incorporacao Imobiliaria SPE LTDA" at bounding box center [408, 26] width 327 height 34
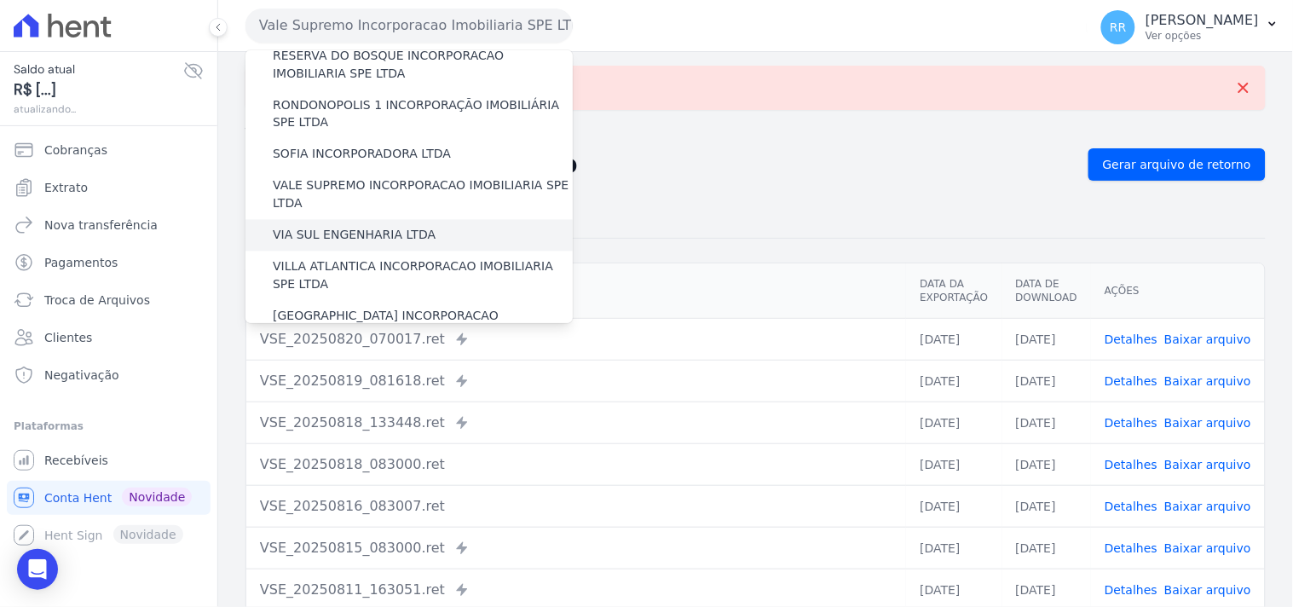
click at [330, 227] on label "VIA SUL ENGENHARIA LTDA" at bounding box center [354, 236] width 163 height 18
click at [0, 0] on input "VIA SUL ENGENHARIA LTDA" at bounding box center [0, 0] width 0 height 0
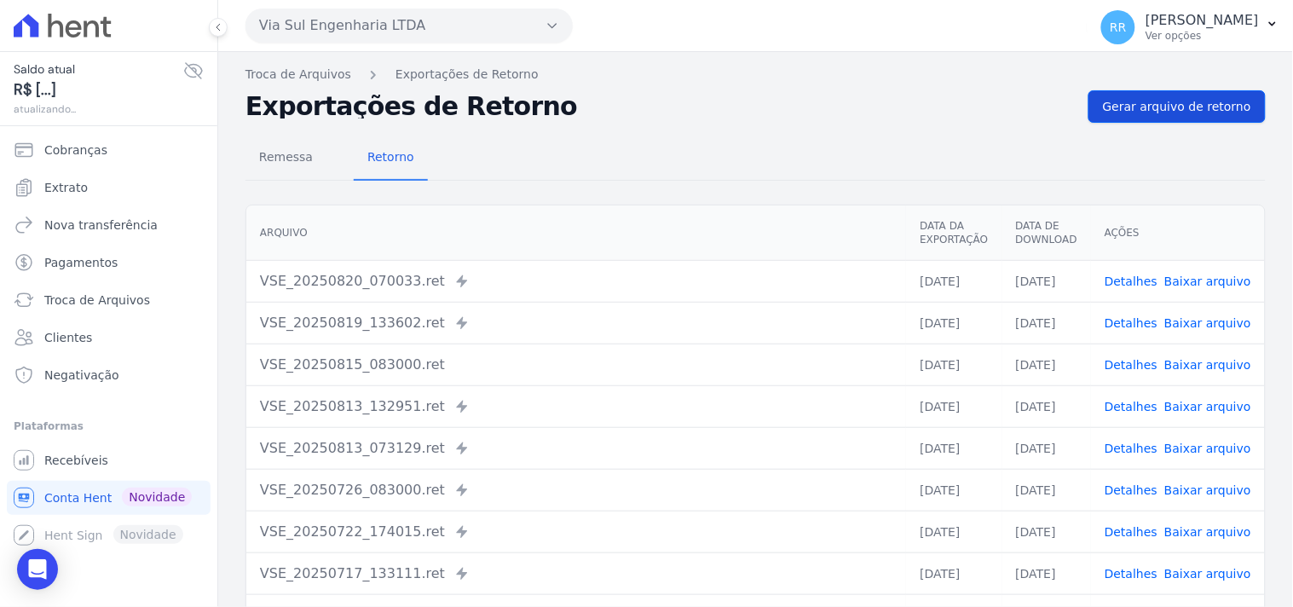
drag, startPoint x: 1174, startPoint y: 126, endPoint x: 1181, endPoint y: 118, distance: 11.5
click at [1175, 125] on div "Remessa Retorno [GEOGRAPHIC_DATA] Data da Exportação Data de Download Ações VSE…" at bounding box center [755, 431] width 1020 height 616
click at [1181, 118] on link "Gerar arquivo de retorno" at bounding box center [1176, 106] width 177 height 32
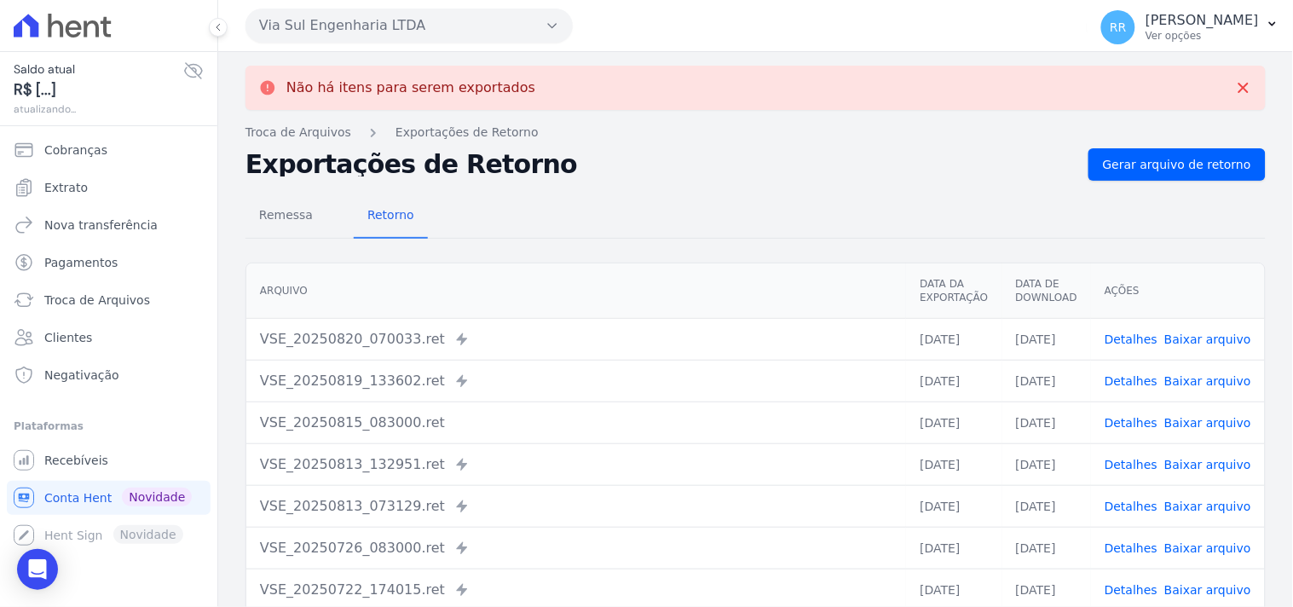
click at [330, 22] on button "Via Sul Engenharia LTDA" at bounding box center [408, 26] width 327 height 34
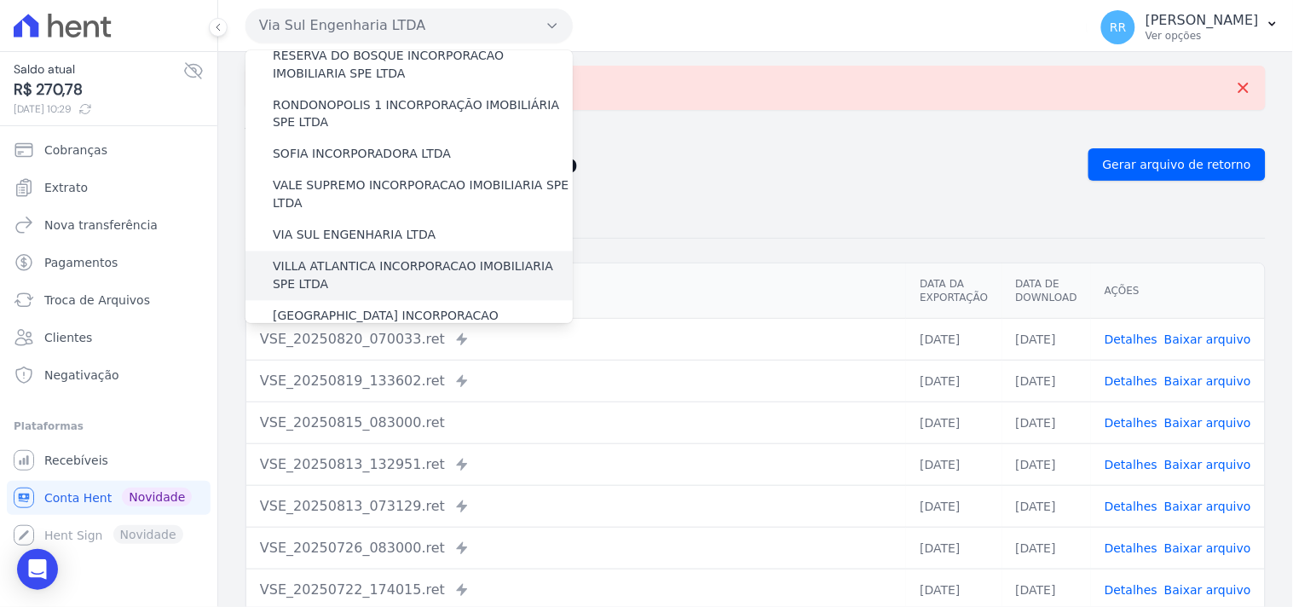
click at [320, 258] on label "VILLA ATLANTICA INCORPORACAO IMOBILIARIA SPE LTDA" at bounding box center [423, 276] width 300 height 36
click at [0, 0] on input "VILLA ATLANTICA INCORPORACAO IMOBILIARIA SPE LTDA" at bounding box center [0, 0] width 0 height 0
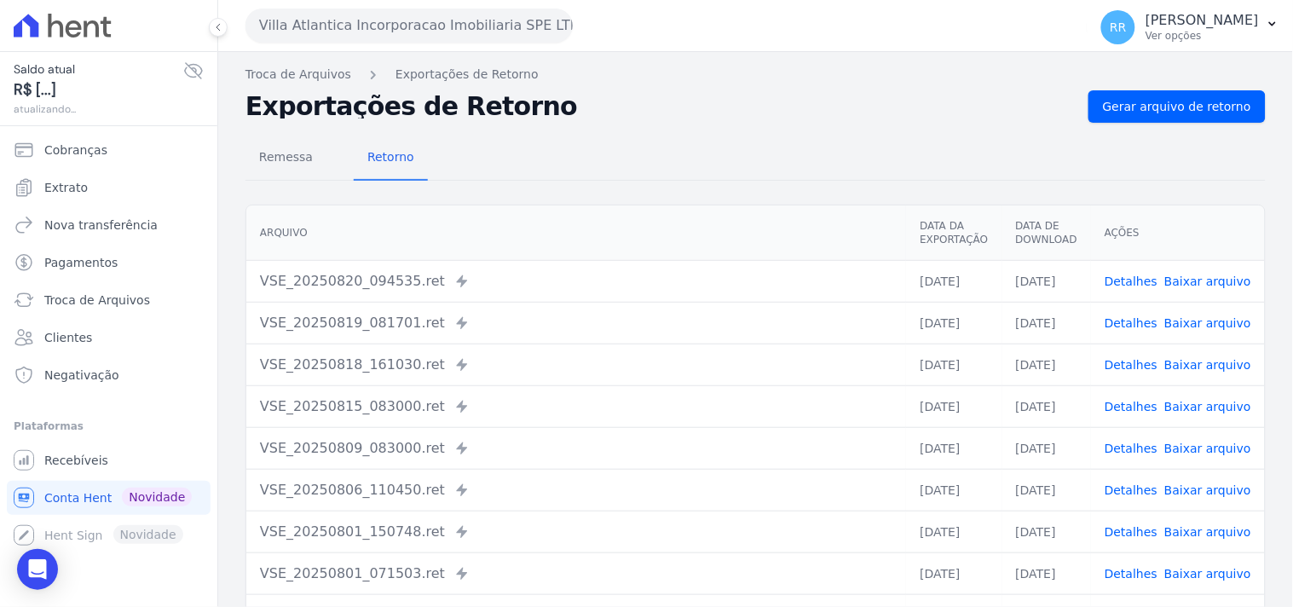
click at [1168, 133] on div "Remessa Retorno [GEOGRAPHIC_DATA] Data da Exportação Data de Download Ações VSE…" at bounding box center [755, 431] width 1020 height 616
click at [1182, 117] on link "Gerar arquivo de retorno" at bounding box center [1176, 106] width 177 height 32
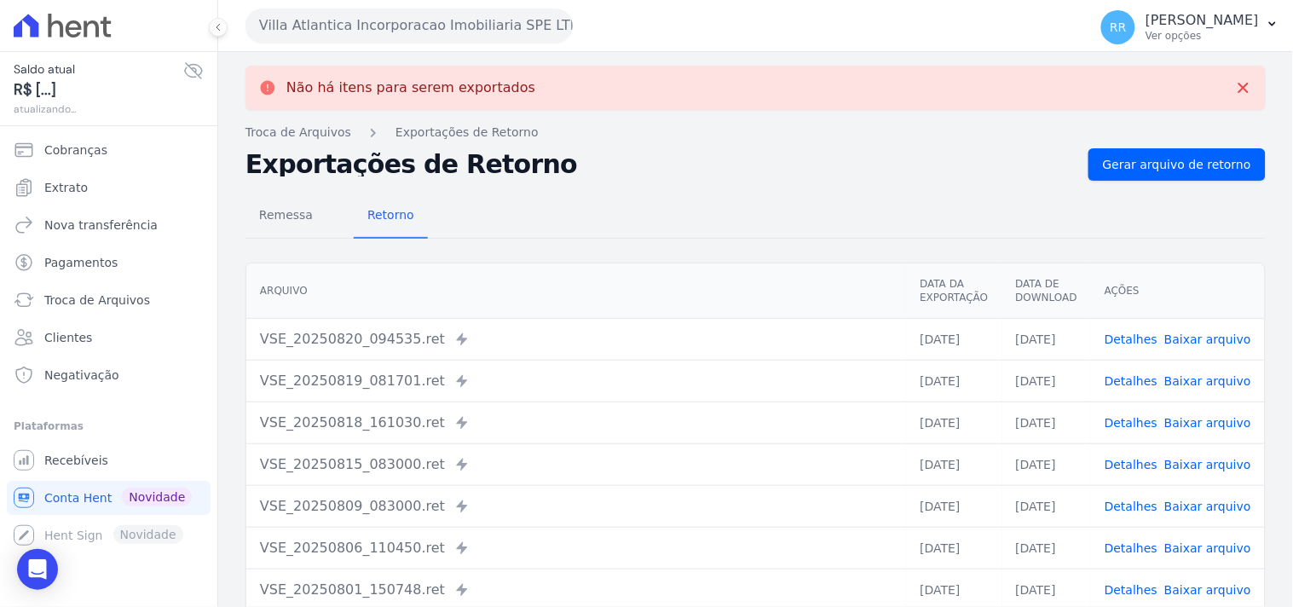
click at [361, 22] on button "Villa Atlantica Incorporacao Imobiliaria SPE LTDA" at bounding box center [408, 26] width 327 height 34
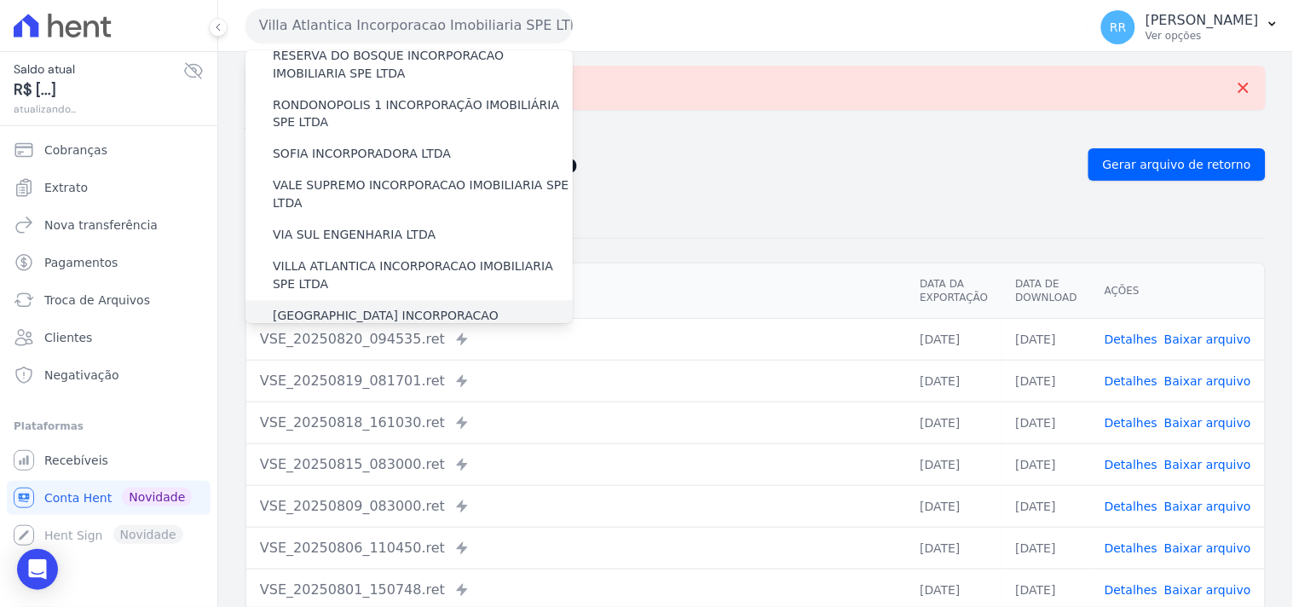
click at [341, 308] on label "[GEOGRAPHIC_DATA] INCORPORACAO IMOBILIARIA SPE LTDA" at bounding box center [423, 326] width 300 height 36
click at [0, 0] on input "[GEOGRAPHIC_DATA] INCORPORACAO IMOBILIARIA SPE LTDA" at bounding box center [0, 0] width 0 height 0
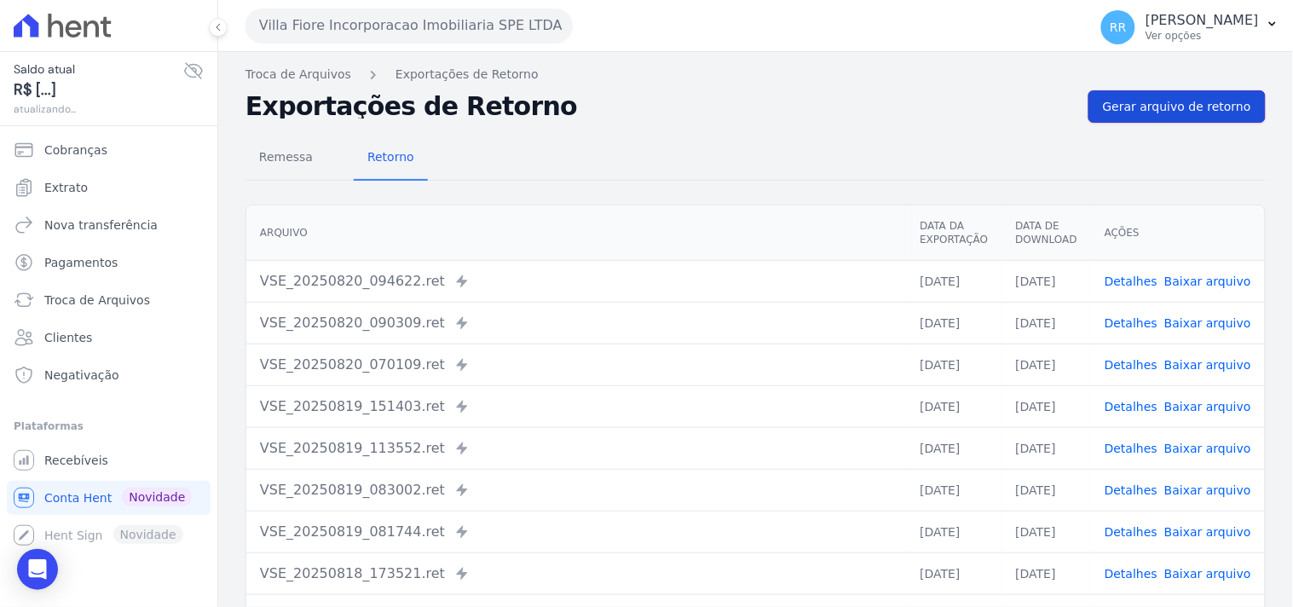
click at [1134, 115] on link "Gerar arquivo de retorno" at bounding box center [1176, 106] width 177 height 32
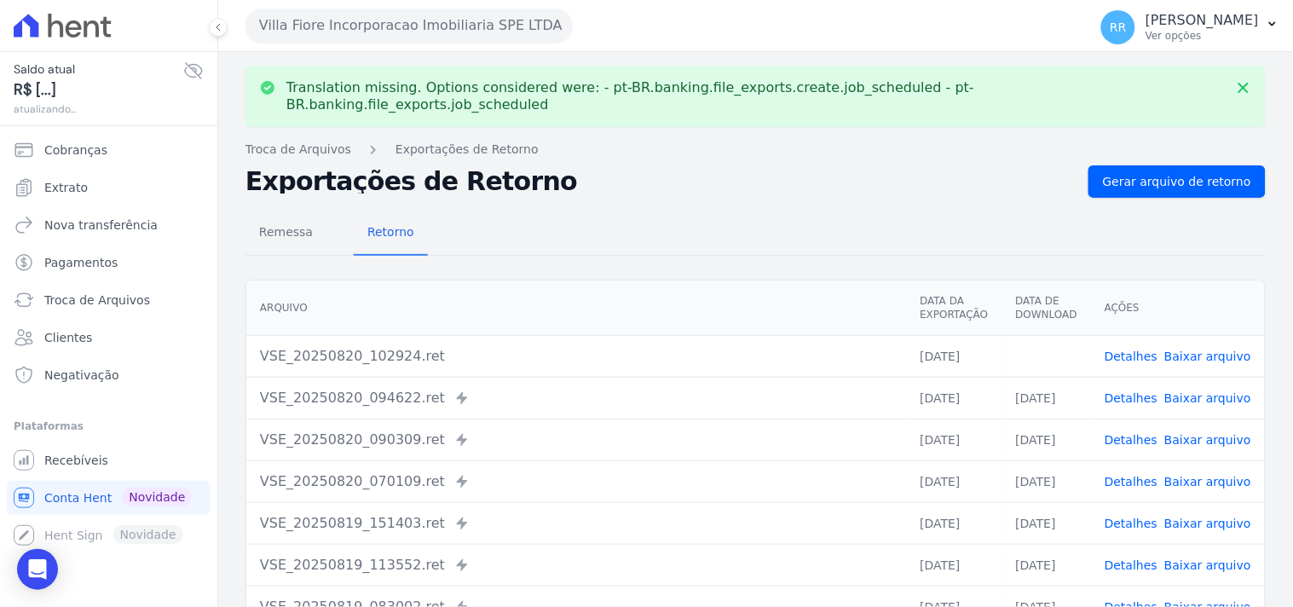
click at [1206, 349] on link "Baixar arquivo" at bounding box center [1207, 356] width 87 height 14
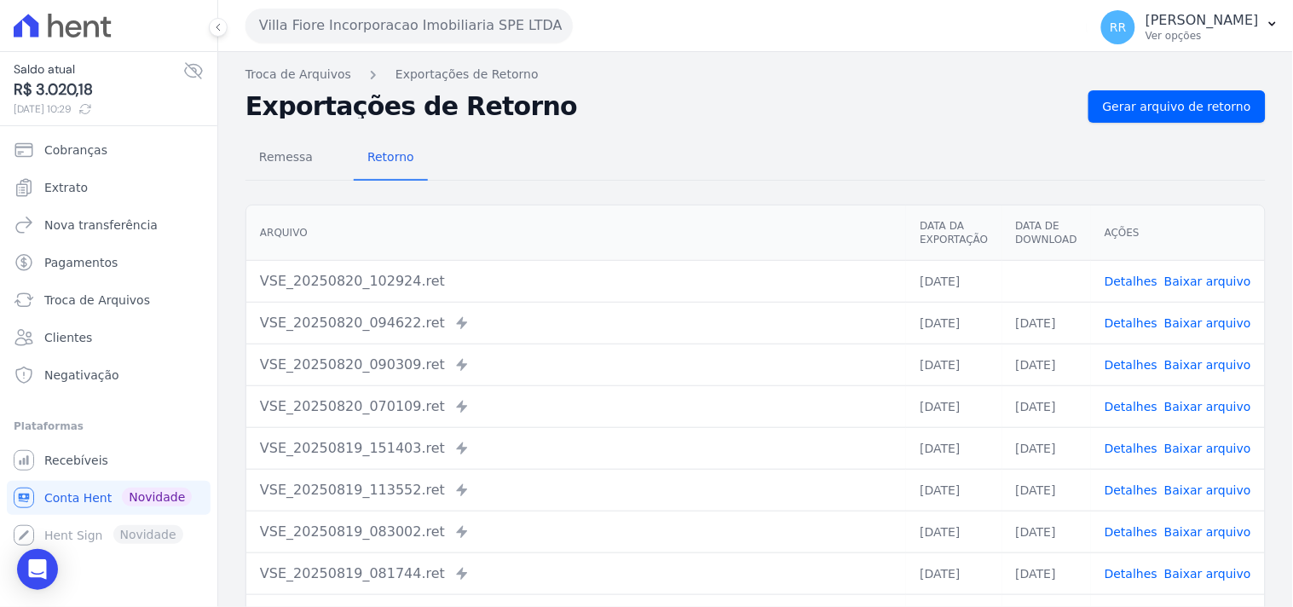
click at [609, 134] on div "Remessa Retorno [GEOGRAPHIC_DATA] Data da Exportação Data de Download Ações VSE…" at bounding box center [755, 431] width 1020 height 616
click at [458, 30] on button "Villa Fiore Incorporacao Imobiliaria SPE LTDA" at bounding box center [408, 26] width 327 height 34
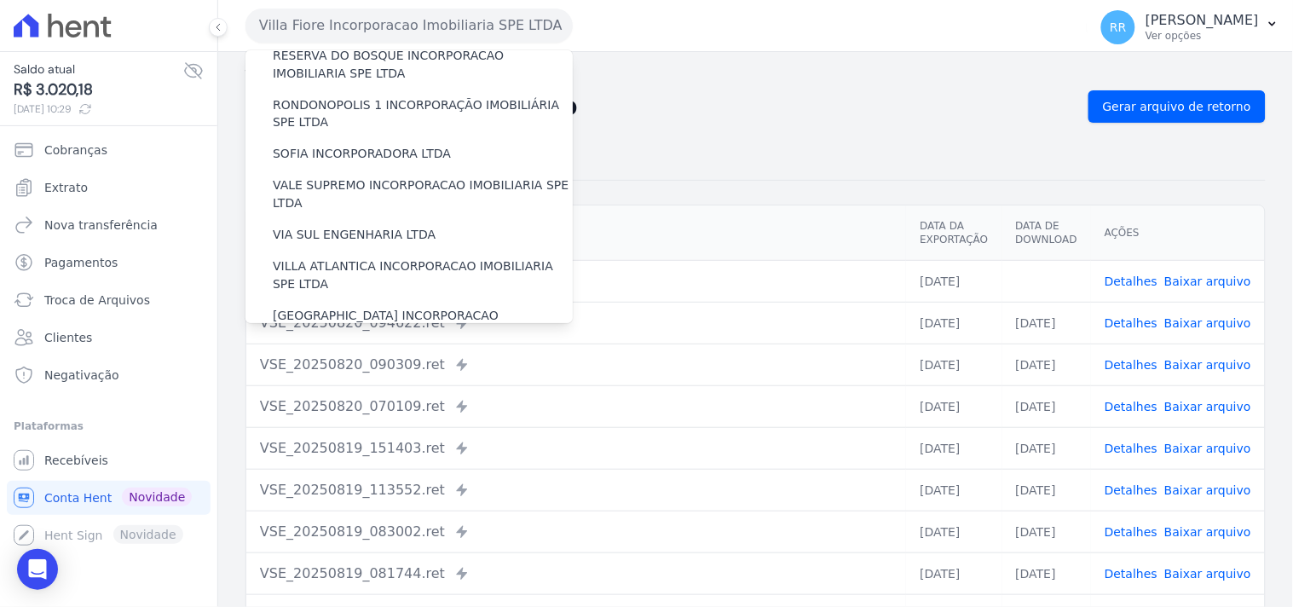
click at [336, 357] on label "VILLA TROPICAL INCORPORAÇÃO IMOBILIÁRIA SPE LTDA" at bounding box center [423, 375] width 300 height 36
click at [0, 0] on input "VILLA TROPICAL INCORPORAÇÃO IMOBILIÁRIA SPE LTDA" at bounding box center [0, 0] width 0 height 0
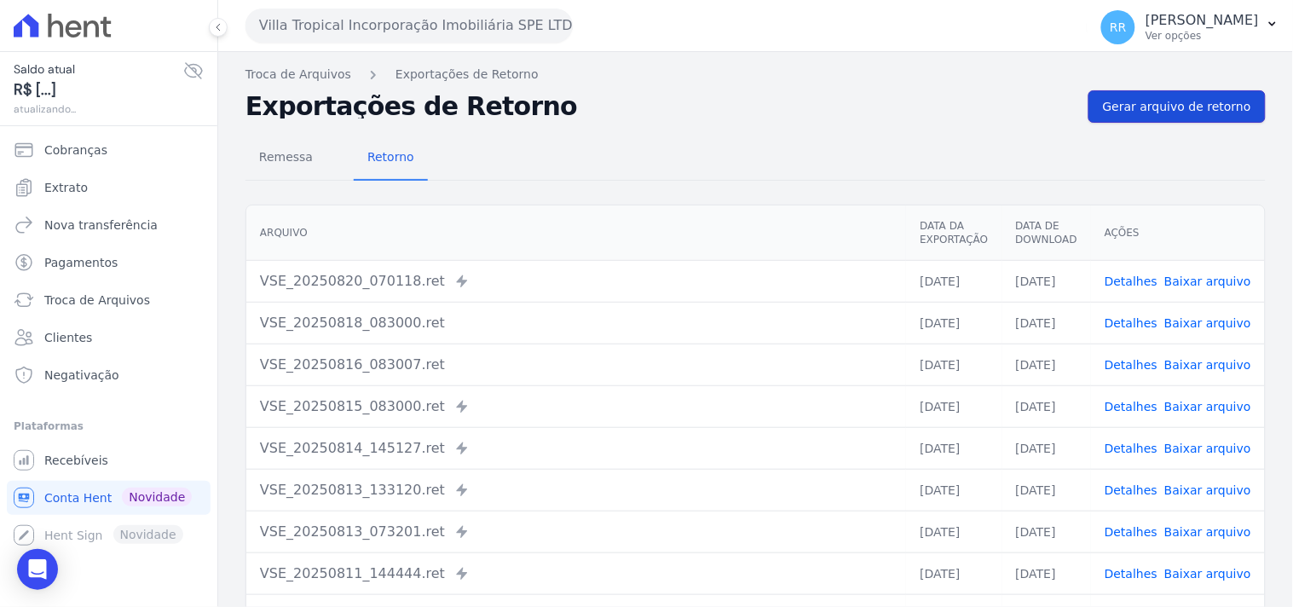
click at [1157, 102] on span "Gerar arquivo de retorno" at bounding box center [1177, 106] width 148 height 17
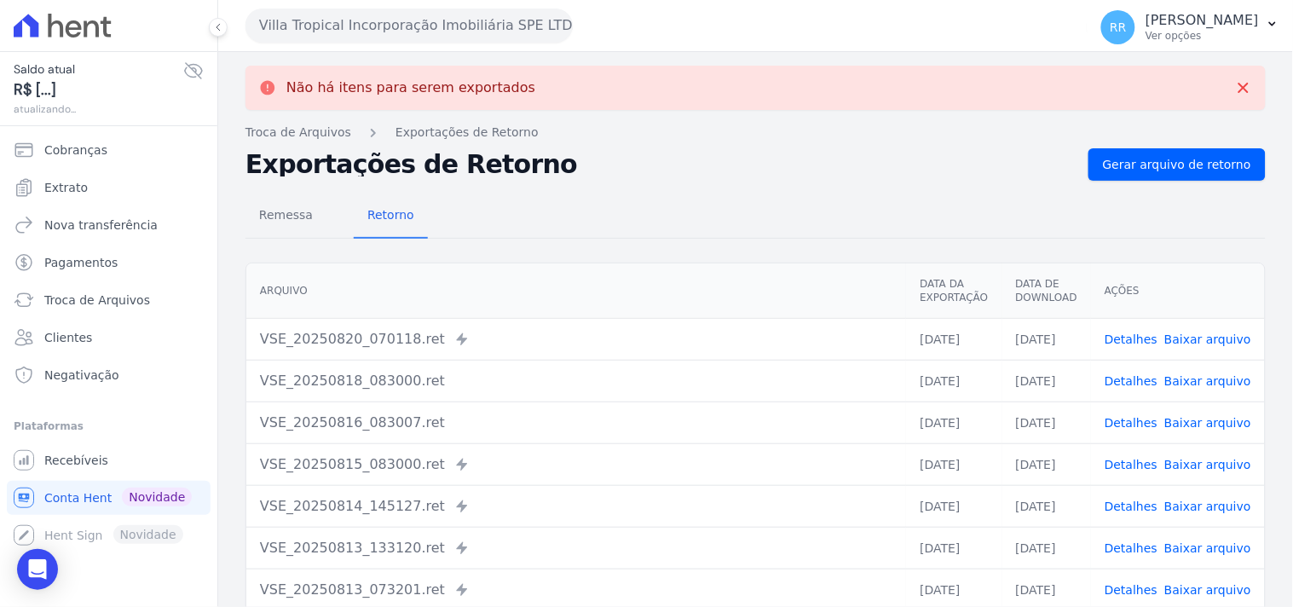
click at [650, 176] on div "Exportações de Retorno Gerar arquivo de retorno" at bounding box center [755, 164] width 1020 height 32
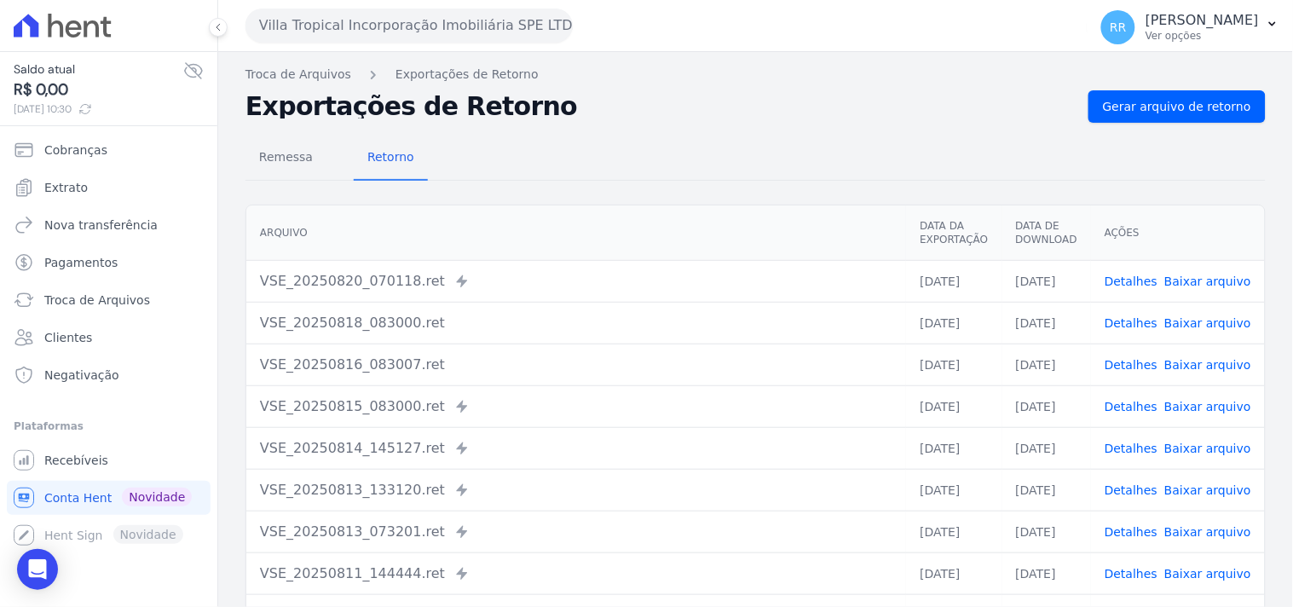
click at [364, 30] on button "Villa Tropical Incorporação Imobiliária SPE LTDA" at bounding box center [408, 26] width 327 height 34
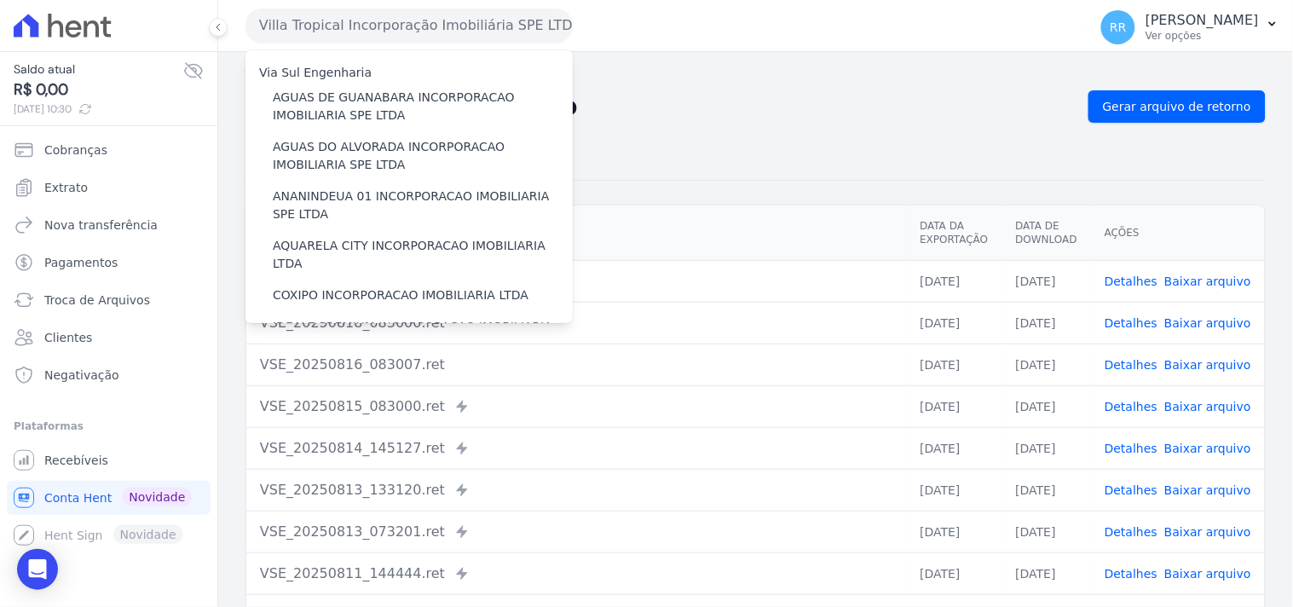
click at [394, 32] on button "Villa Tropical Incorporação Imobiliária SPE LTDA" at bounding box center [408, 26] width 327 height 34
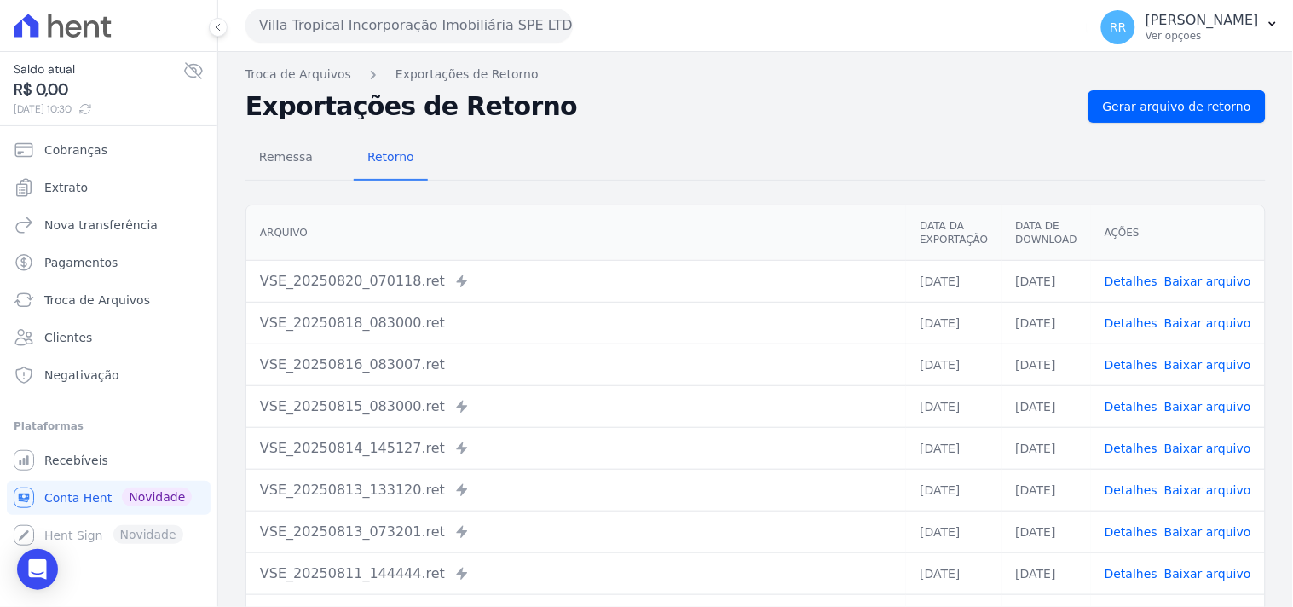
click at [394, 31] on button "Villa Tropical Incorporação Imobiliária SPE LTDA" at bounding box center [408, 26] width 327 height 34
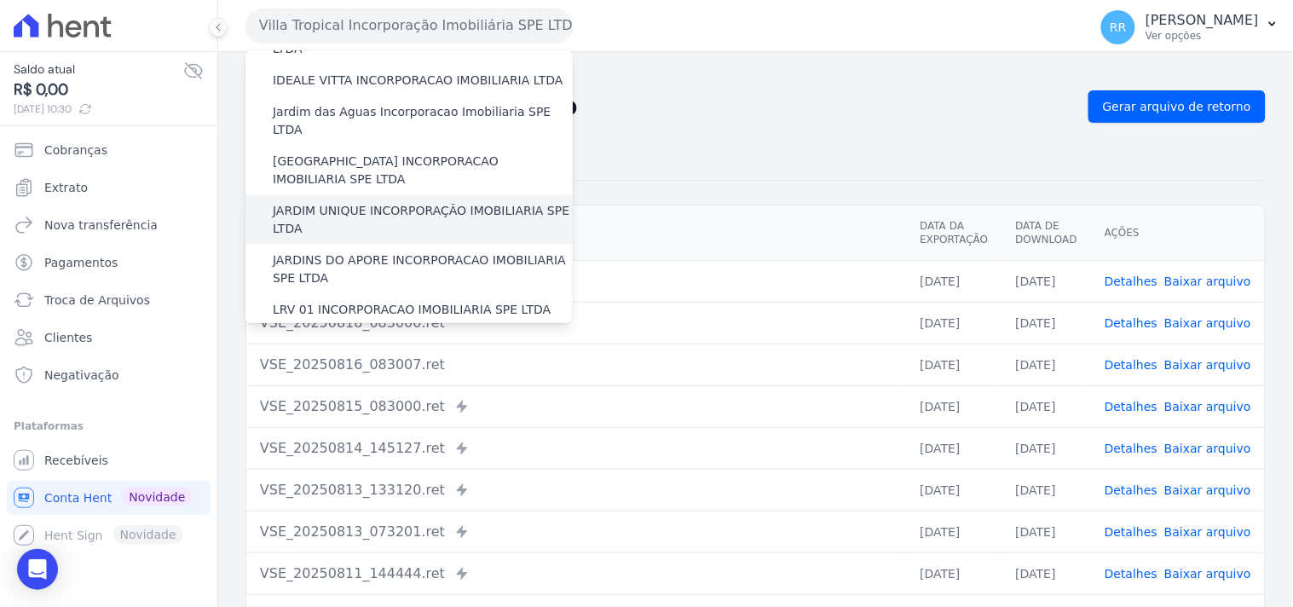
scroll to position [347, 0]
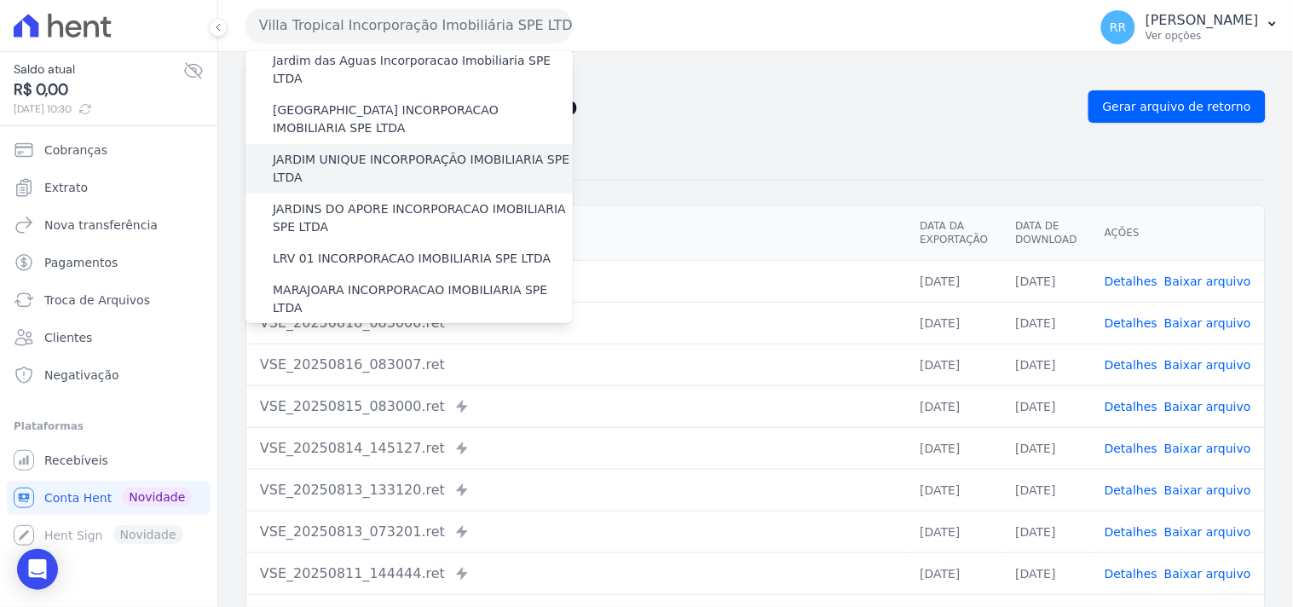
click at [378, 151] on label "JARDIM UNIQUE INCORPORAÇÃO IMOBILIARIA SPE LTDA" at bounding box center [423, 169] width 300 height 36
click at [0, 0] on input "JARDIM UNIQUE INCORPORAÇÃO IMOBILIARIA SPE LTDA" at bounding box center [0, 0] width 0 height 0
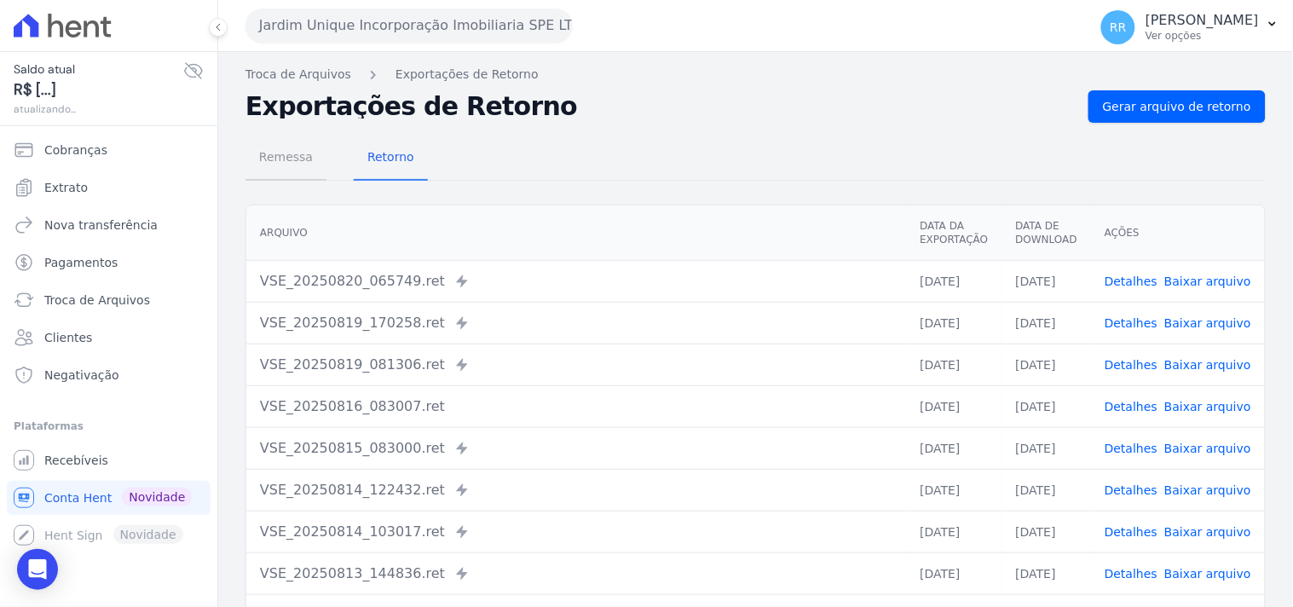
click at [304, 177] on link "Remessa" at bounding box center [285, 158] width 81 height 44
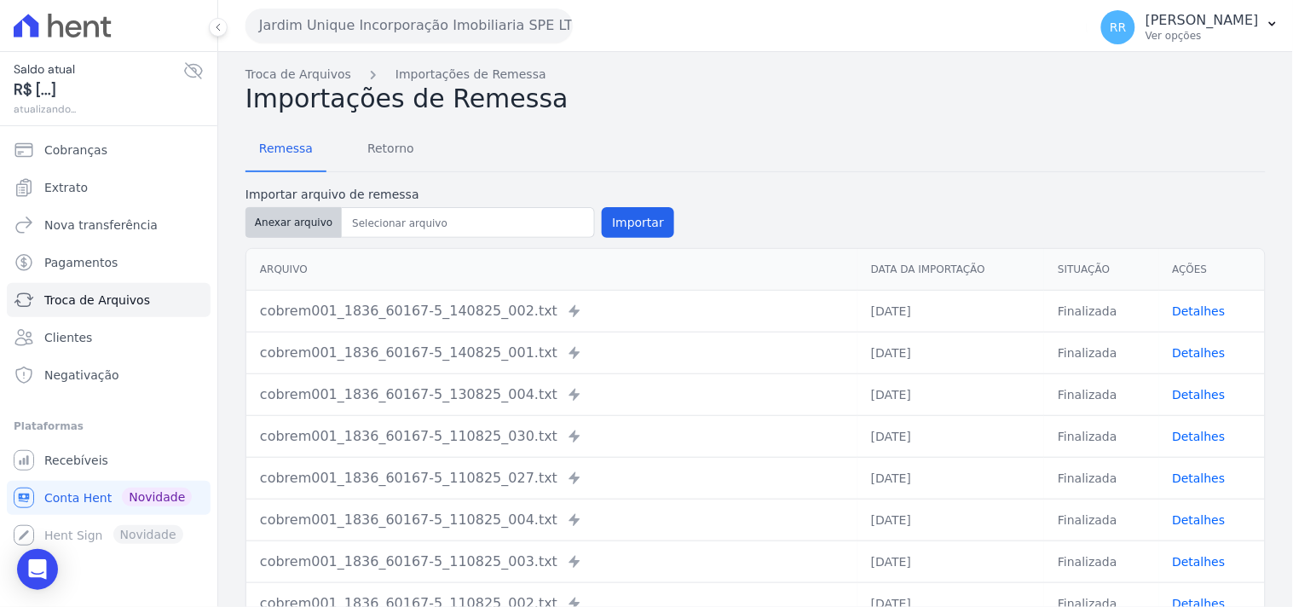
click at [311, 224] on button "Anexar arquivo" at bounding box center [293, 222] width 96 height 31
type input "cobrem001_1836_60167-5_200825_008.TXT"
click at [609, 220] on button "Importar" at bounding box center [638, 222] width 72 height 31
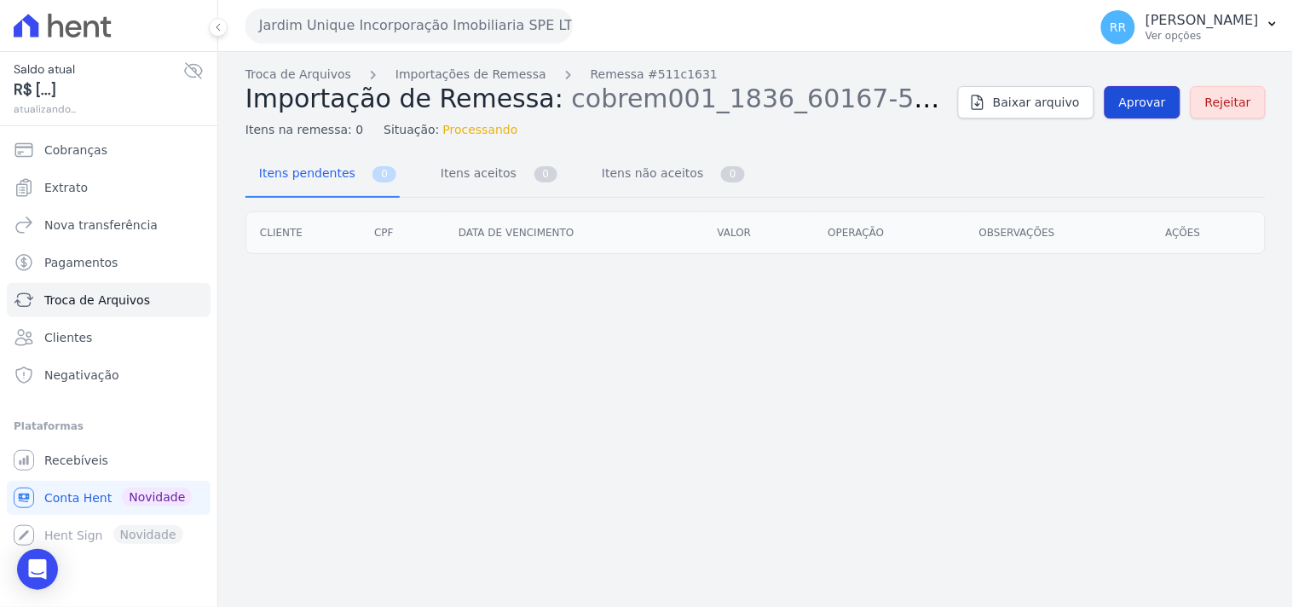
click at [1140, 108] on span "Aprovar" at bounding box center [1142, 102] width 47 height 17
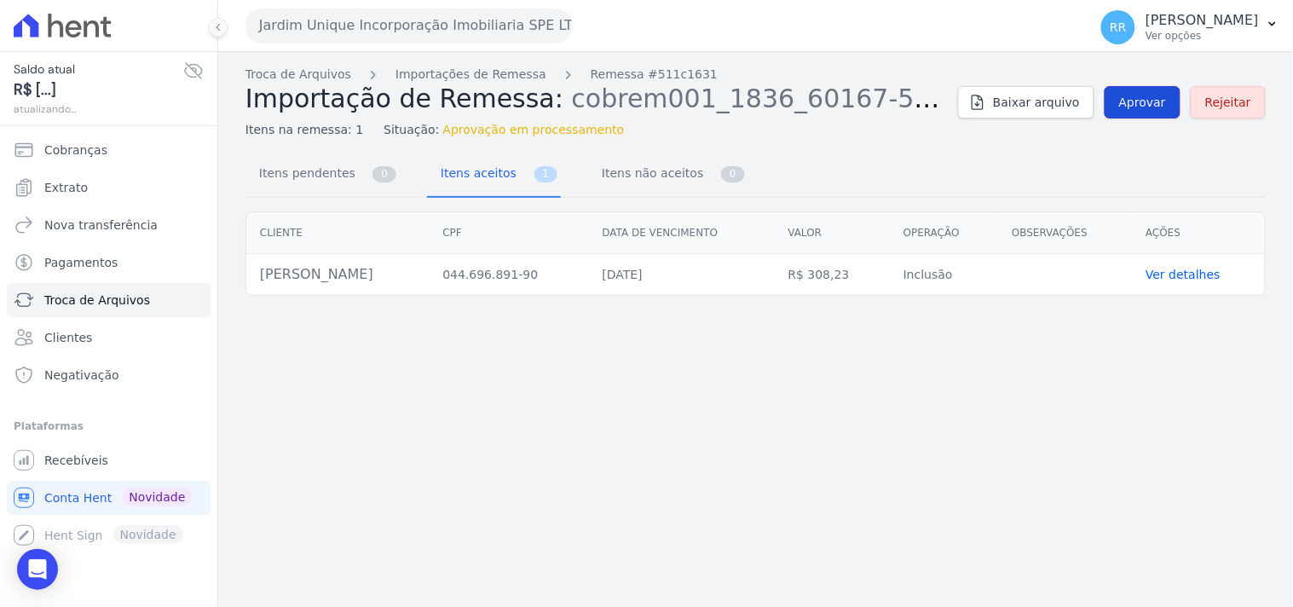
click at [1154, 97] on span "Aprovar" at bounding box center [1142, 102] width 47 height 17
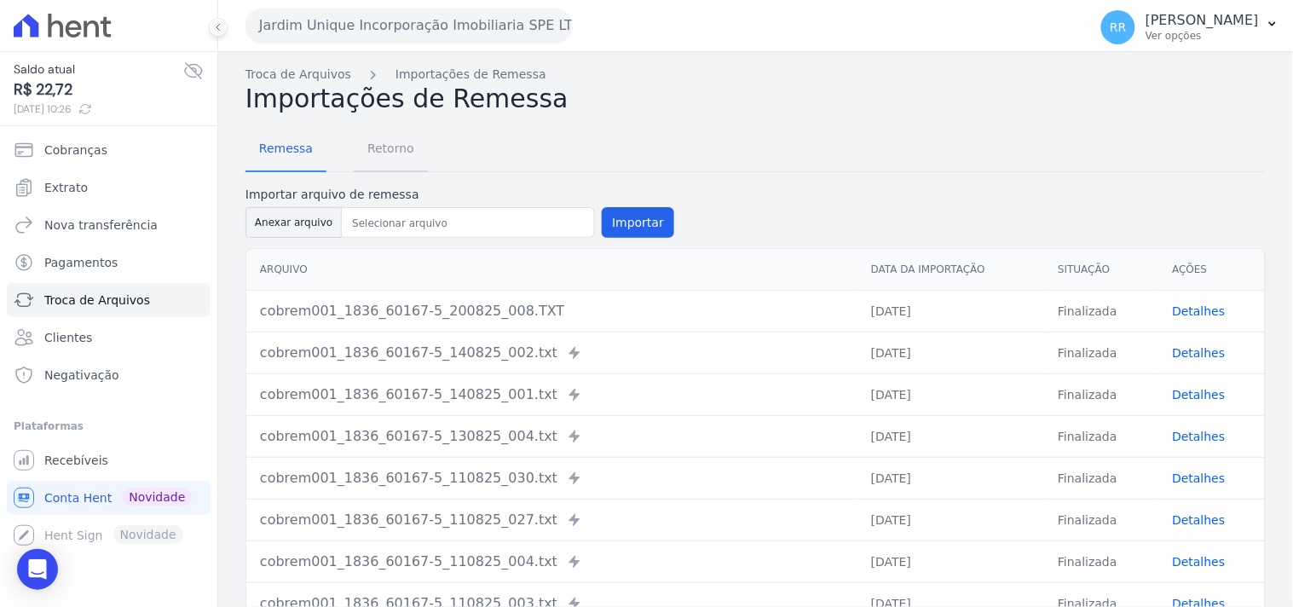
click at [402, 140] on span "Retorno" at bounding box center [390, 148] width 67 height 34
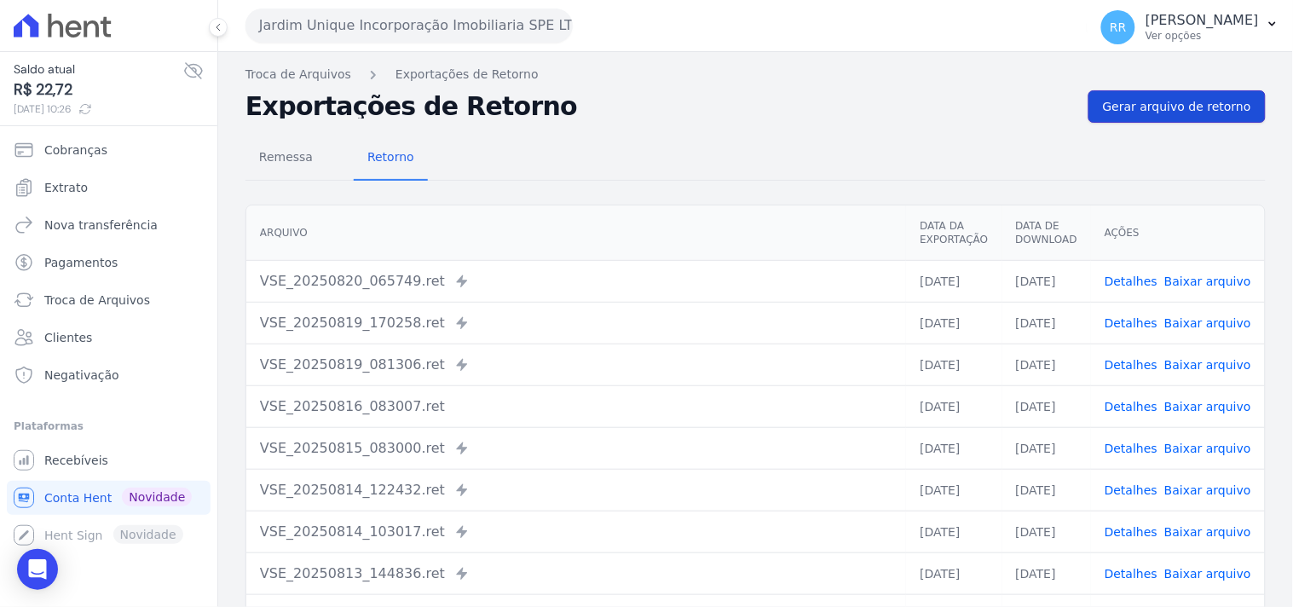
click at [1156, 109] on span "Gerar arquivo de retorno" at bounding box center [1177, 106] width 148 height 17
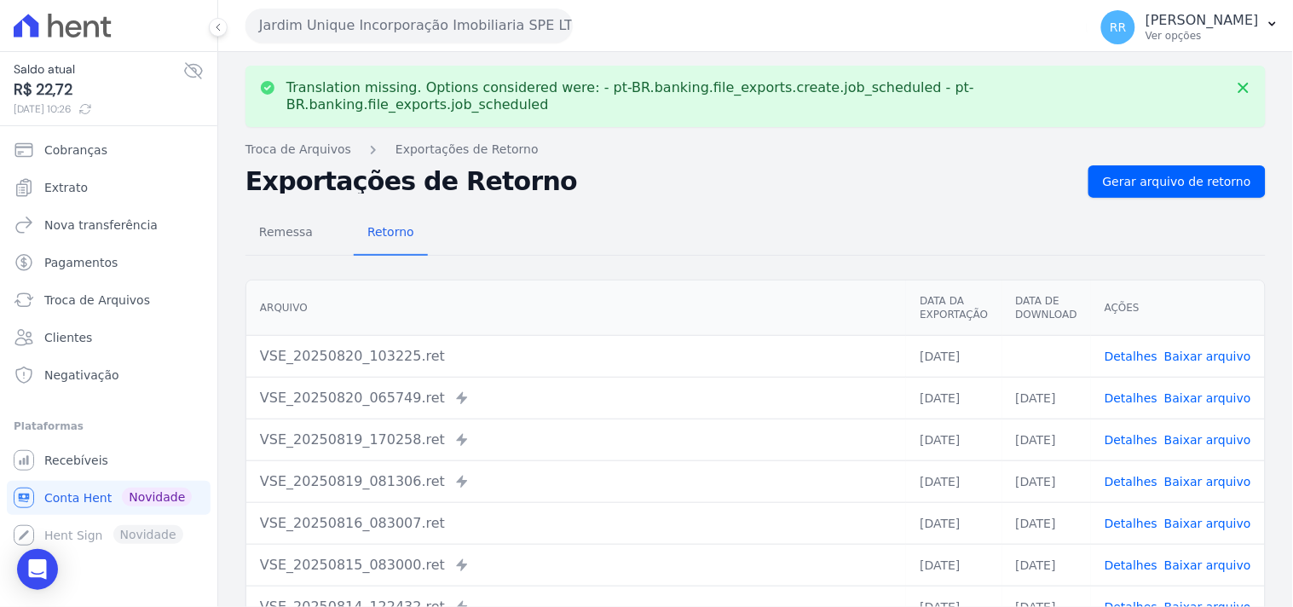
click at [1203, 335] on td "Detalhes Baixar arquivo" at bounding box center [1178, 356] width 174 height 42
click at [1200, 349] on link "Baixar arquivo" at bounding box center [1207, 356] width 87 height 14
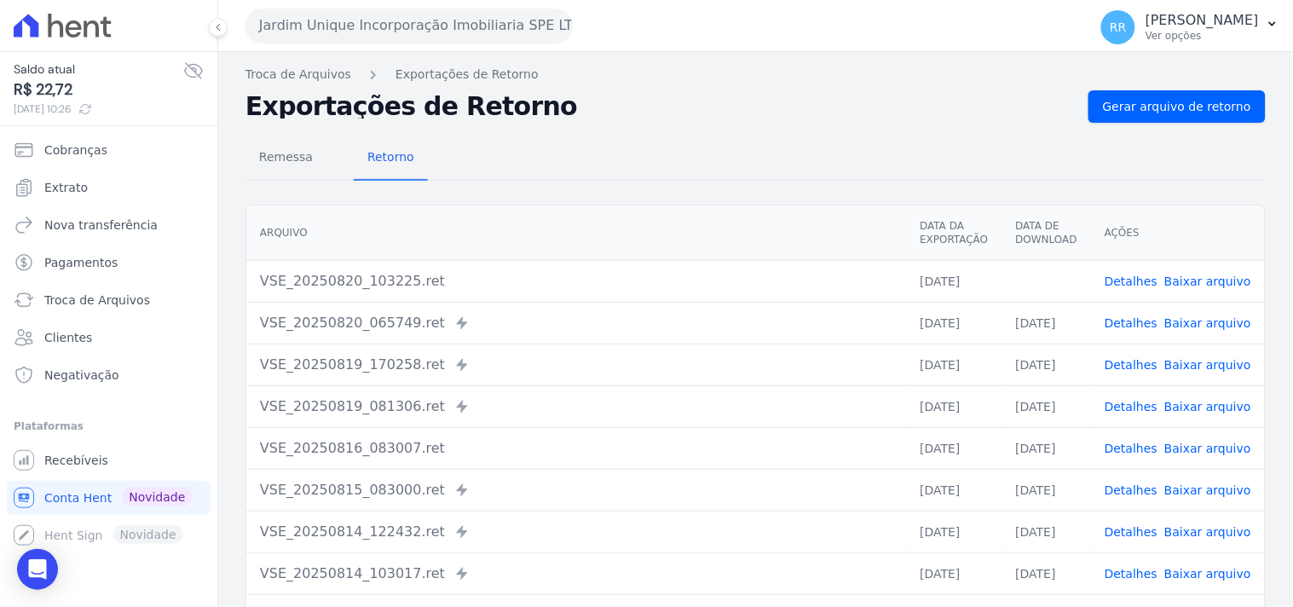
click at [855, 158] on div "Remessa Retorno" at bounding box center [755, 158] width 1020 height 44
click at [646, 168] on div "Remessa Retorno" at bounding box center [755, 158] width 1020 height 44
